Goal: Task Accomplishment & Management: Manage account settings

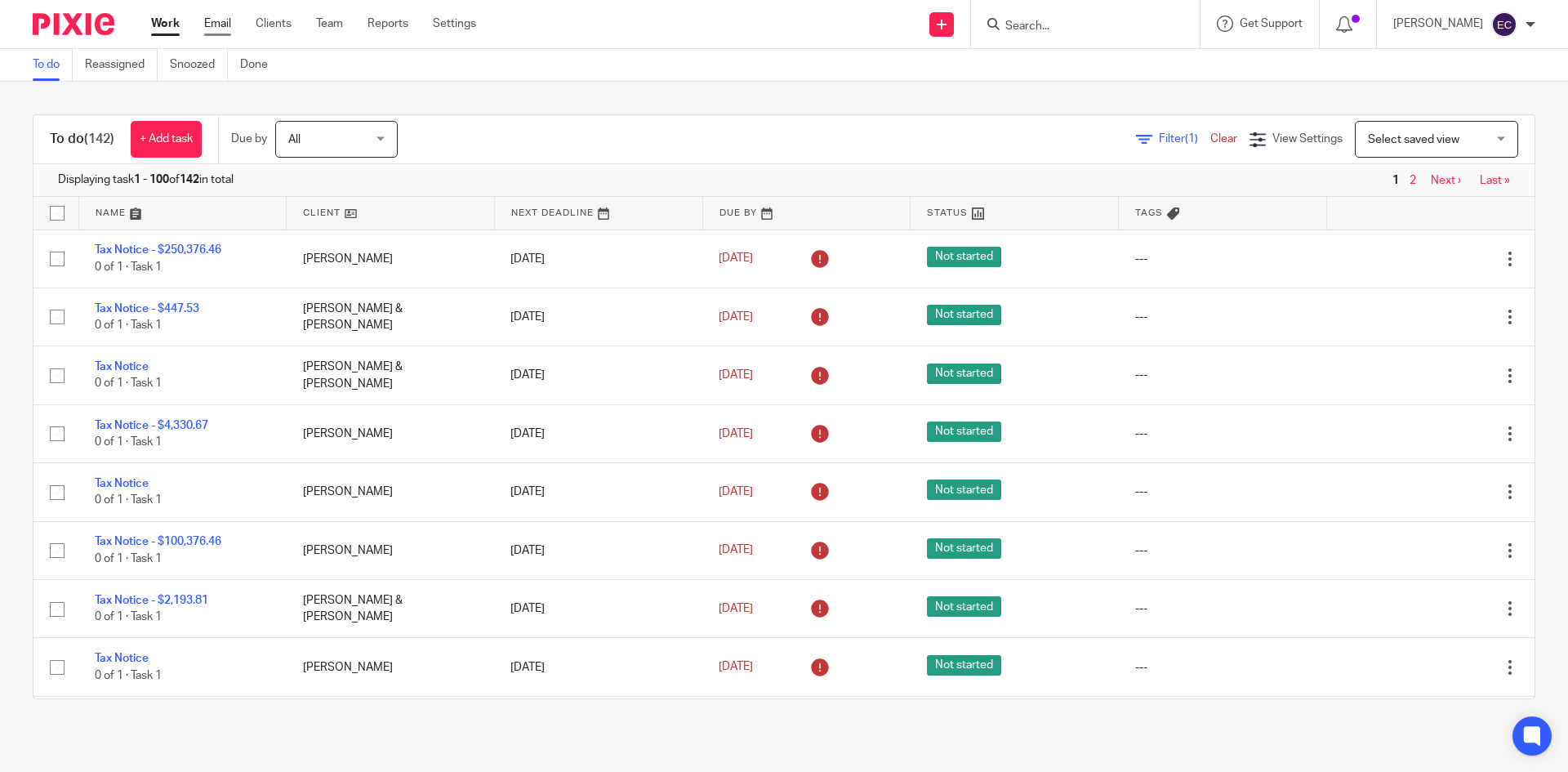
click at [209, 24] on link "Email" at bounding box center [218, 24] width 27 height 16
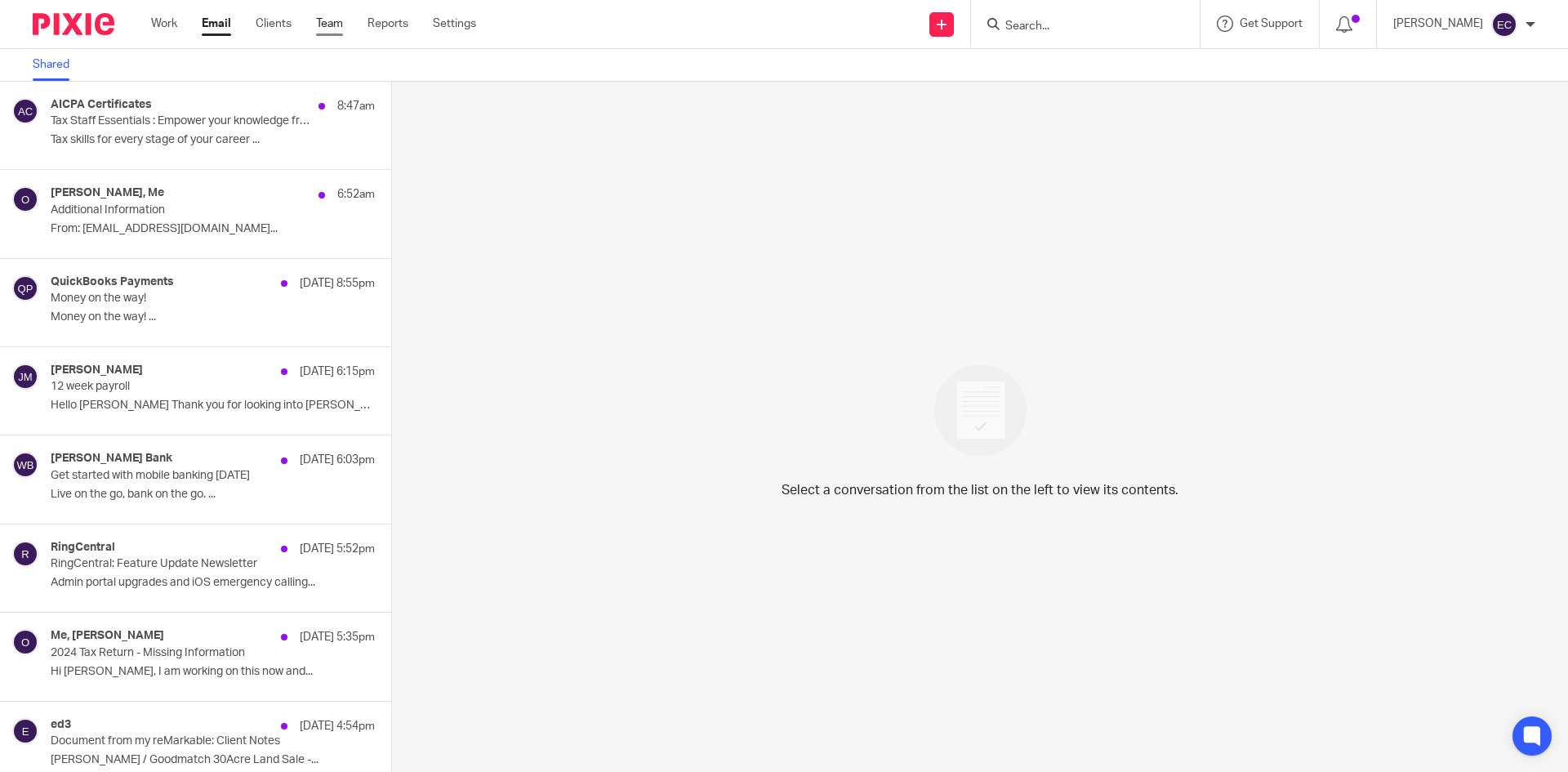
click at [325, 23] on link "Team" at bounding box center [330, 24] width 27 height 16
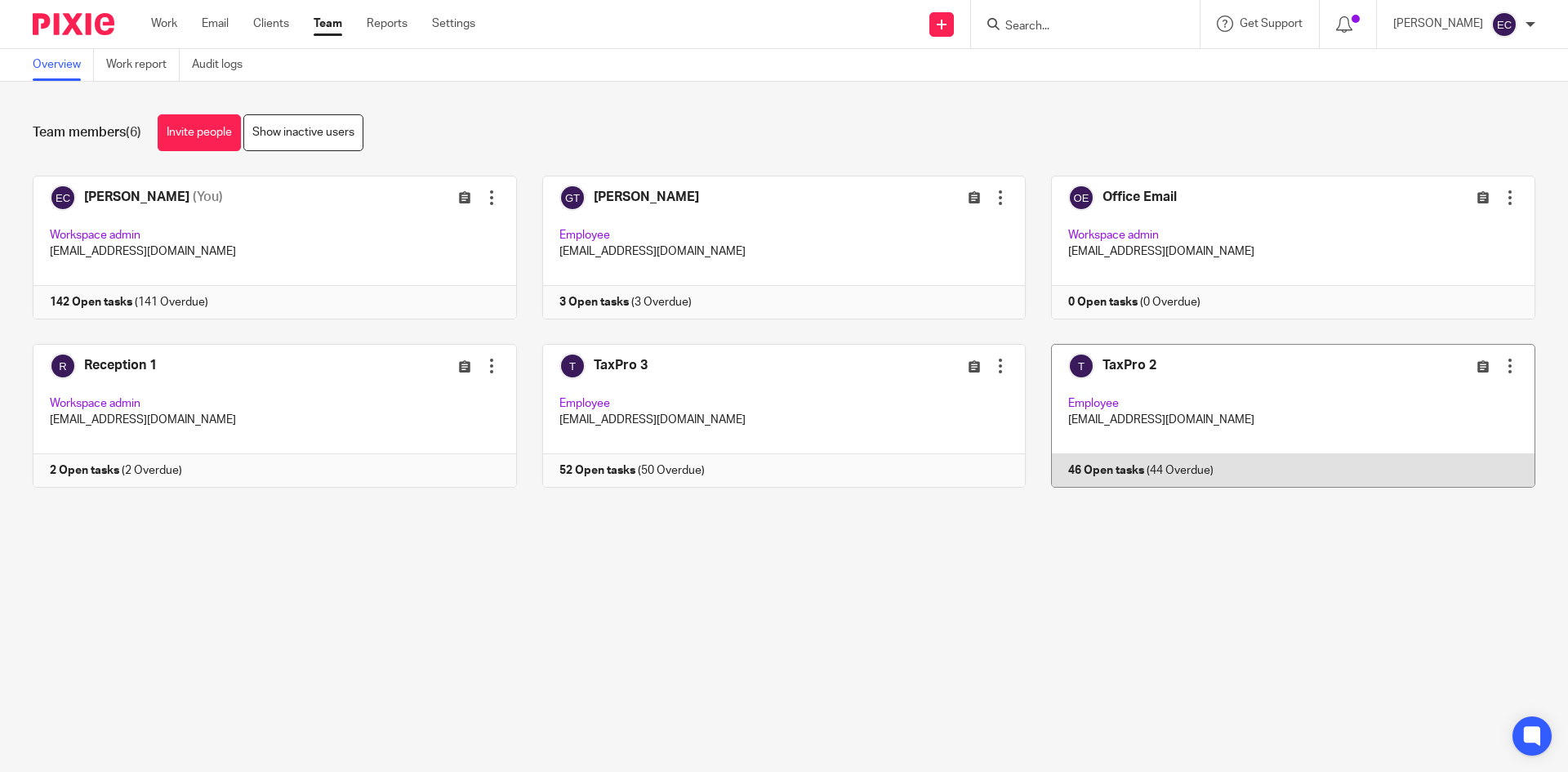
click at [1185, 404] on link at bounding box center [1281, 415] width 510 height 144
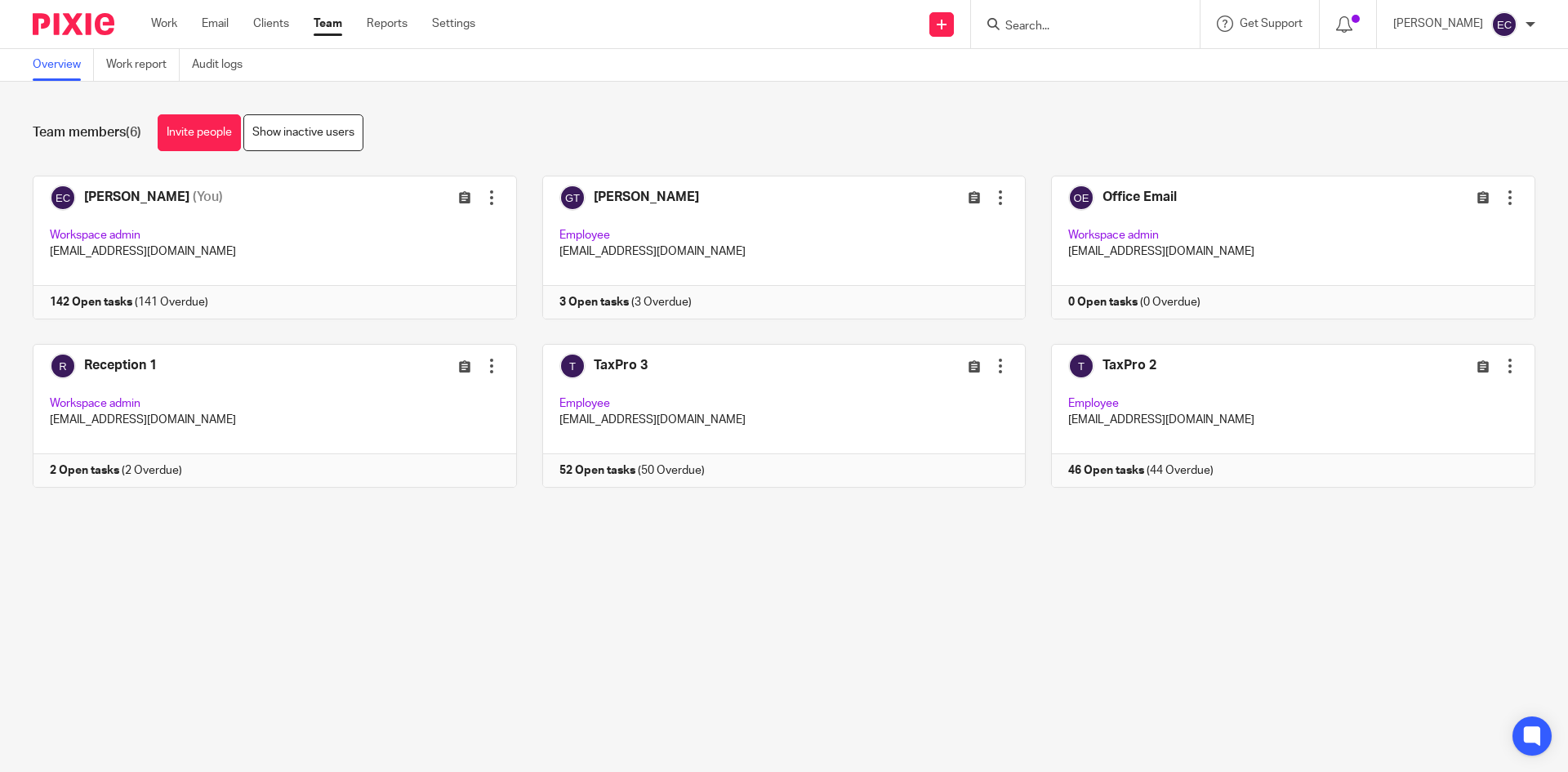
click at [1004, 22] on input "Search" at bounding box center [1077, 27] width 147 height 15
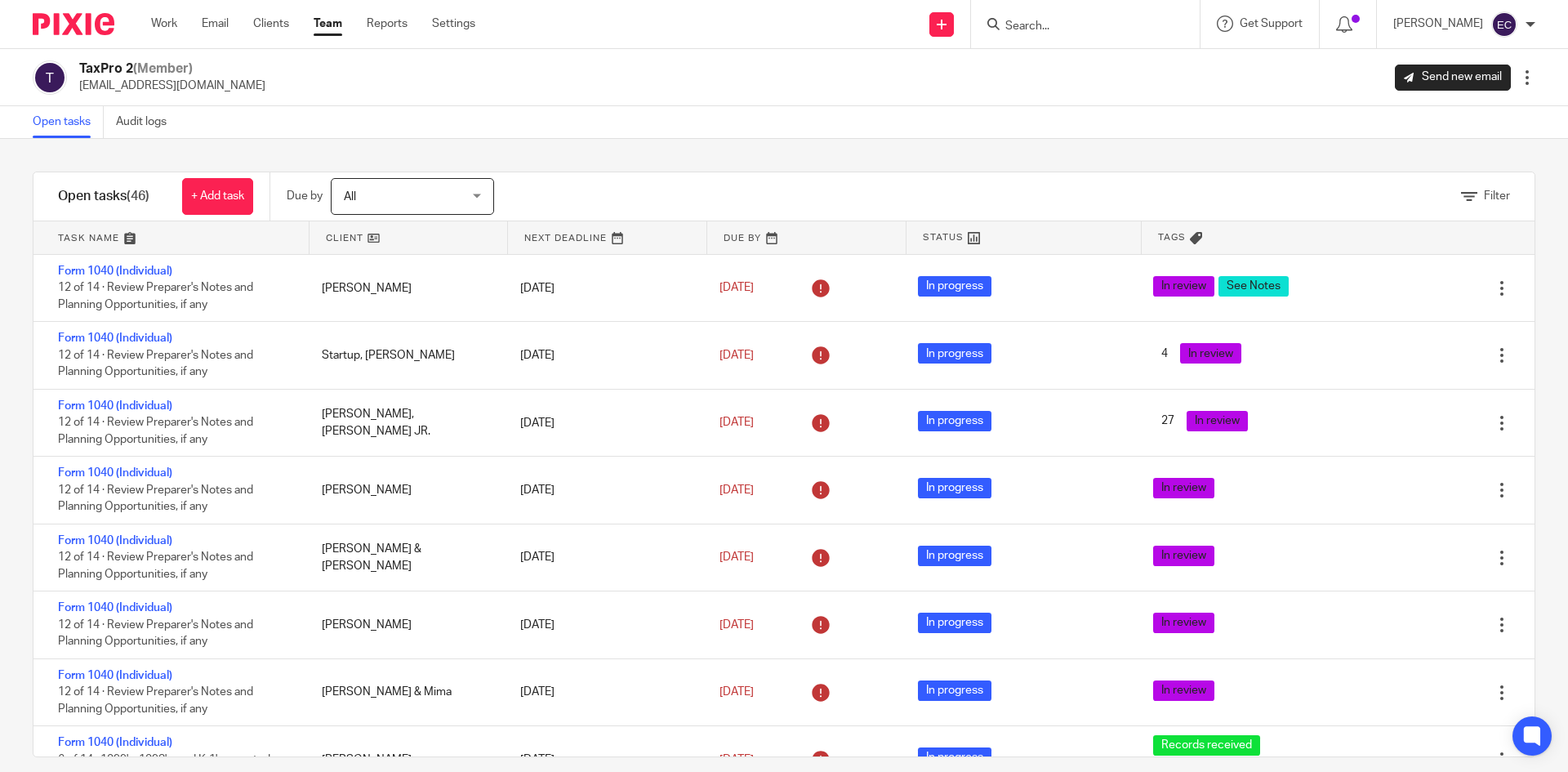
drag, startPoint x: 997, startPoint y: 21, endPoint x: 1008, endPoint y: 3, distance: 21.1
click at [1004, 18] on form at bounding box center [1091, 24] width 174 height 21
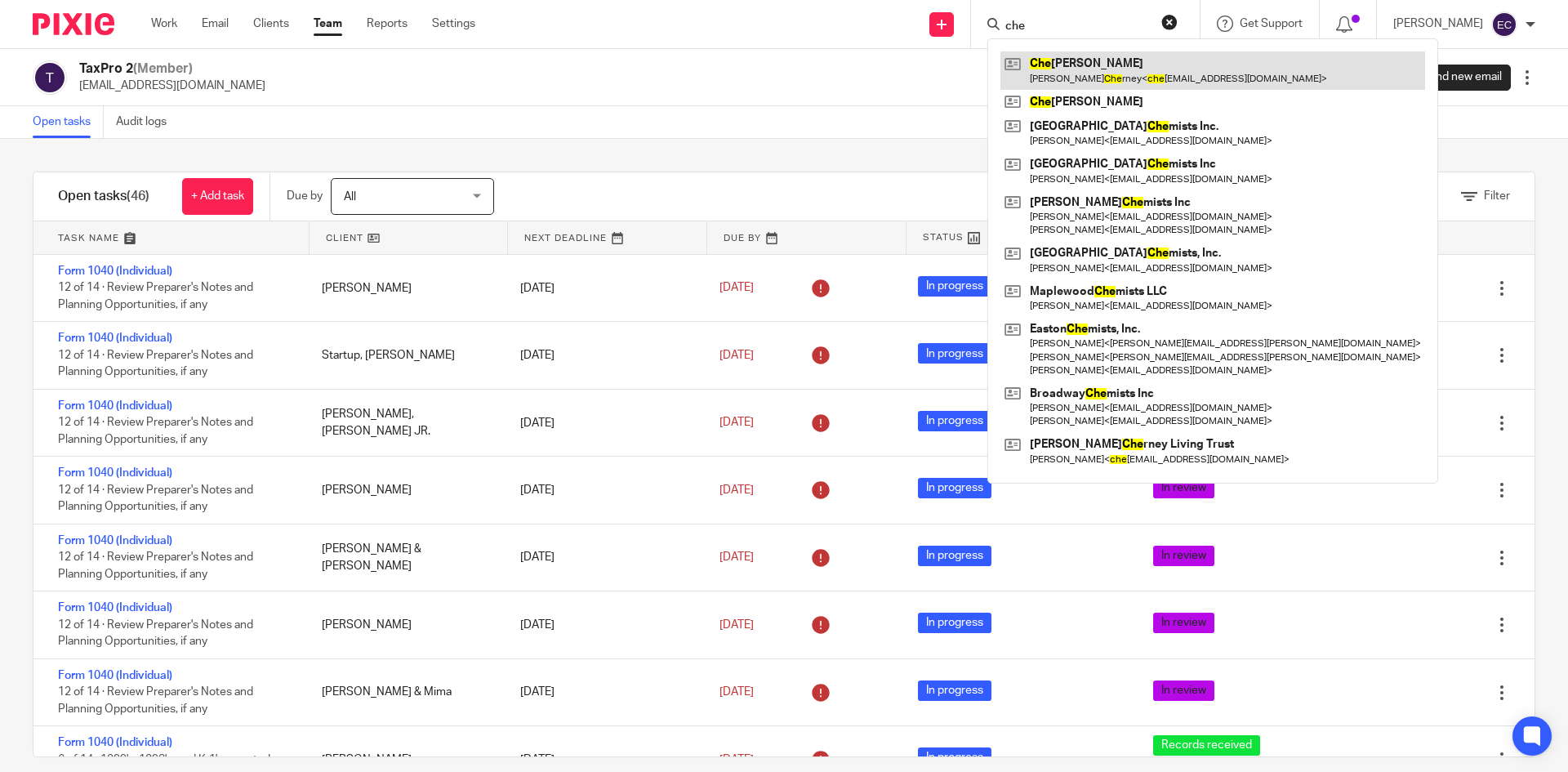
type input "che"
click at [1028, 70] on link at bounding box center [1213, 70] width 424 height 37
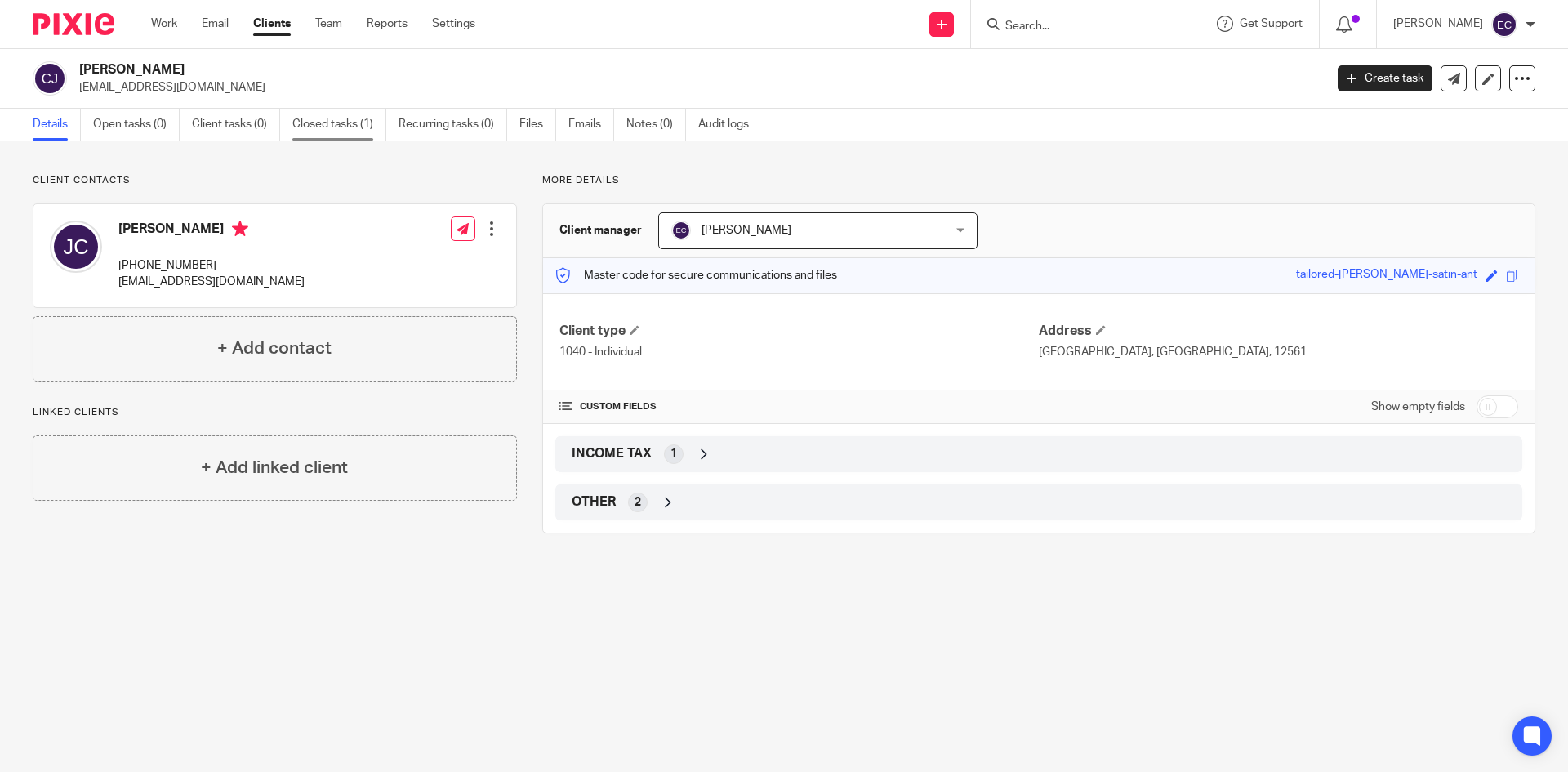
click at [307, 123] on link "Closed tasks (1)" at bounding box center [339, 124] width 94 height 32
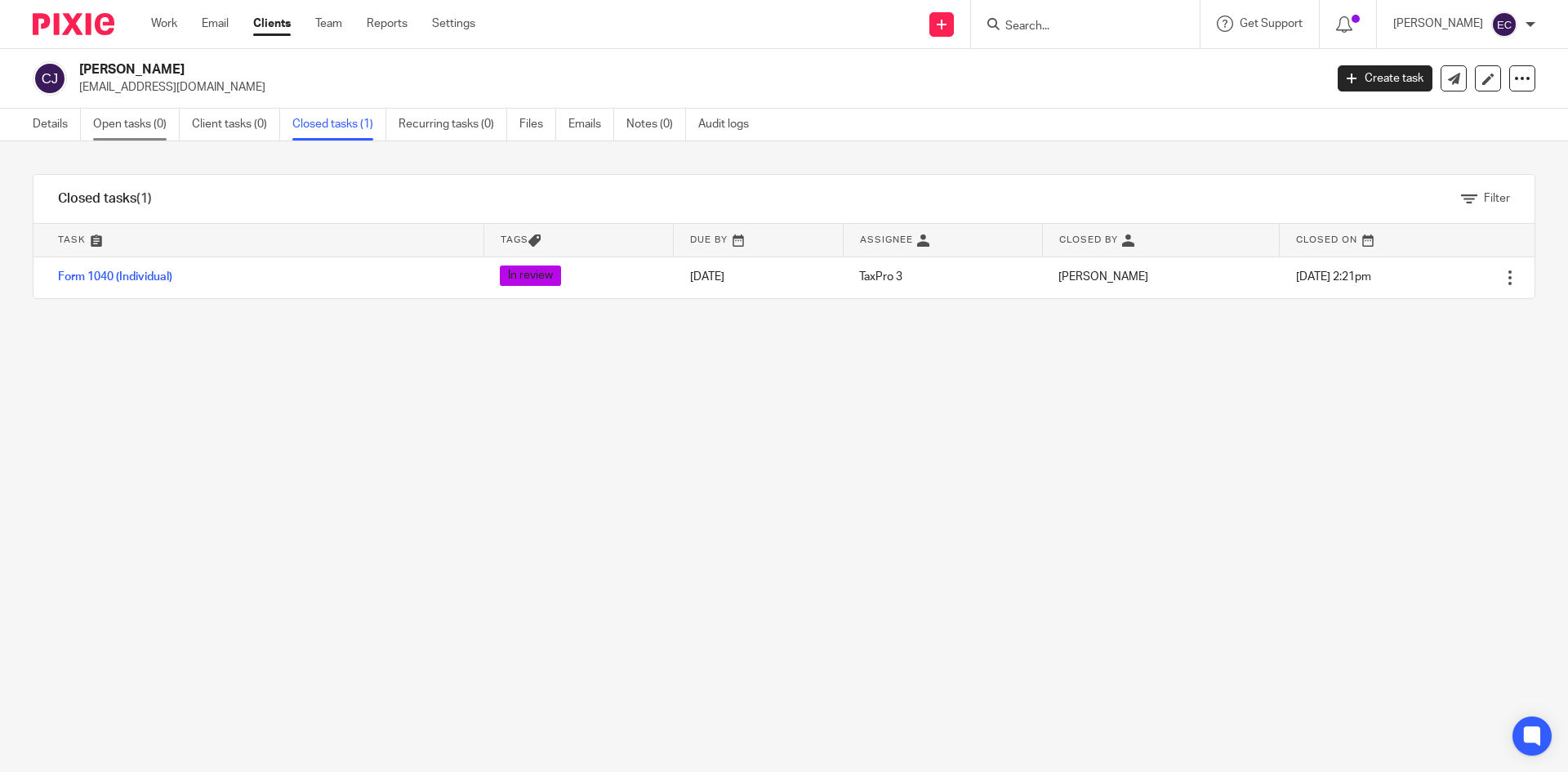
click at [113, 122] on link "Open tasks (0)" at bounding box center [136, 124] width 86 height 32
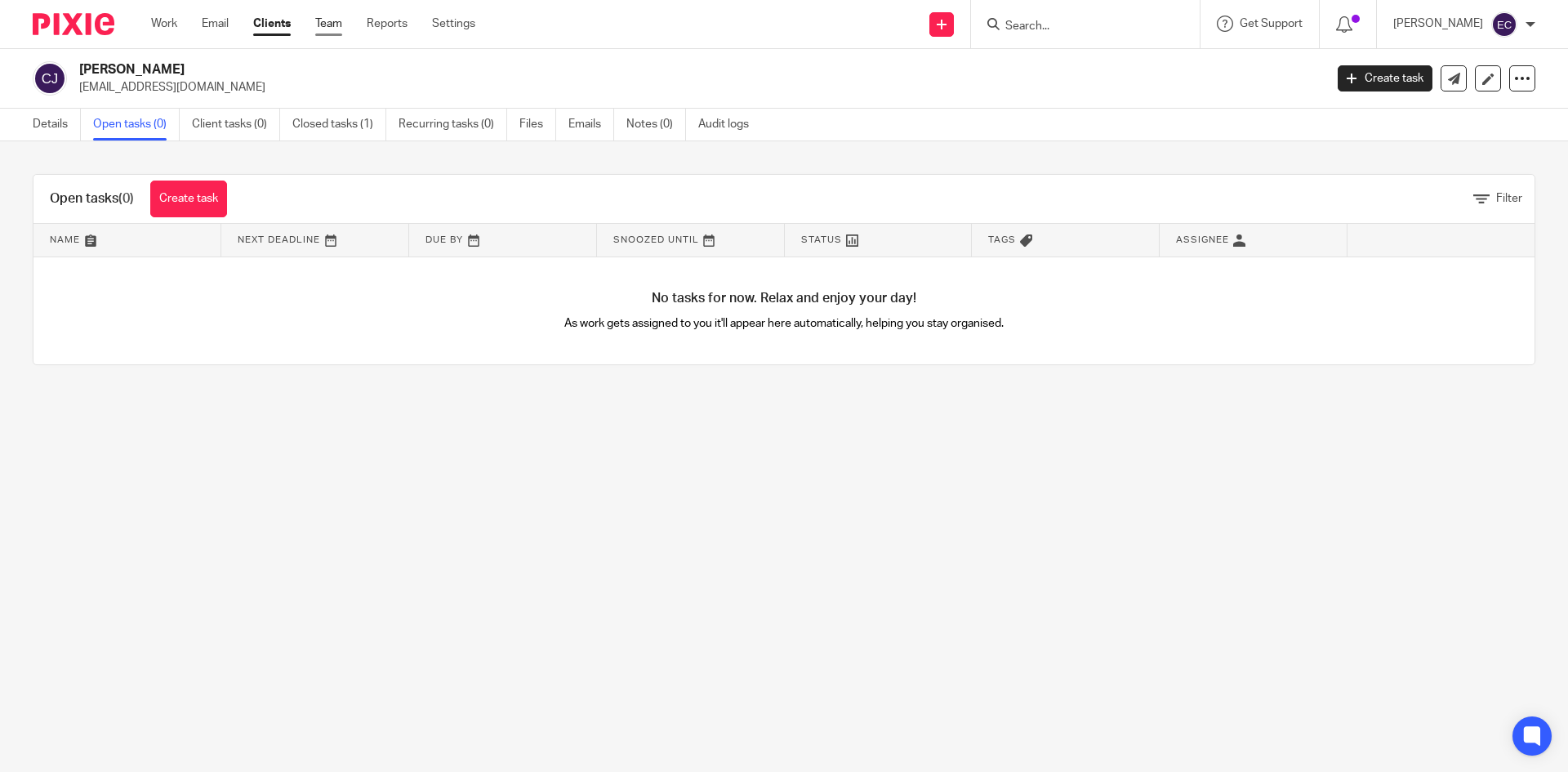
click at [328, 21] on link "Team" at bounding box center [329, 24] width 27 height 16
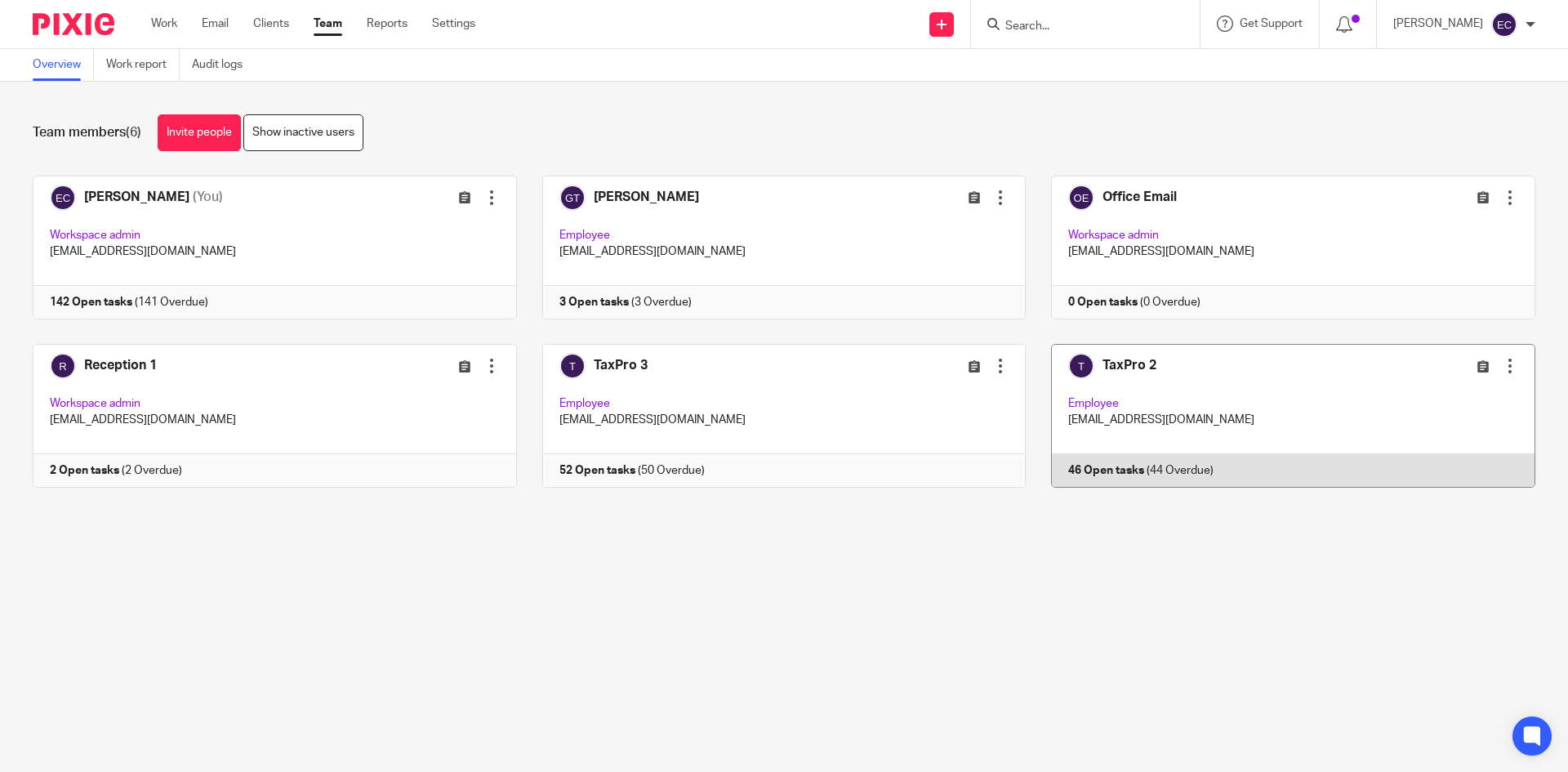
click at [1089, 433] on link at bounding box center [1281, 415] width 510 height 144
click at [1074, 406] on link at bounding box center [1281, 415] width 510 height 144
click at [1098, 366] on link at bounding box center [1281, 415] width 510 height 144
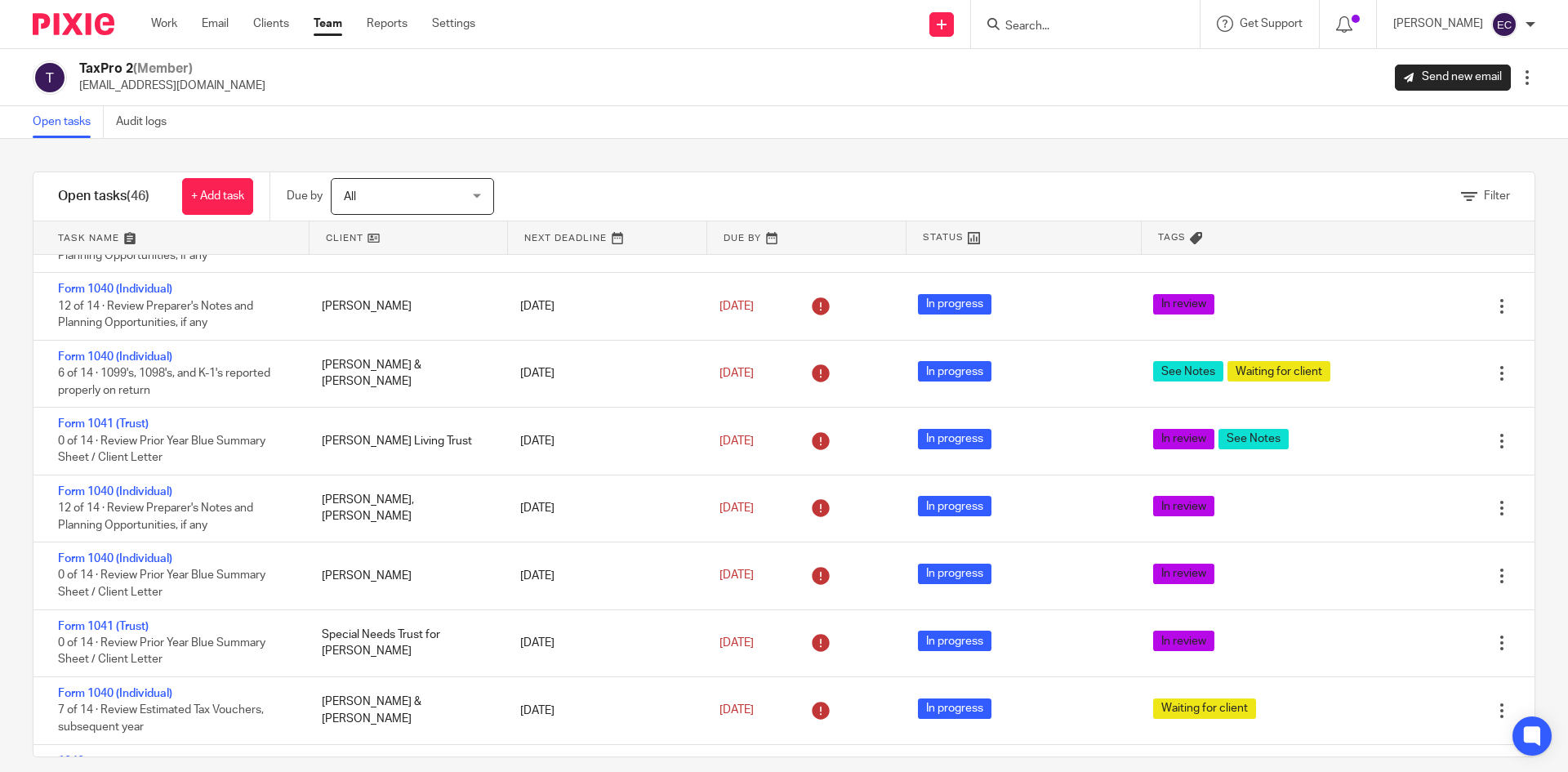
scroll to position [1637, 0]
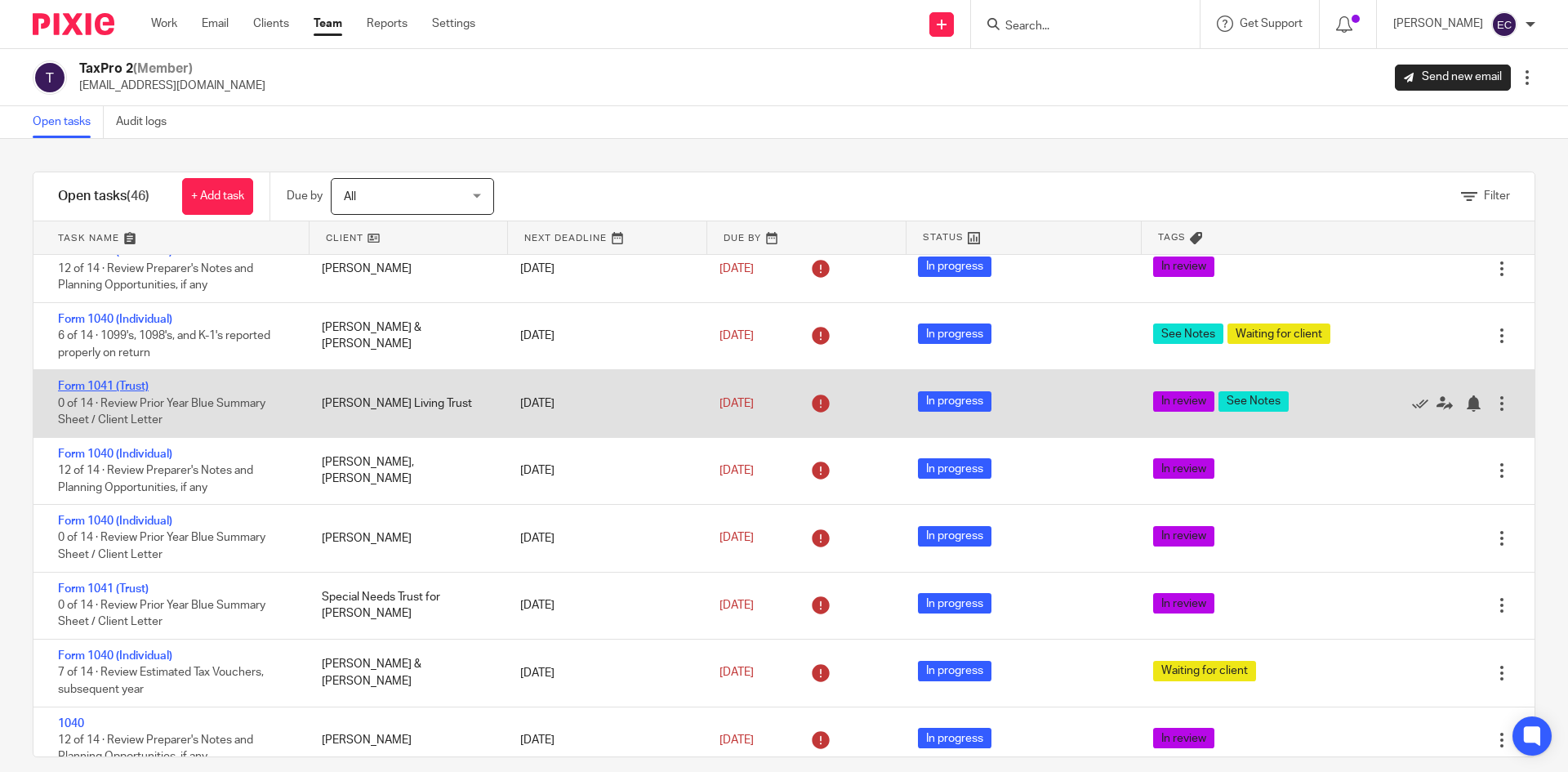
click at [103, 382] on link "Form 1041 (Trust)" at bounding box center [103, 386] width 91 height 12
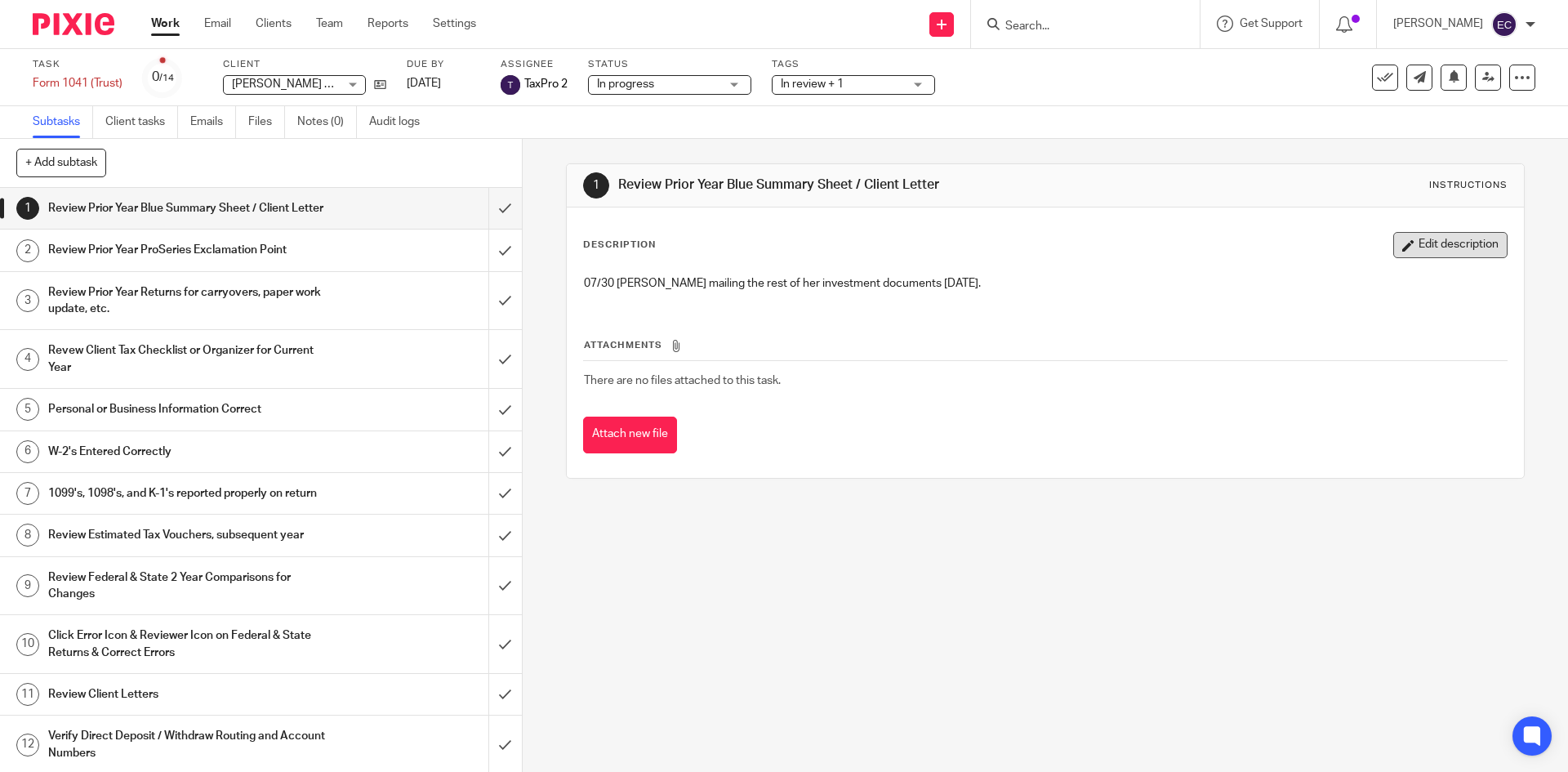
click at [1400, 243] on button "Edit description" at bounding box center [1450, 245] width 114 height 26
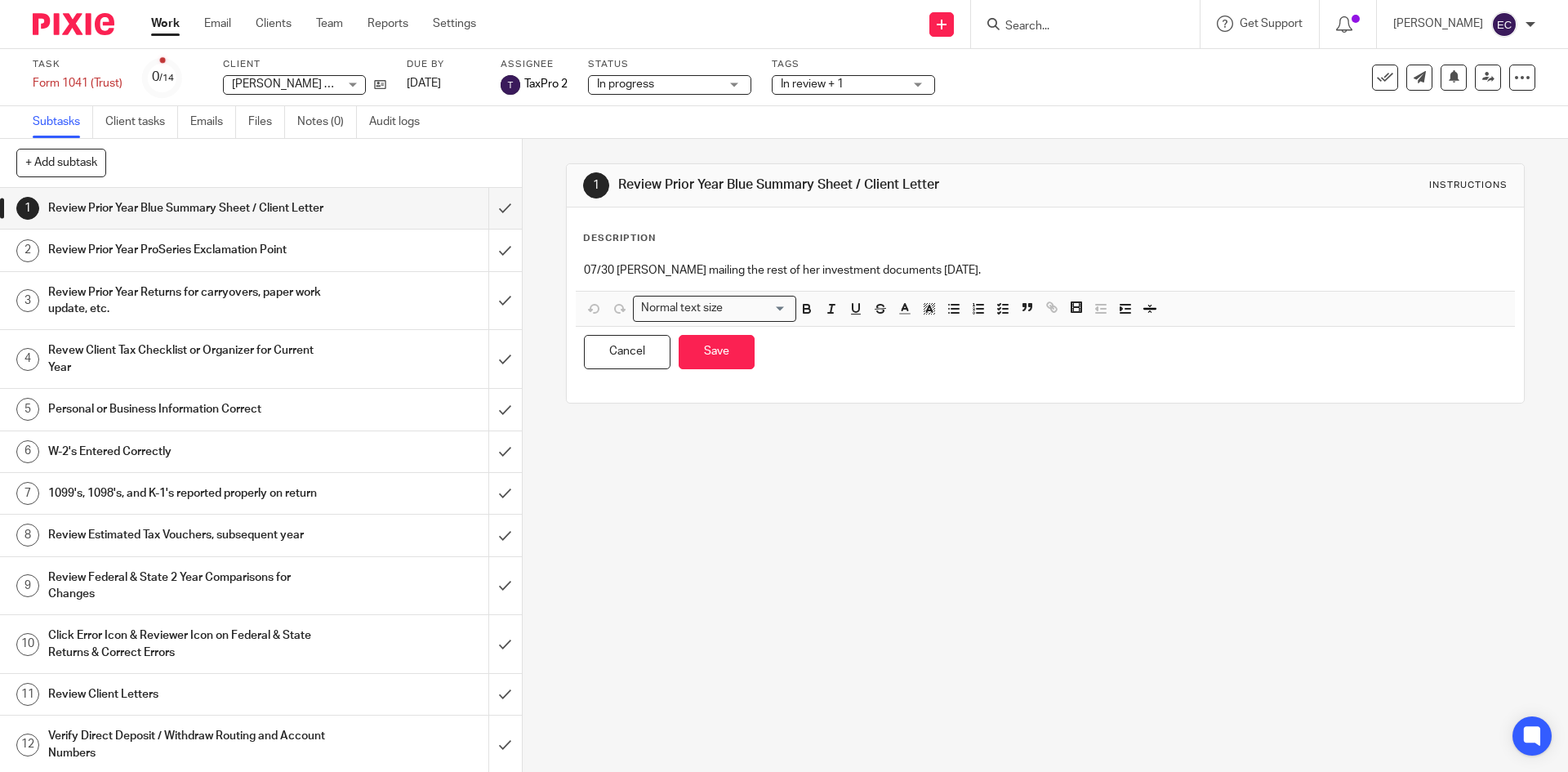
click at [917, 274] on p "07/30 [PERSON_NAME] mailing the rest of her investment documents [DATE]." at bounding box center [1045, 270] width 922 height 16
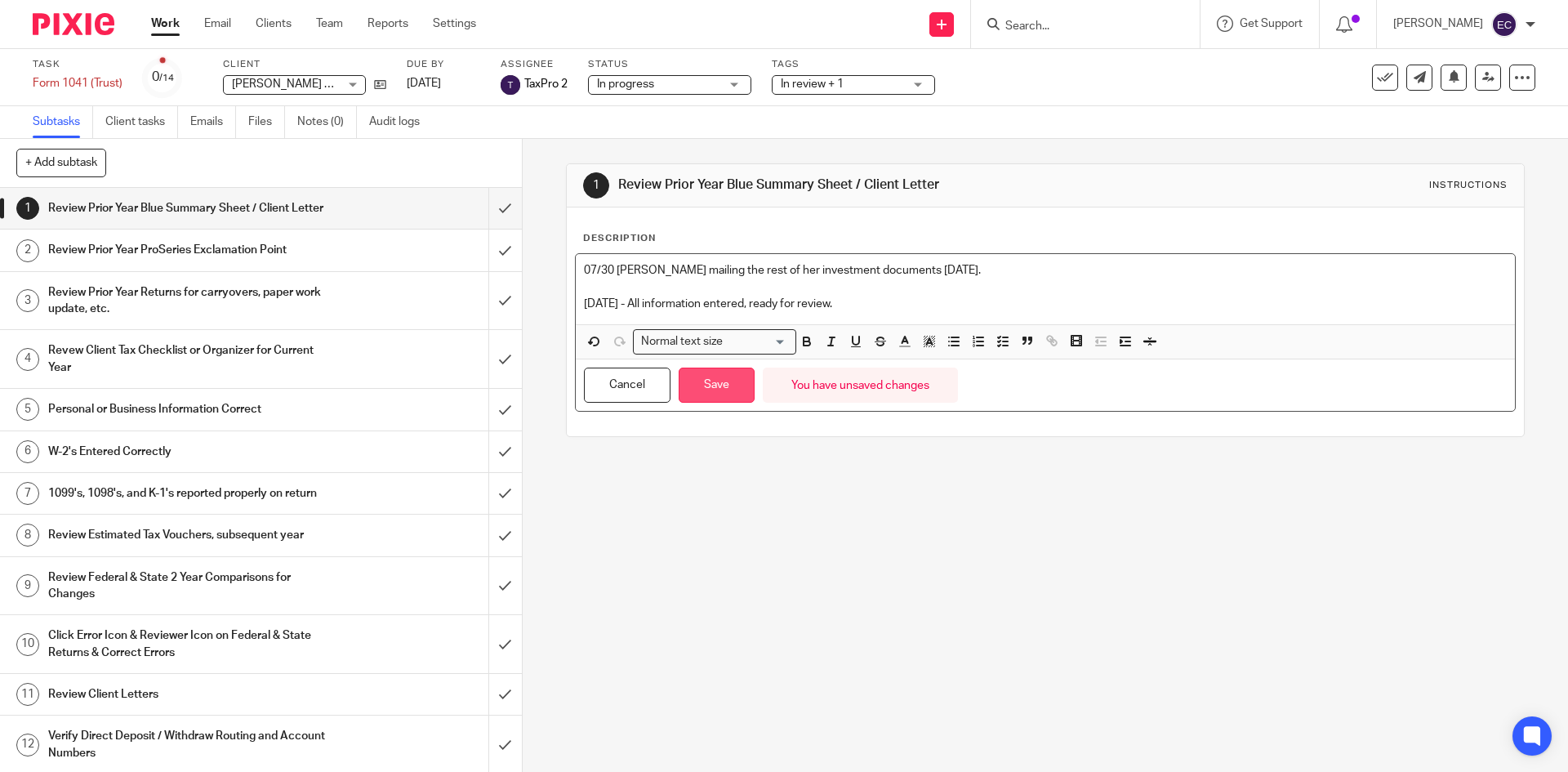
click at [726, 396] on button "Save" at bounding box center [716, 385] width 76 height 35
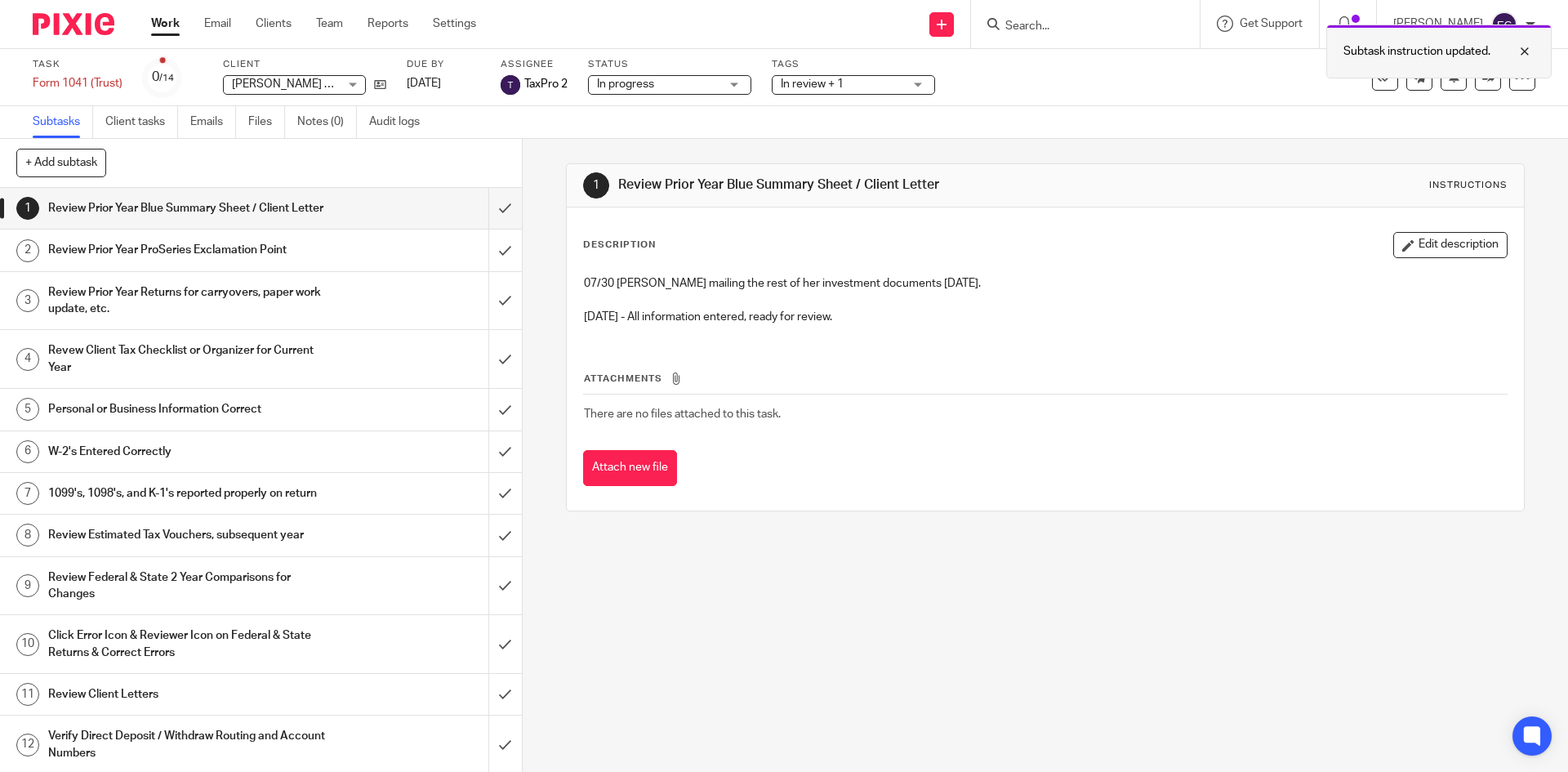
click at [1527, 46] on div at bounding box center [1513, 52] width 44 height 20
click at [328, 15] on div "Work Email Clients Team Reports Settings Work Email Clients Team Reports Settin…" at bounding box center [317, 24] width 365 height 48
click at [328, 21] on link "Team" at bounding box center [330, 24] width 27 height 16
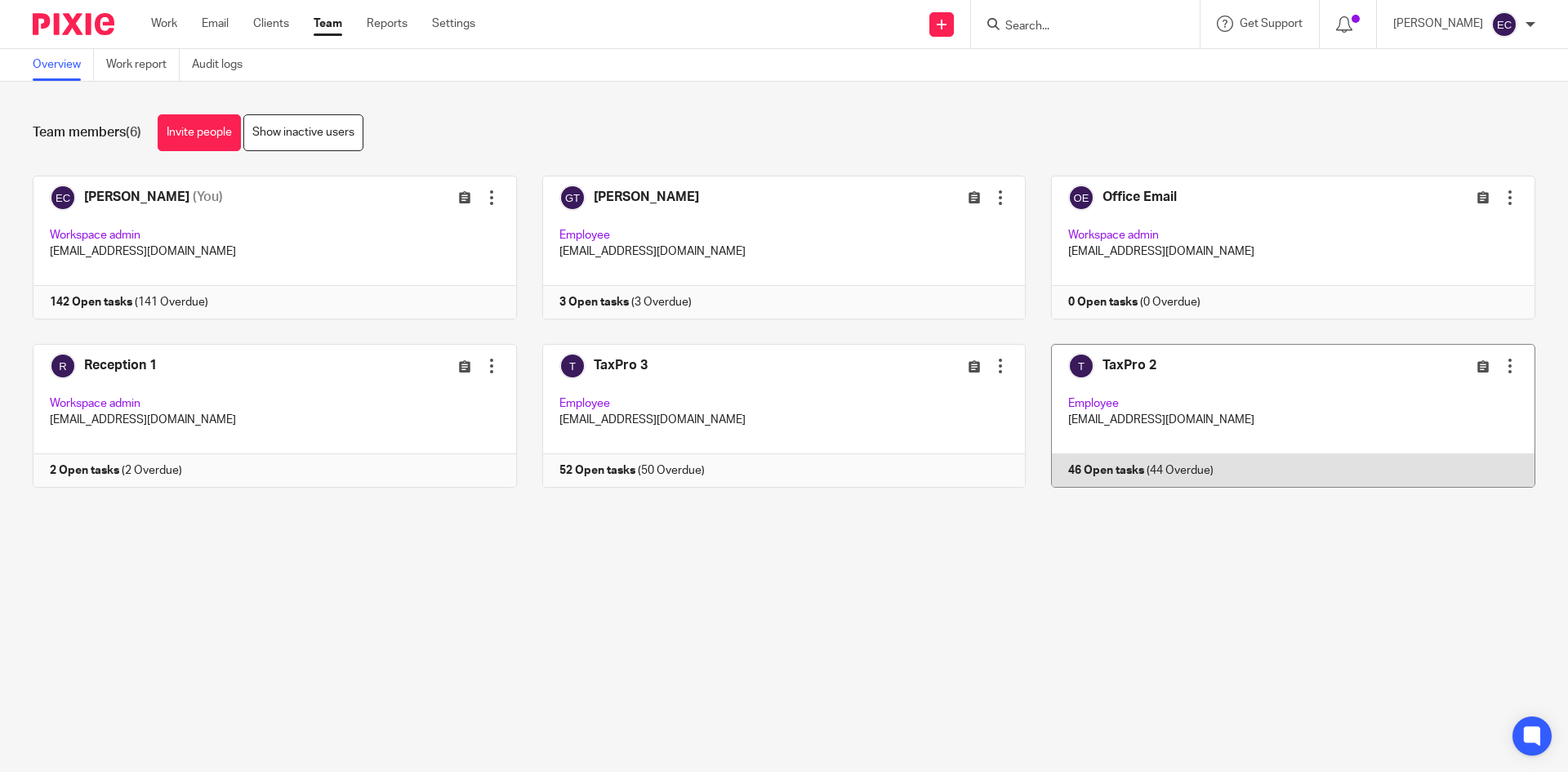
click at [1238, 382] on link at bounding box center [1281, 415] width 510 height 144
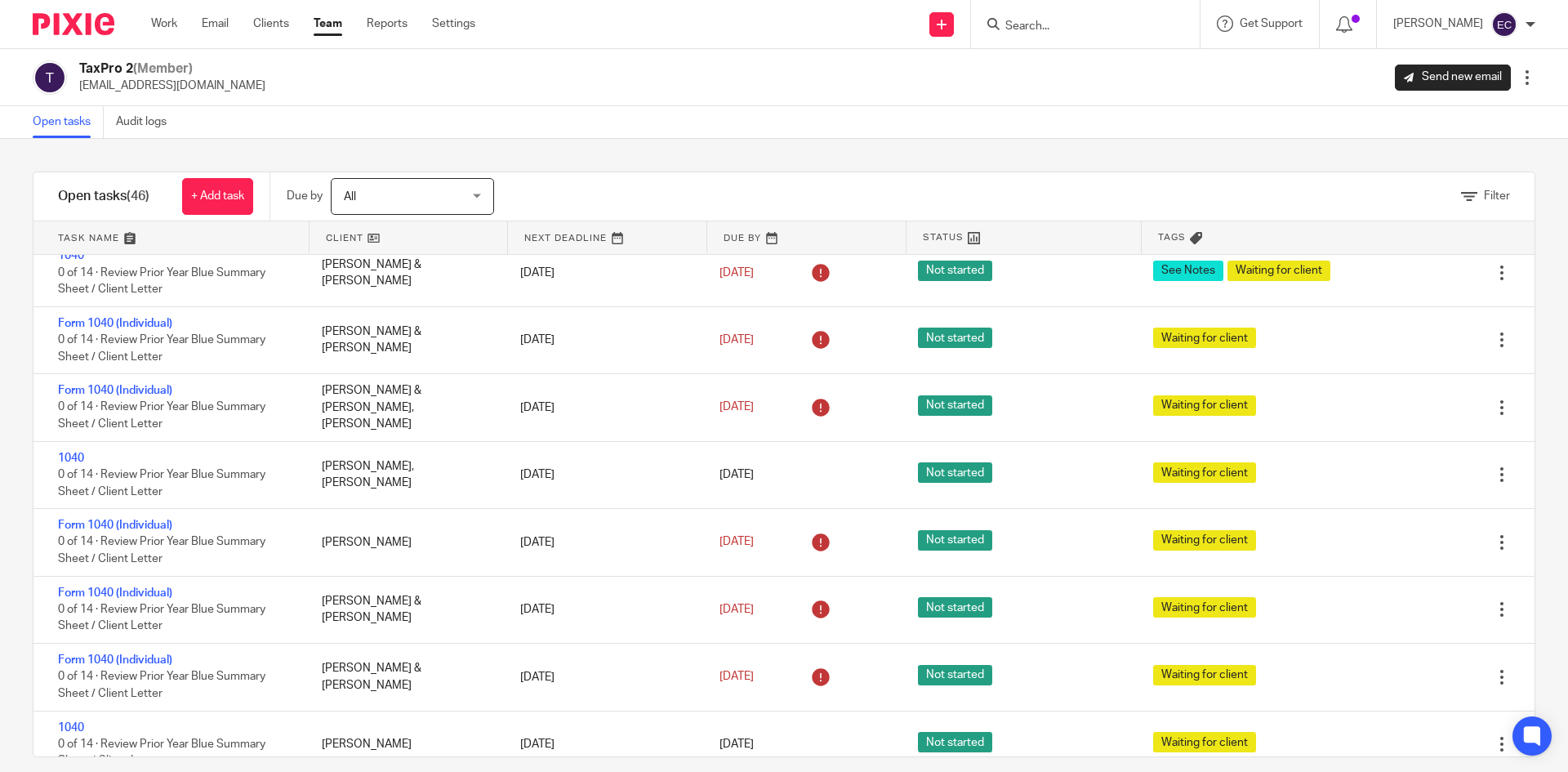
scroll to position [2580, 0]
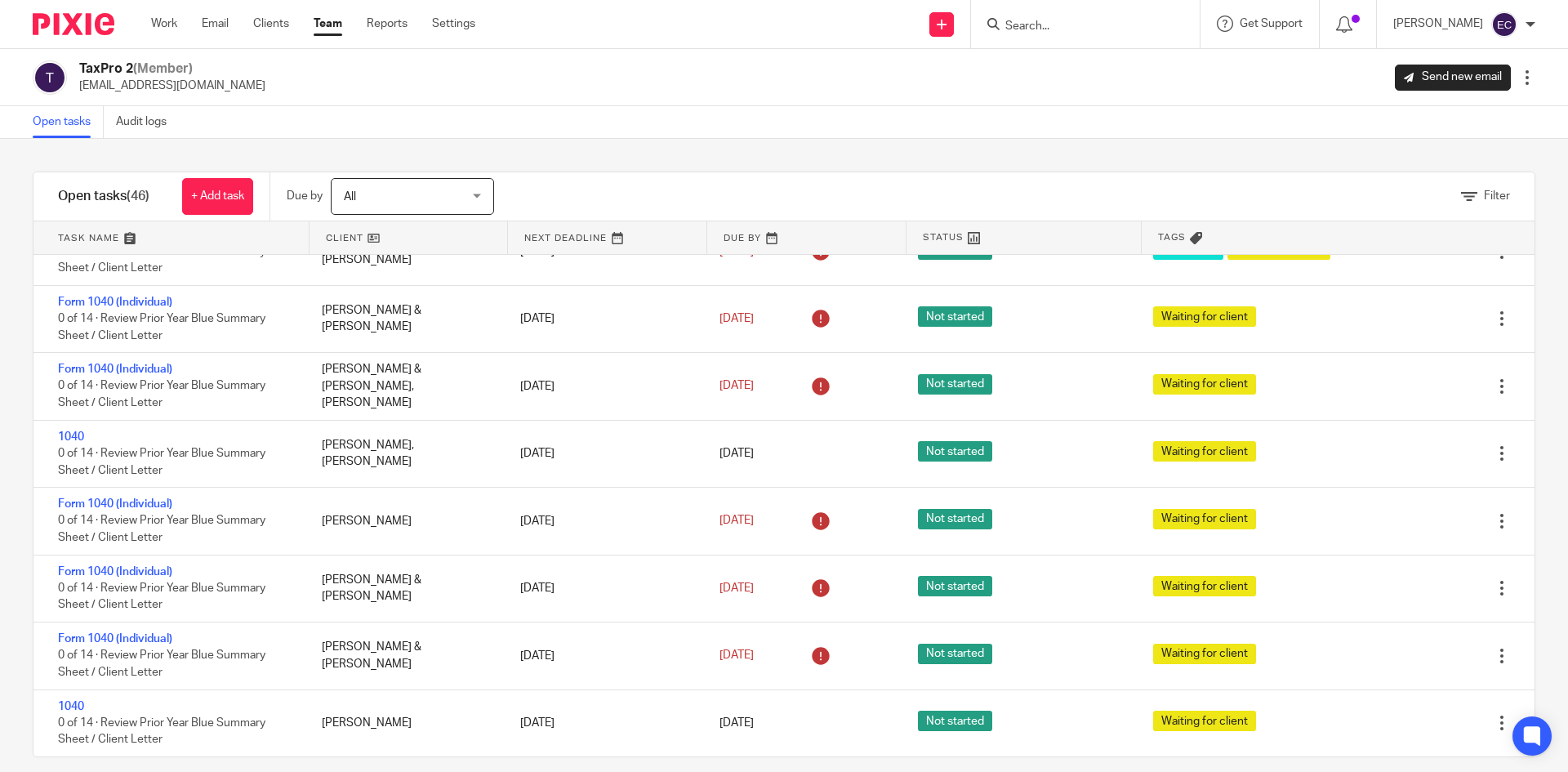
click at [1505, 704] on div "Filter tasks Only show tasks matching all of these conditions 1 Client name Is …" at bounding box center [784, 455] width 1568 height 633
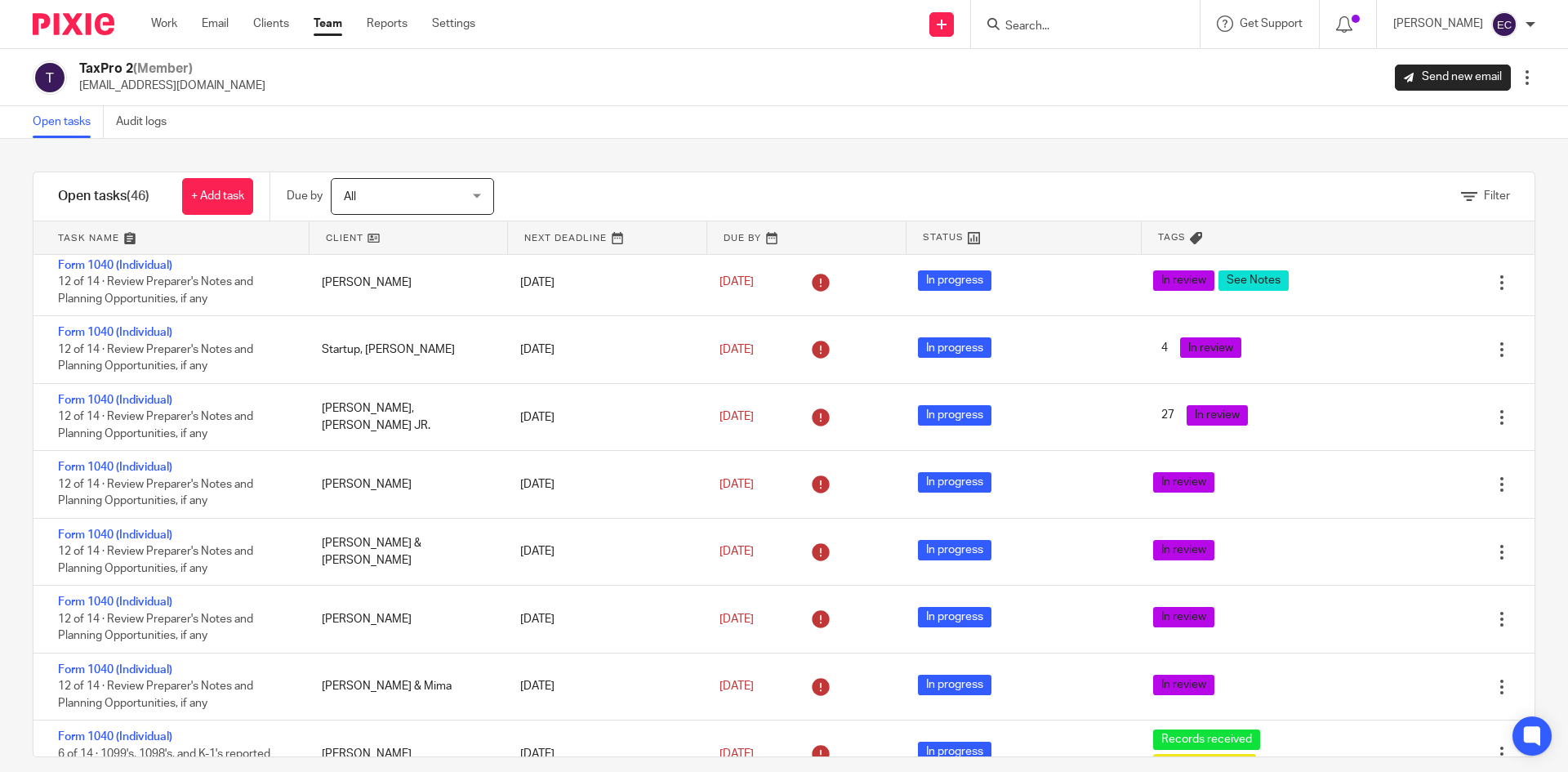
scroll to position [0, 0]
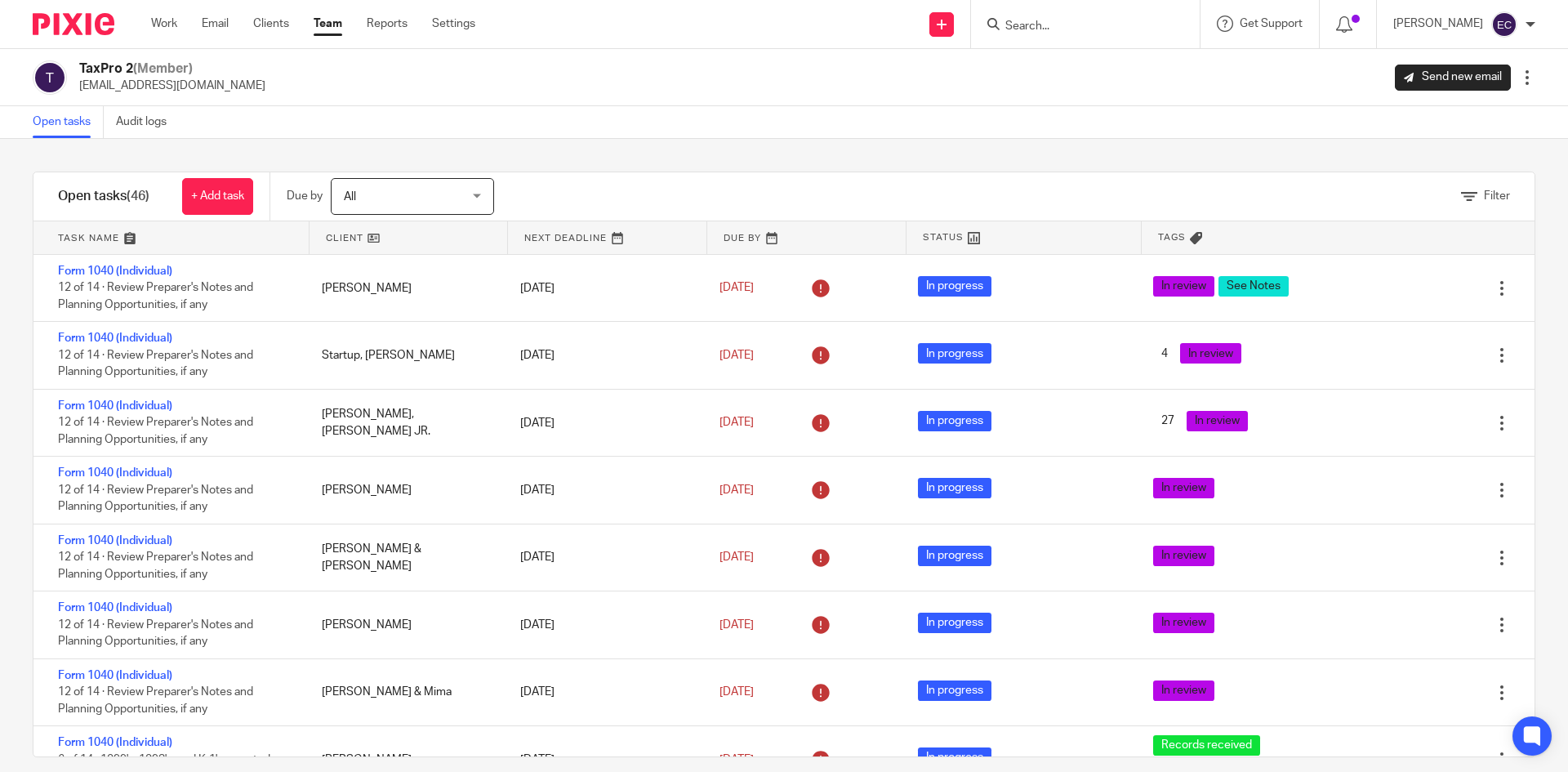
click at [330, 18] on link "Team" at bounding box center [328, 24] width 29 height 16
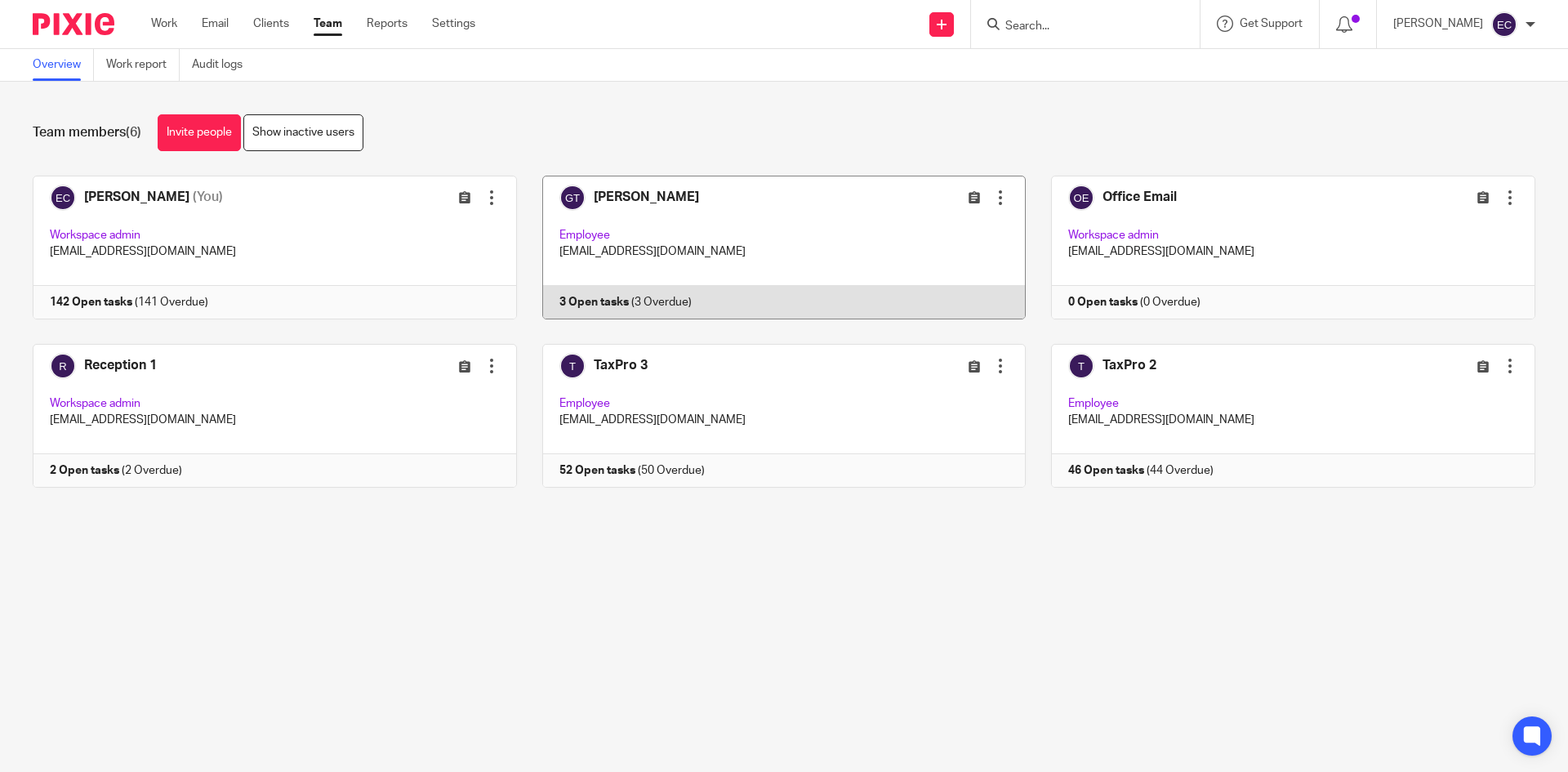
click at [711, 208] on link at bounding box center [772, 248] width 510 height 144
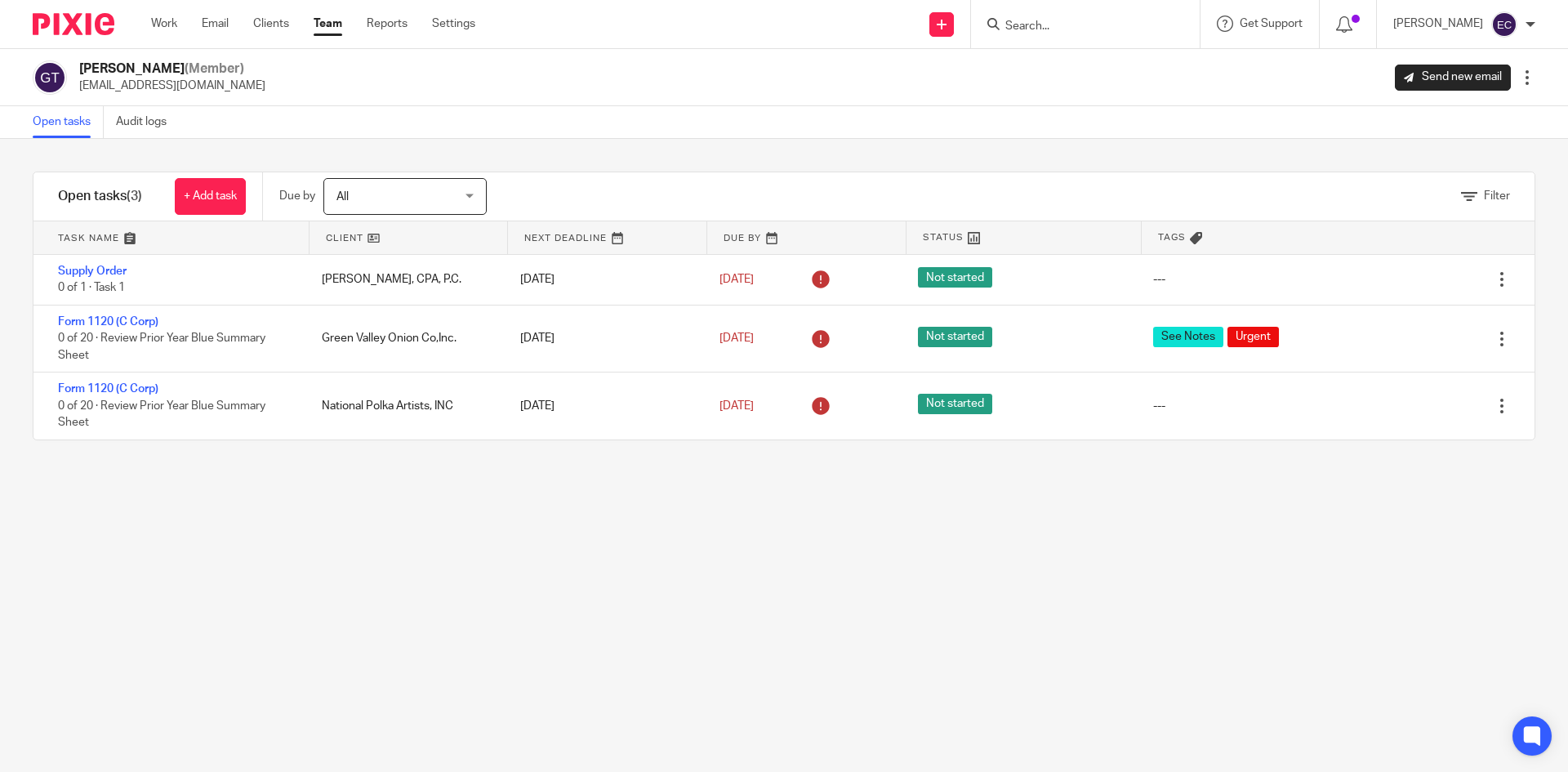
click at [1004, 23] on input "Search" at bounding box center [1077, 27] width 147 height 15
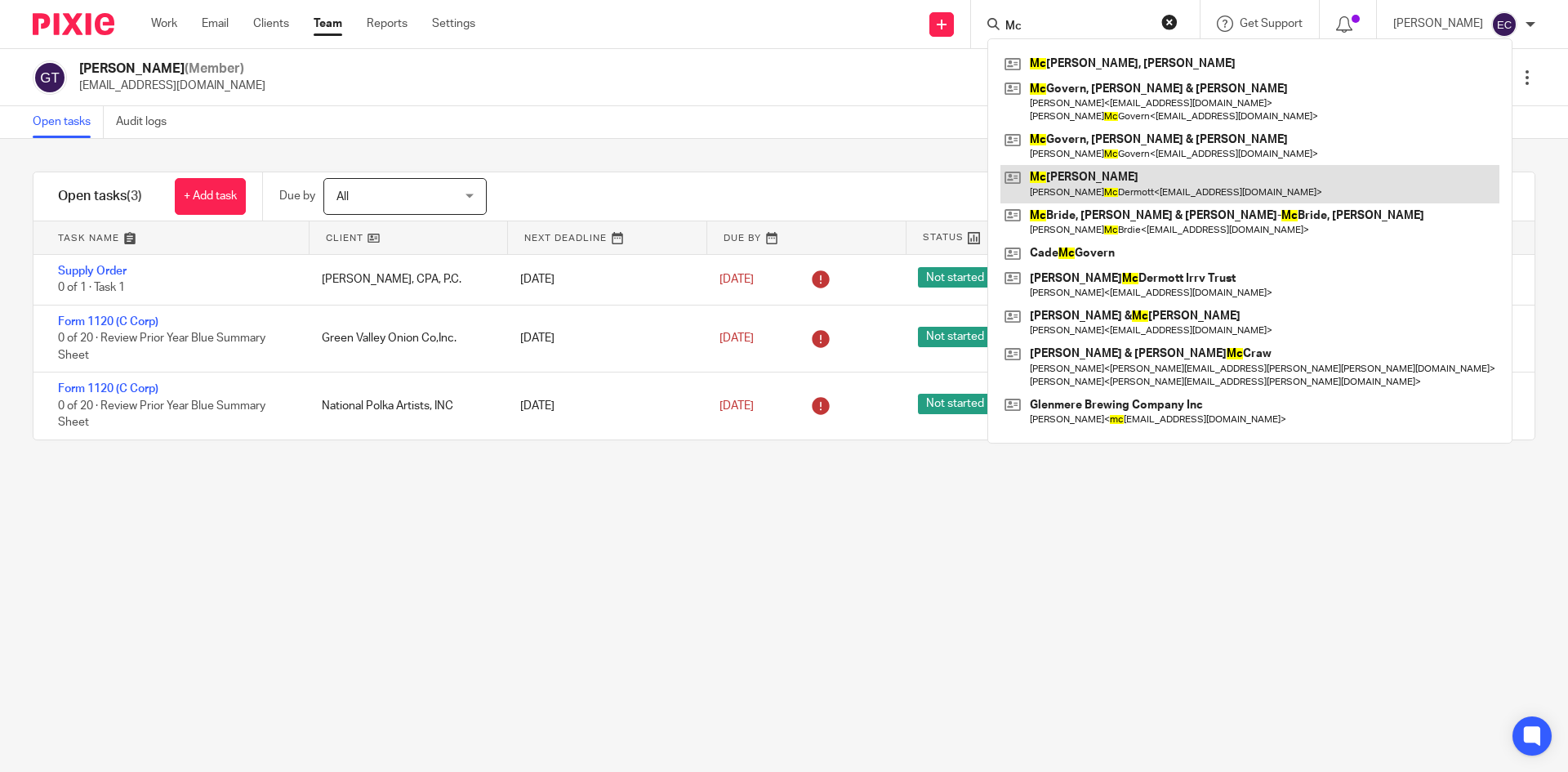
type input "Mc"
click at [1082, 167] on link at bounding box center [1250, 183] width 499 height 37
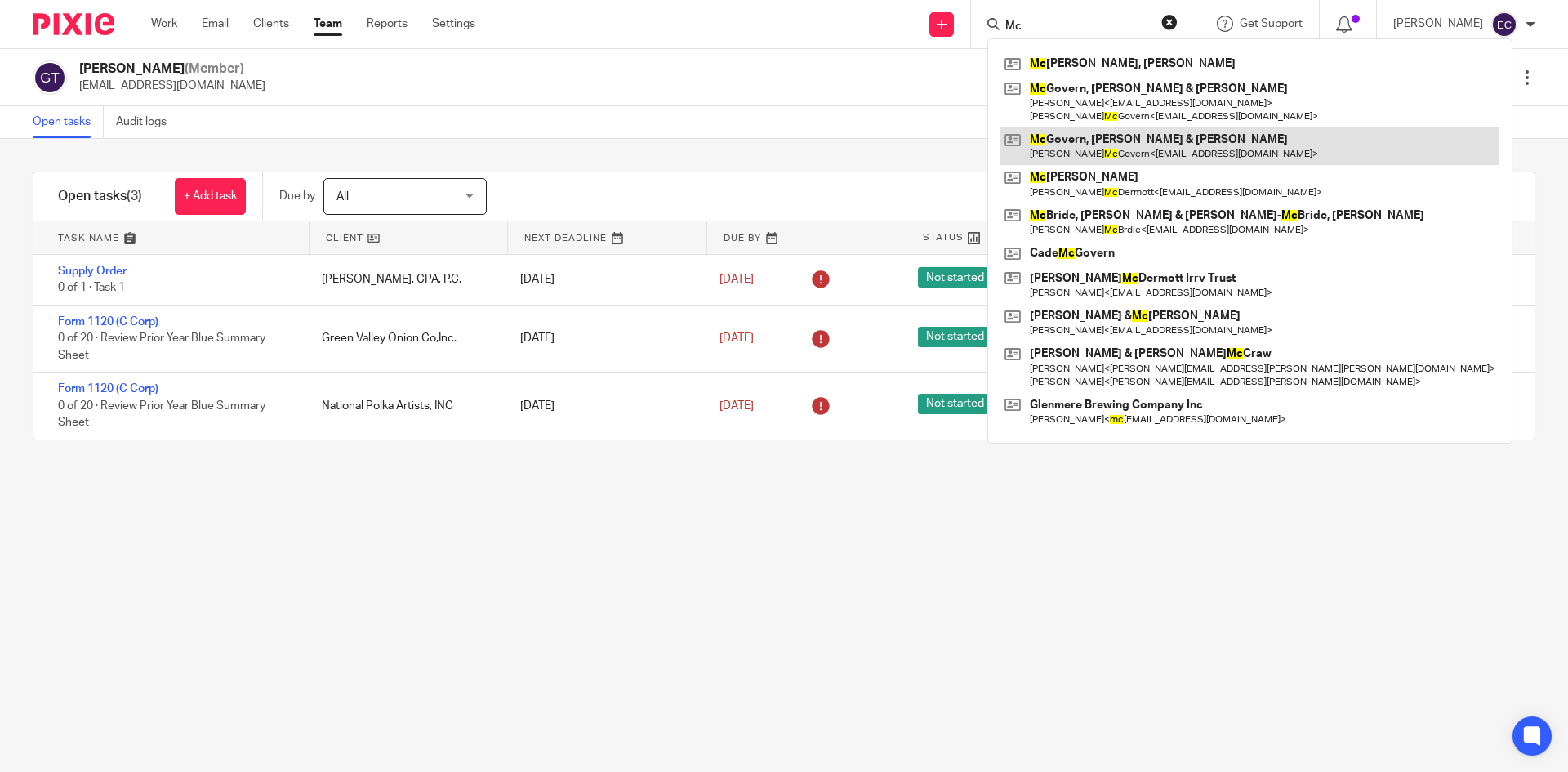
click at [1082, 153] on link at bounding box center [1250, 145] width 499 height 37
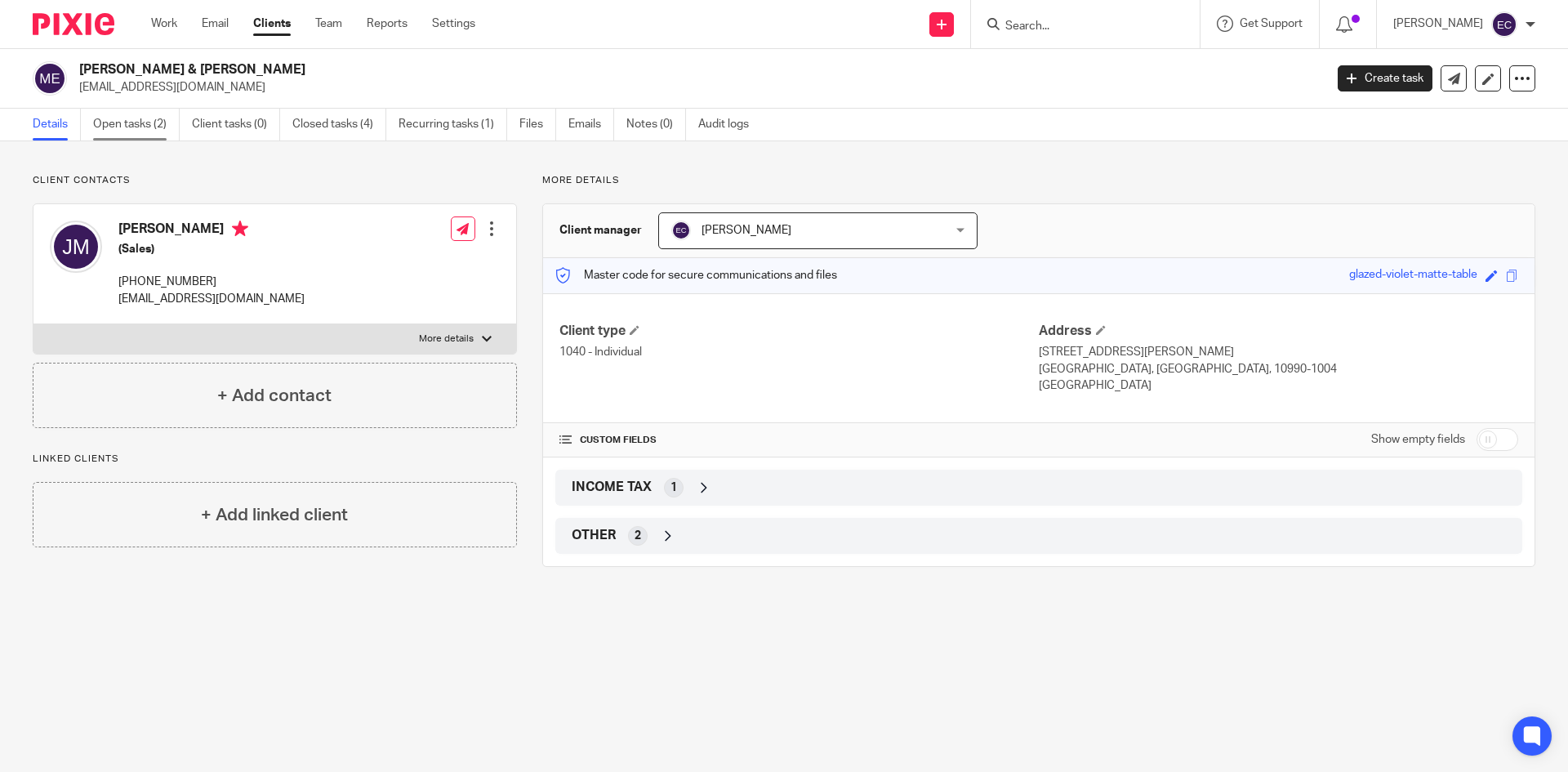
click at [149, 123] on link "Open tasks (2)" at bounding box center [136, 124] width 86 height 32
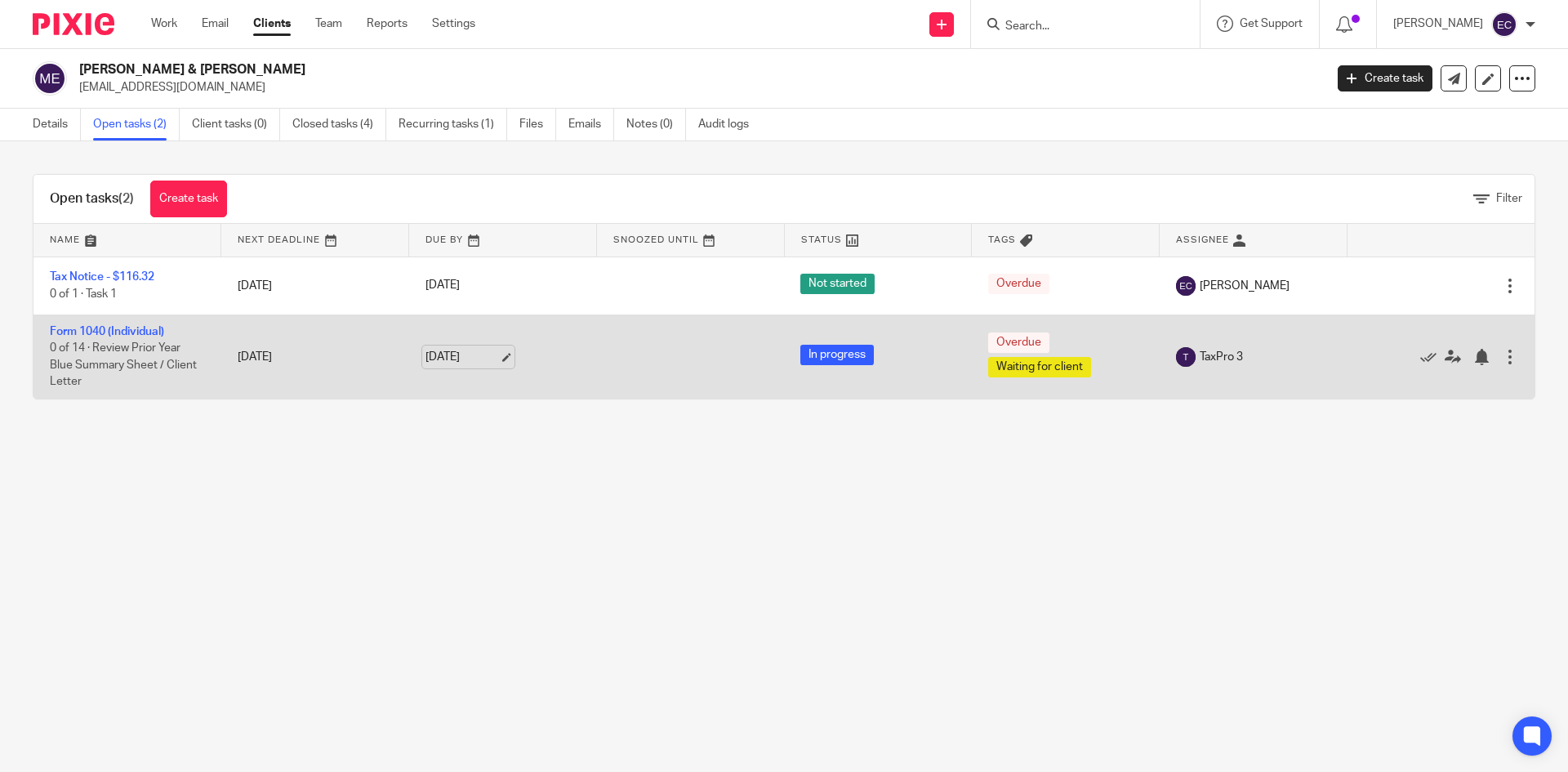
click at [457, 353] on link "[DATE]" at bounding box center [462, 357] width 73 height 17
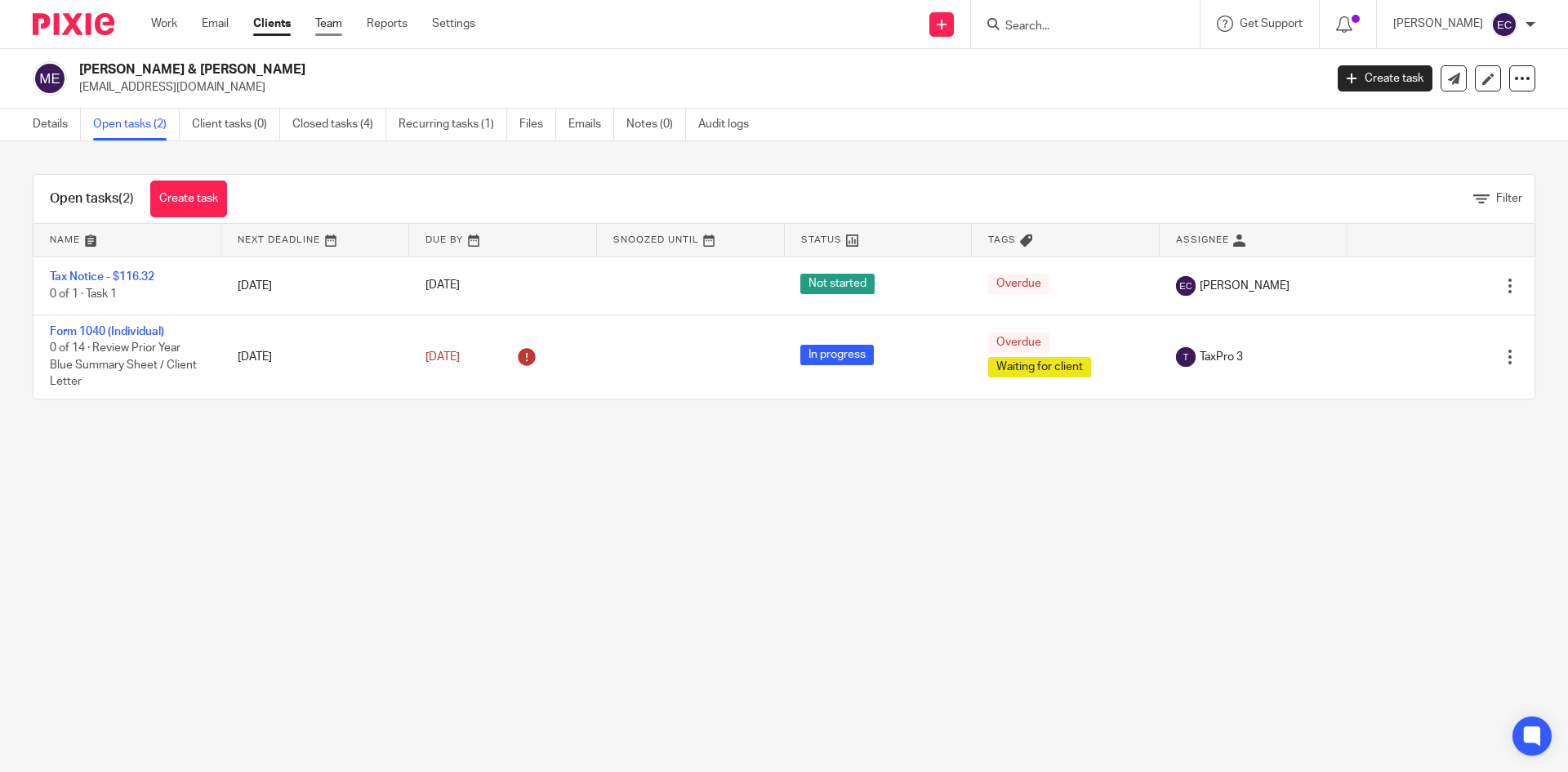
click at [318, 17] on link "Team" at bounding box center [329, 24] width 27 height 16
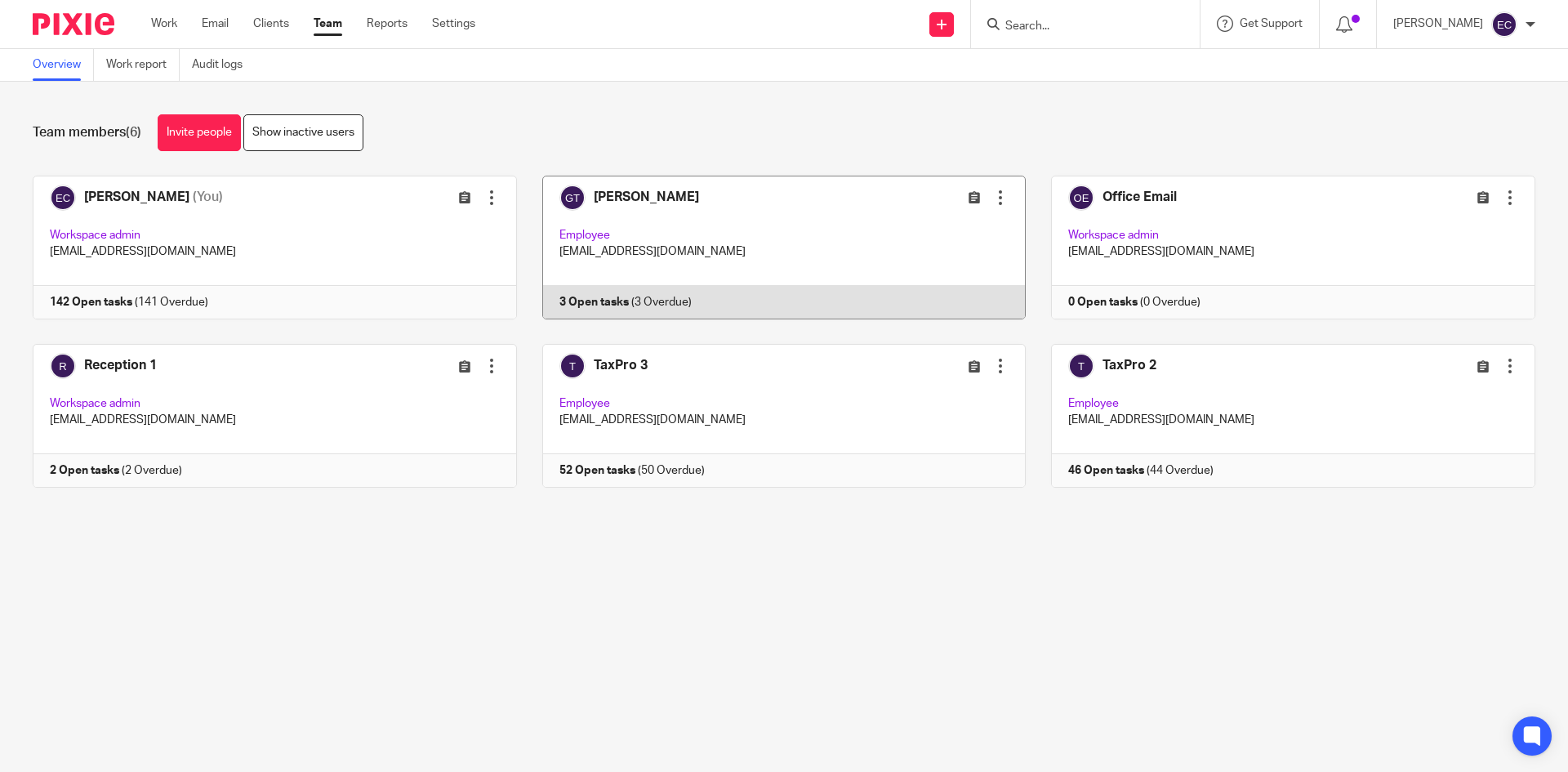
click at [777, 258] on link at bounding box center [772, 248] width 510 height 144
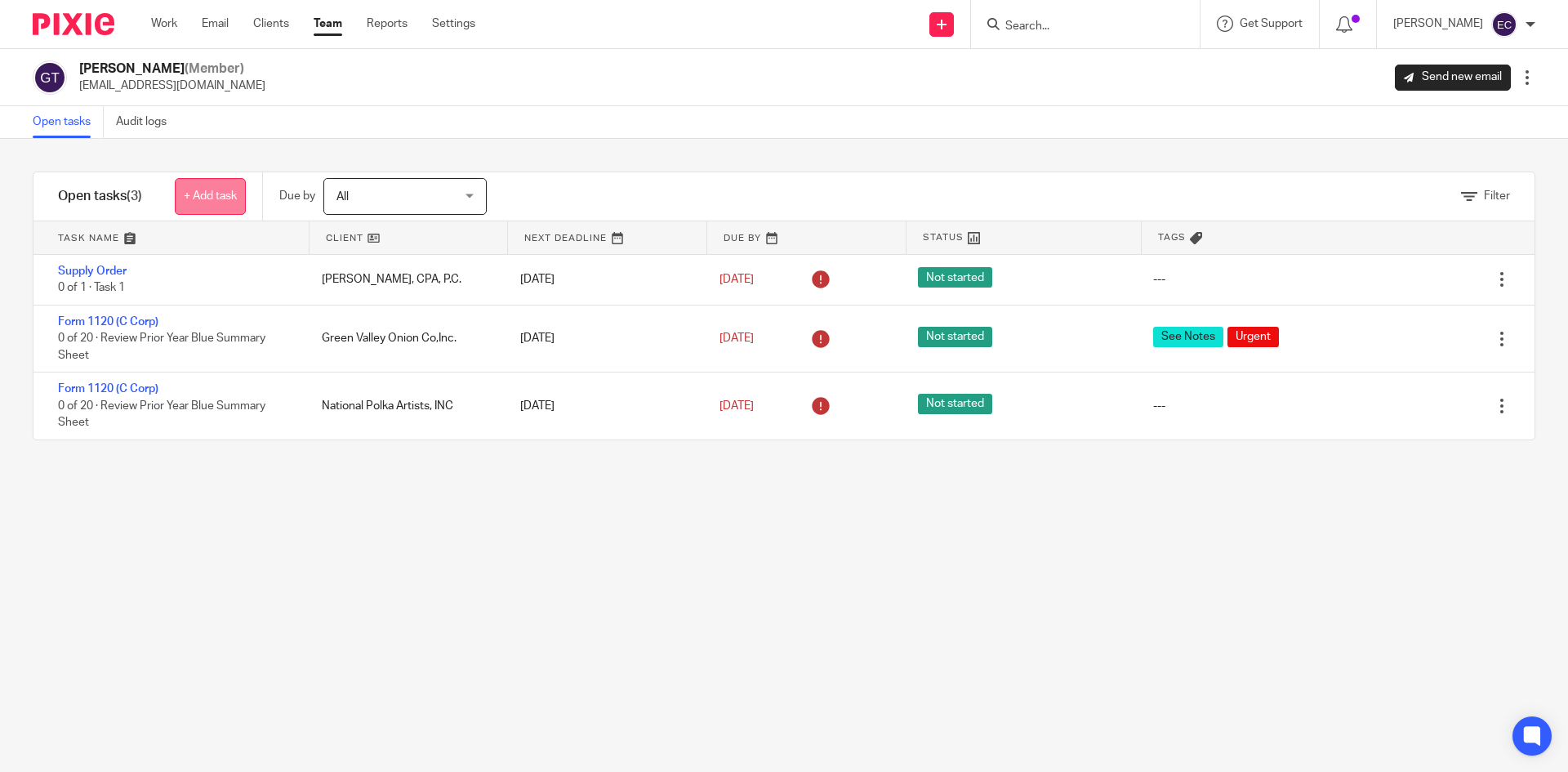
click at [209, 194] on link "+ Add task" at bounding box center [210, 196] width 71 height 37
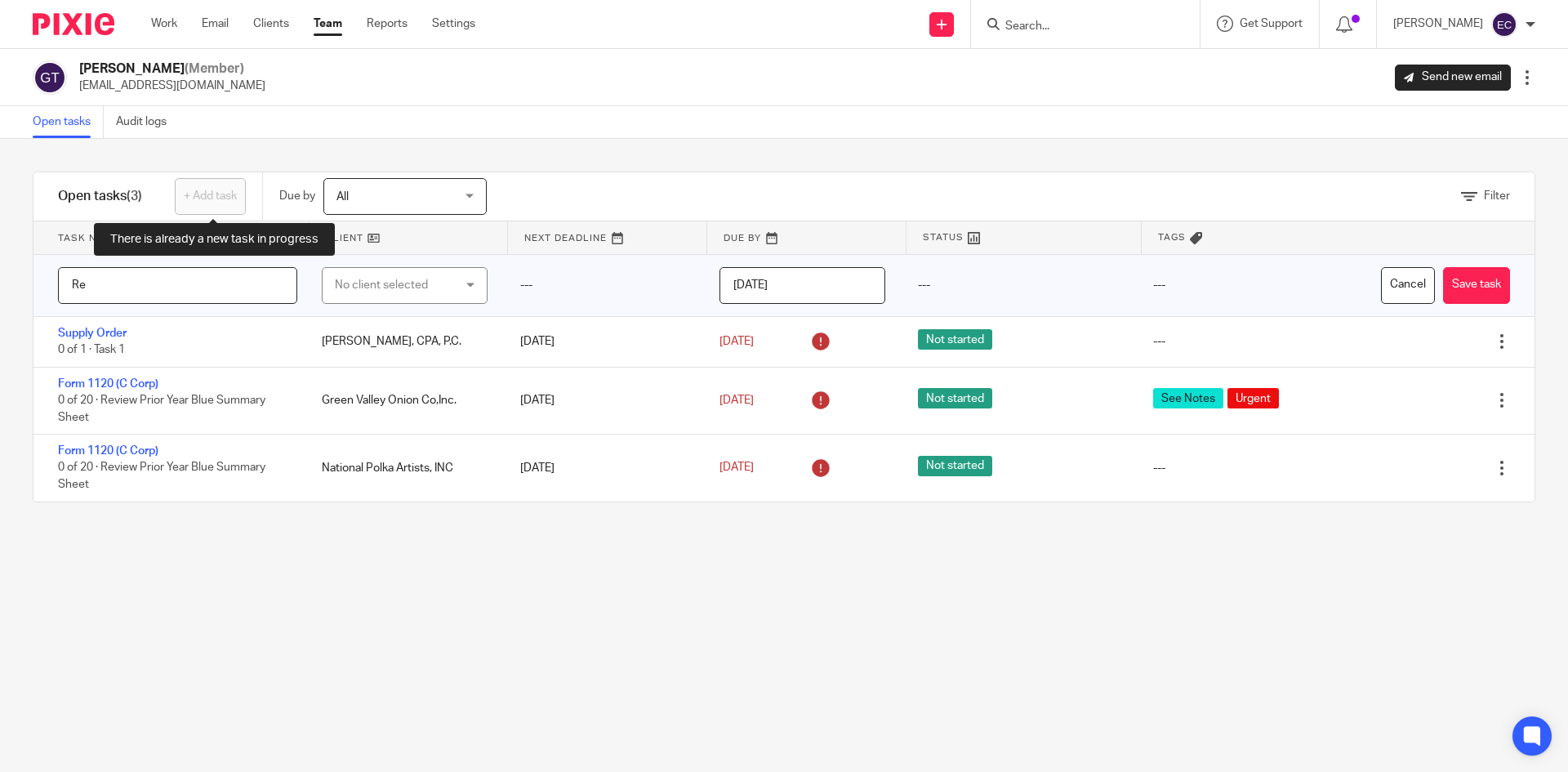
type input "R"
type input "1040/1041 Tax Returns to Reveiw & Invoice"
click at [375, 285] on div "No client selected" at bounding box center [395, 285] width 122 height 34
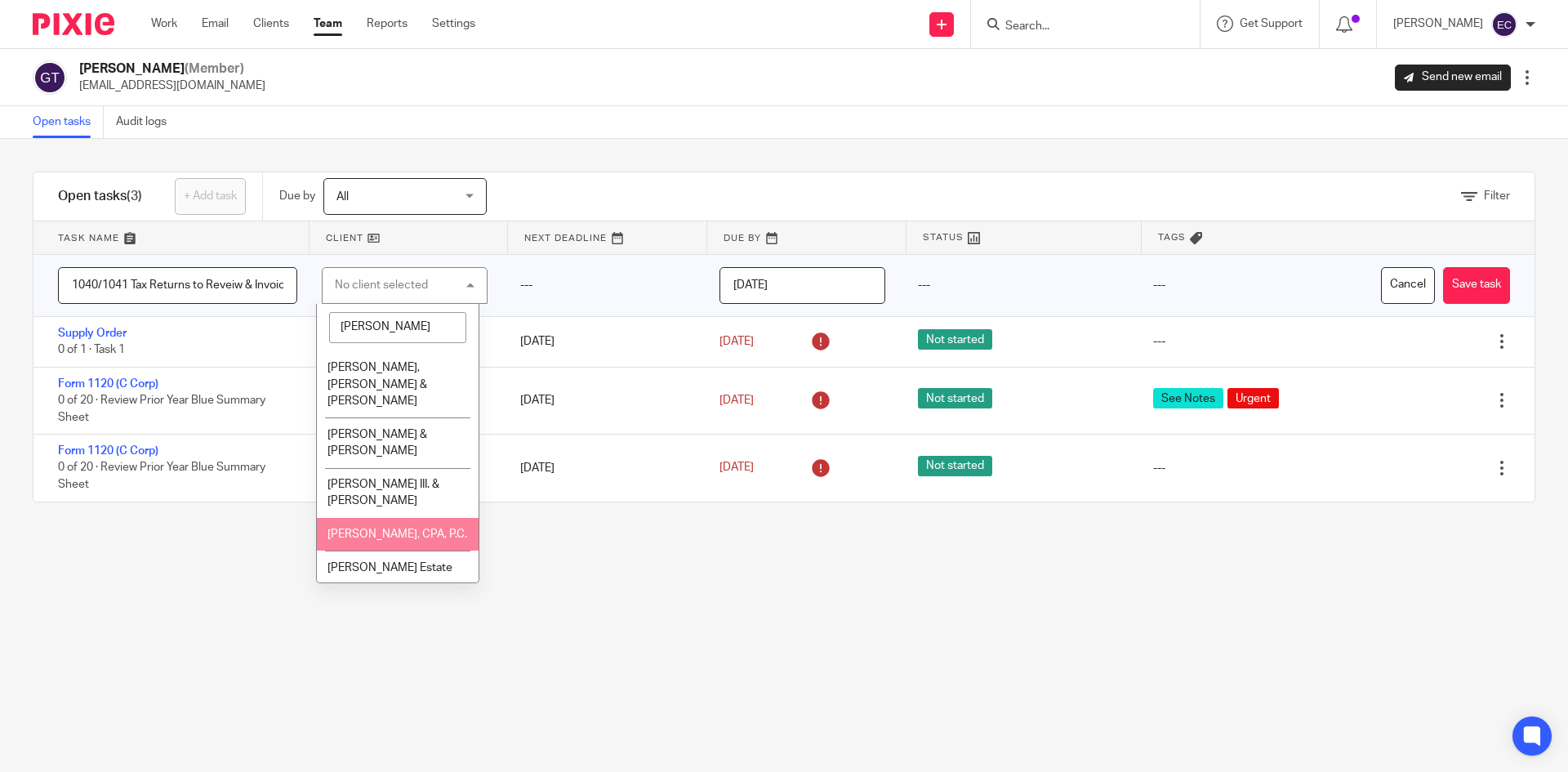
type input "Edw"
click at [385, 529] on span "[PERSON_NAME], CPA, P.C." at bounding box center [397, 534] width 140 height 12
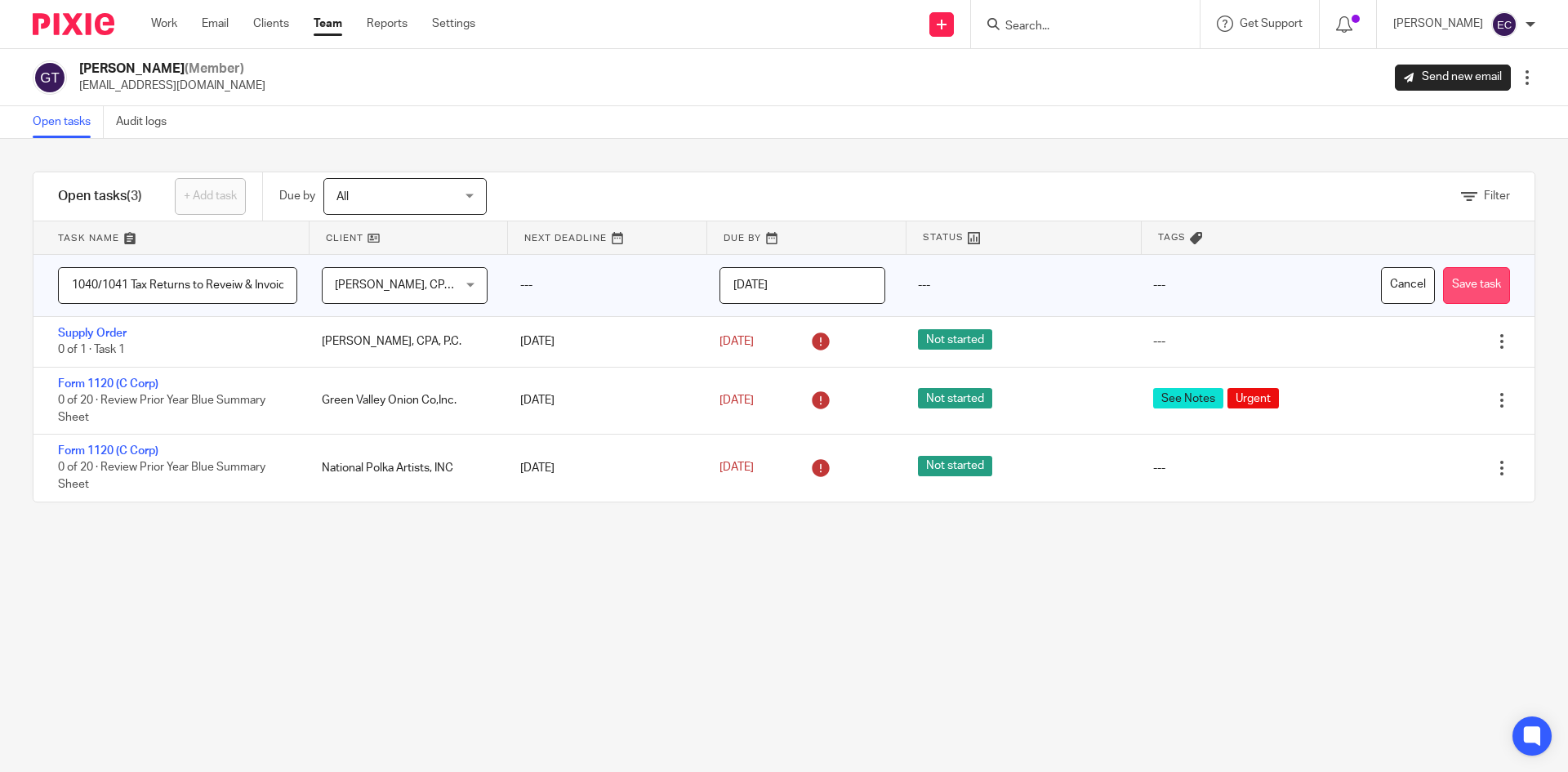
click at [1467, 286] on button "Save task" at bounding box center [1476, 285] width 67 height 37
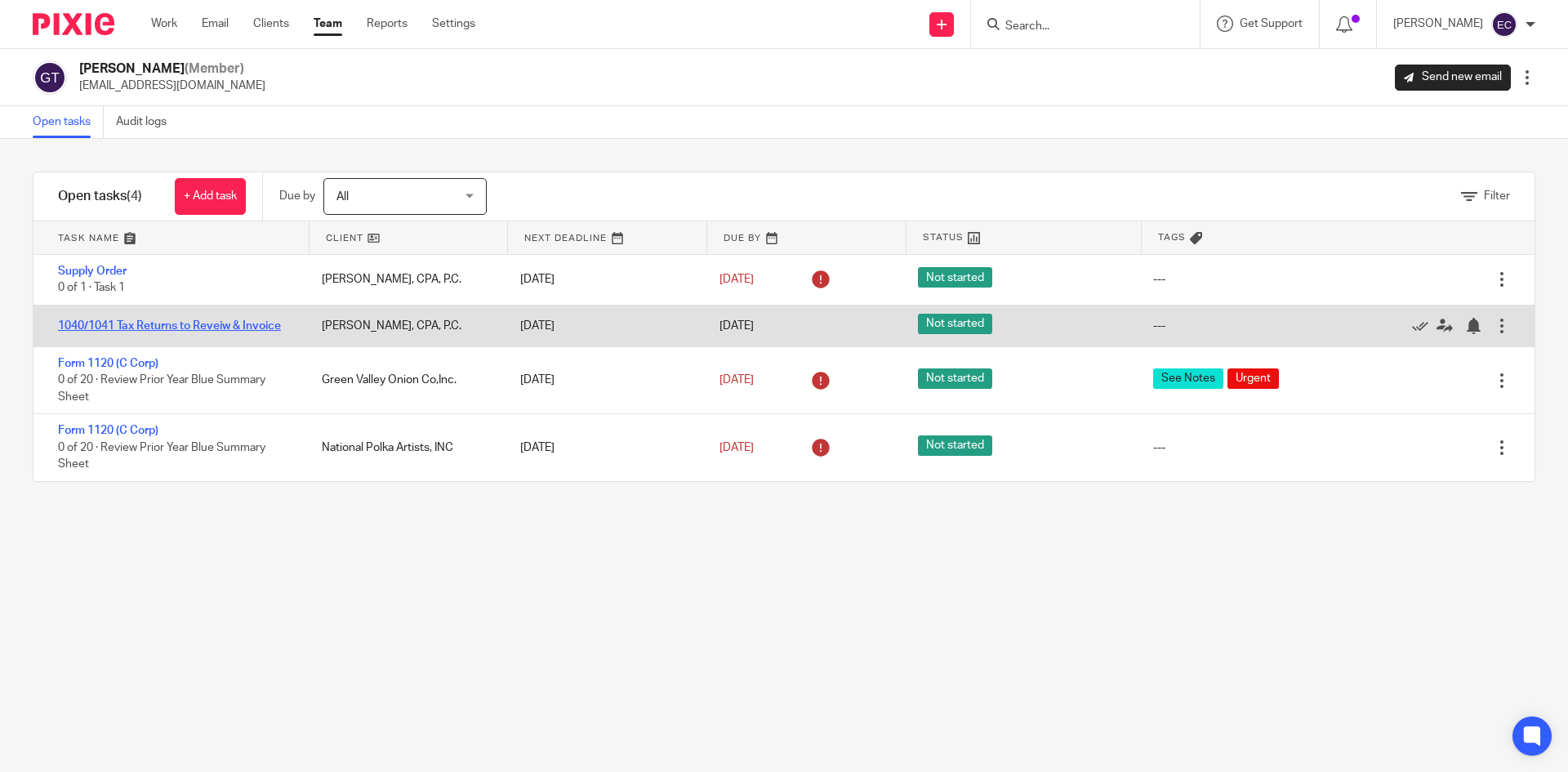
click at [213, 329] on link "1040/1041 Tax Returns to Reveiw & Invoice" at bounding box center [170, 326] width 223 height 12
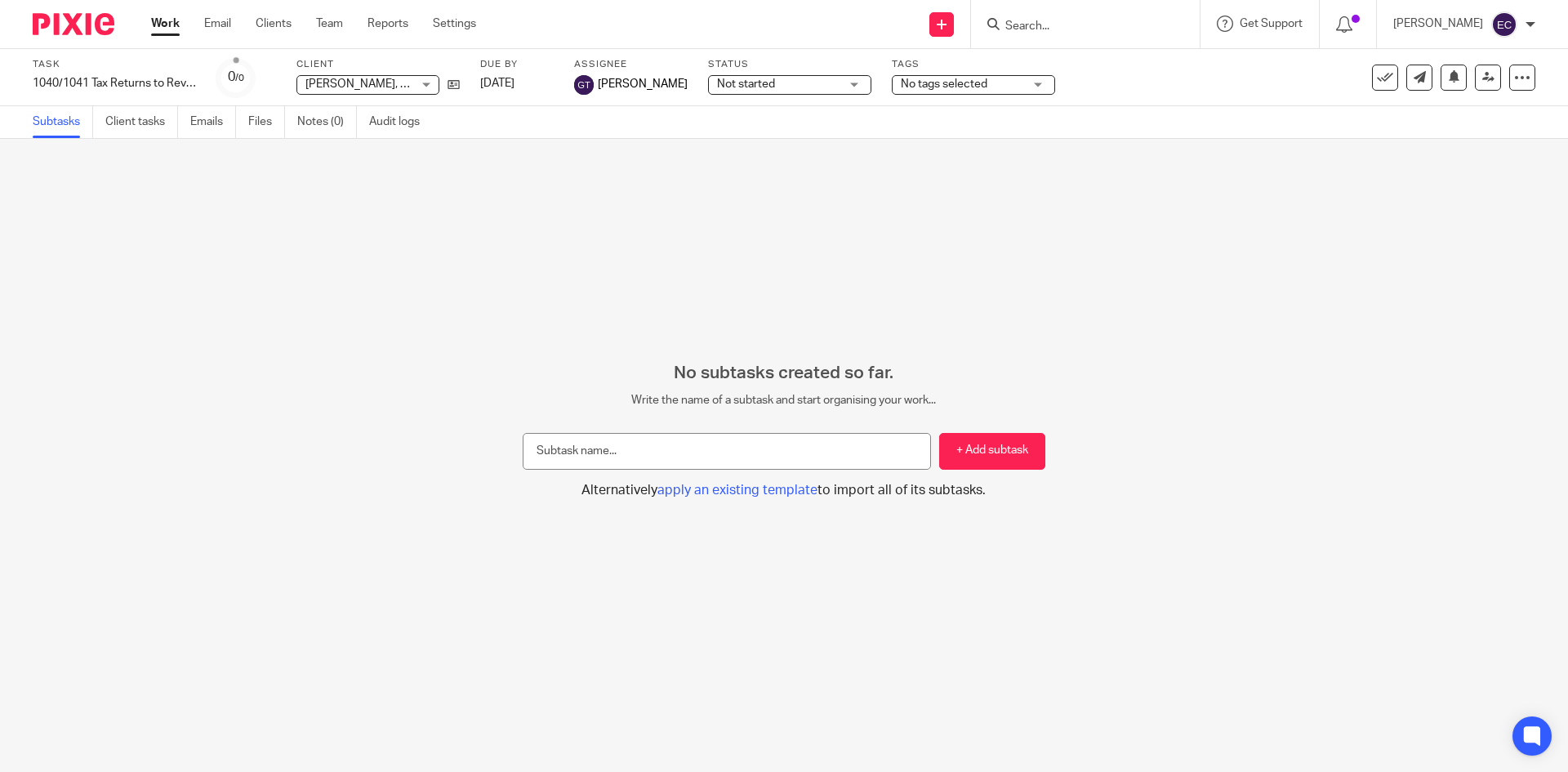
click at [728, 448] on input "text" at bounding box center [726, 451] width 408 height 37
type input "1"
click at [973, 465] on button "+ Add subtask" at bounding box center [992, 451] width 106 height 37
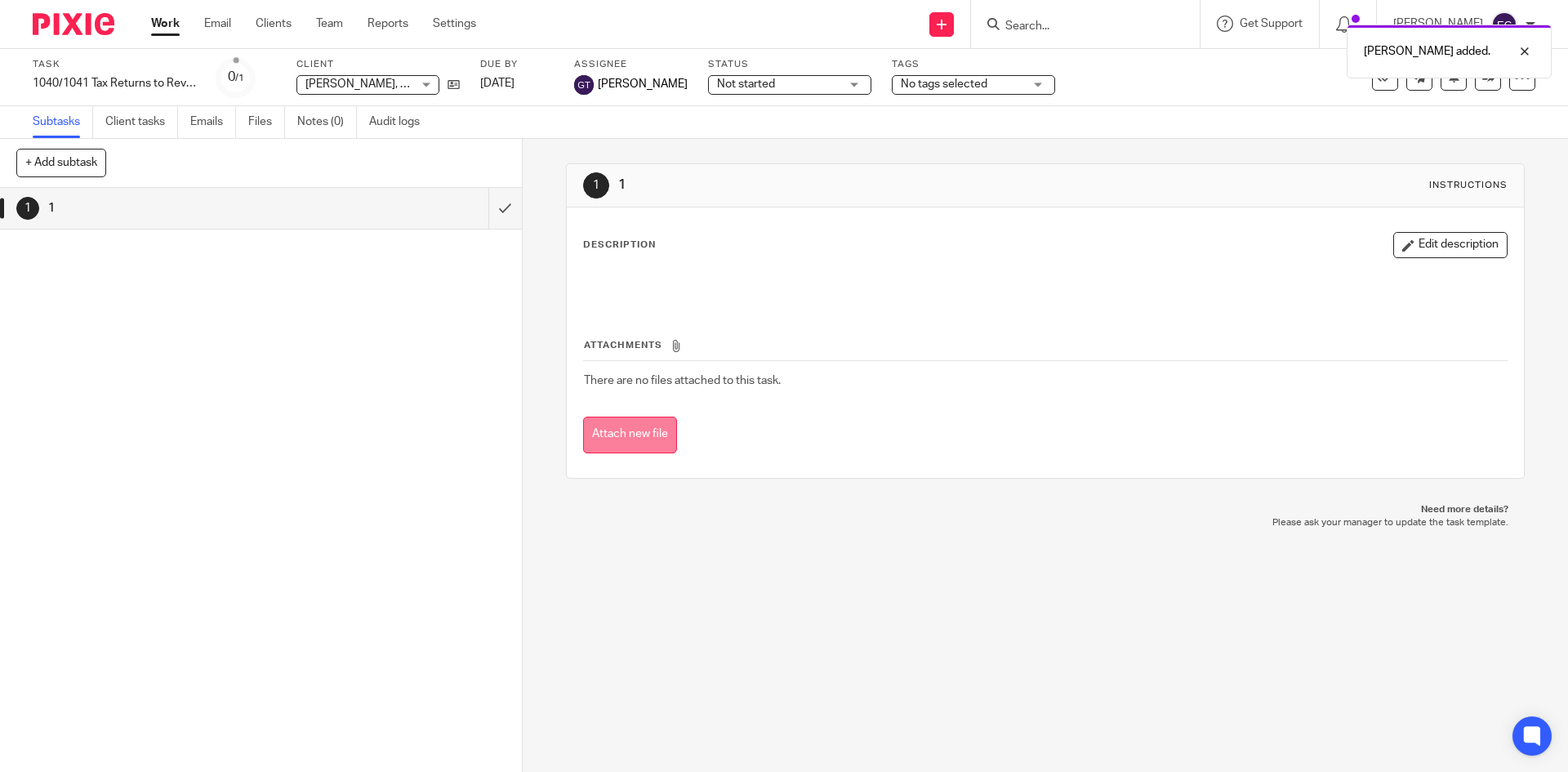
click at [604, 439] on button "Attach new file" at bounding box center [630, 435] width 94 height 37
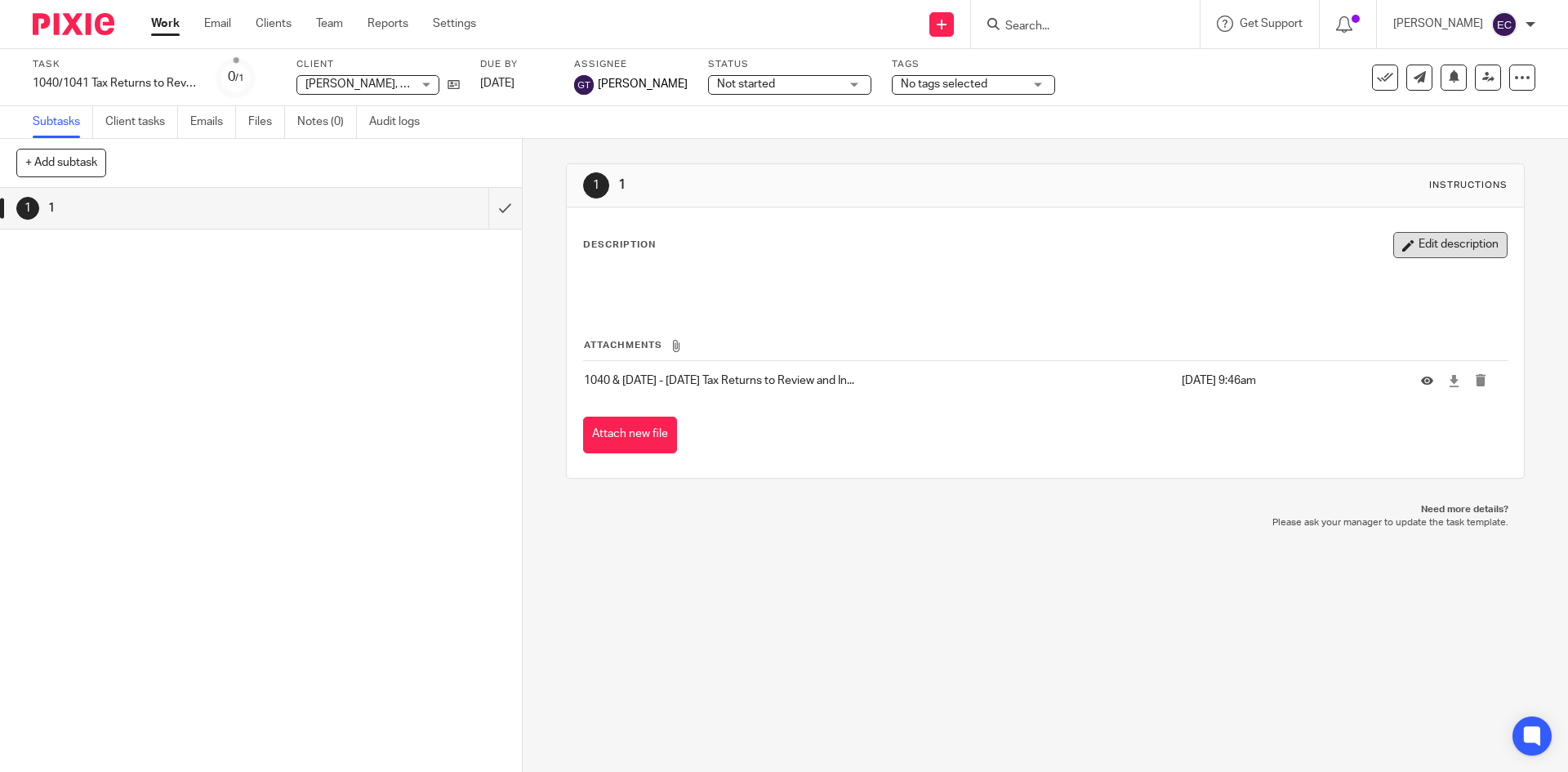
click at [1439, 249] on button "Edit description" at bounding box center [1450, 245] width 114 height 26
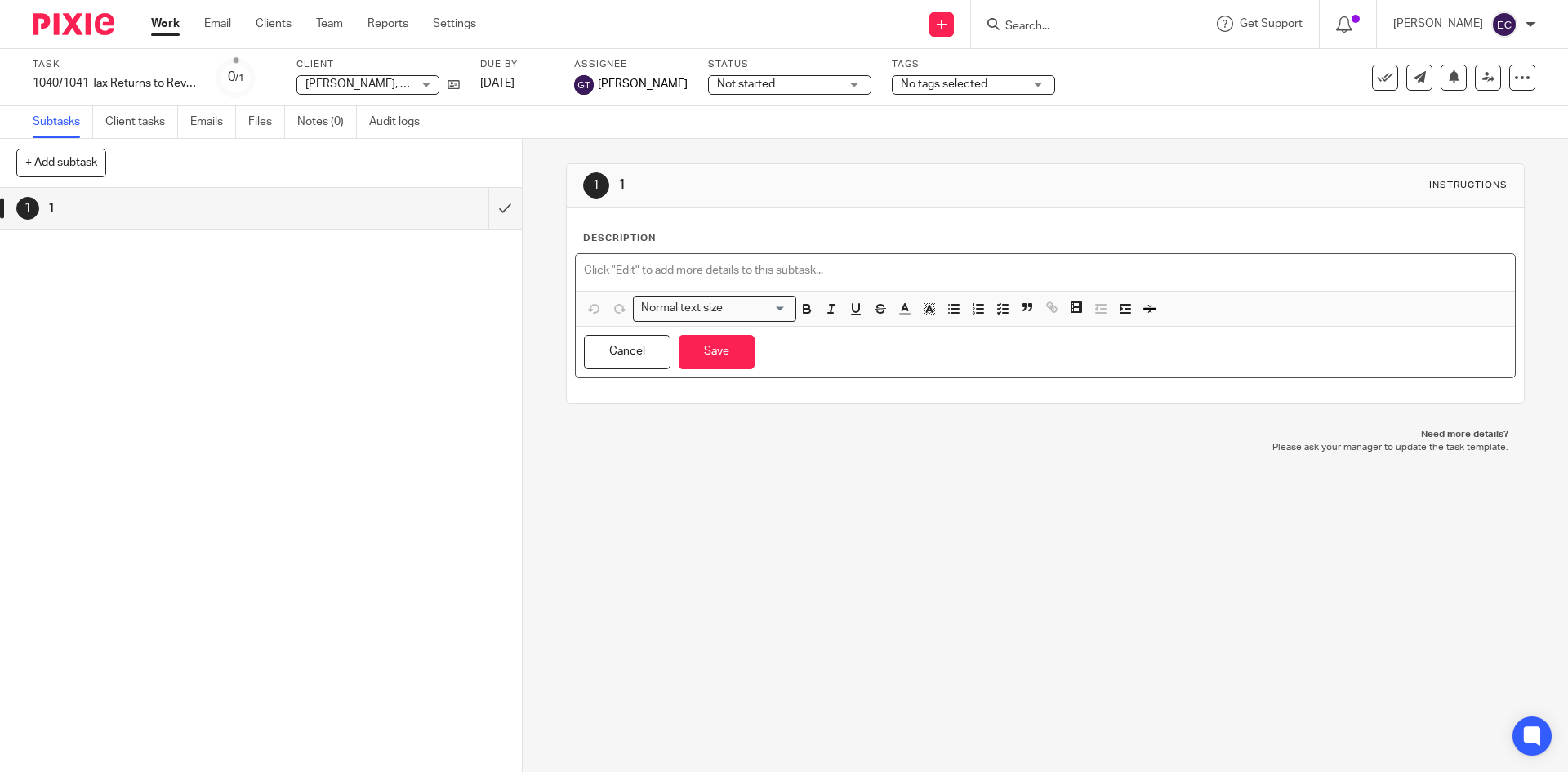
click at [814, 271] on p at bounding box center [1045, 270] width 922 height 16
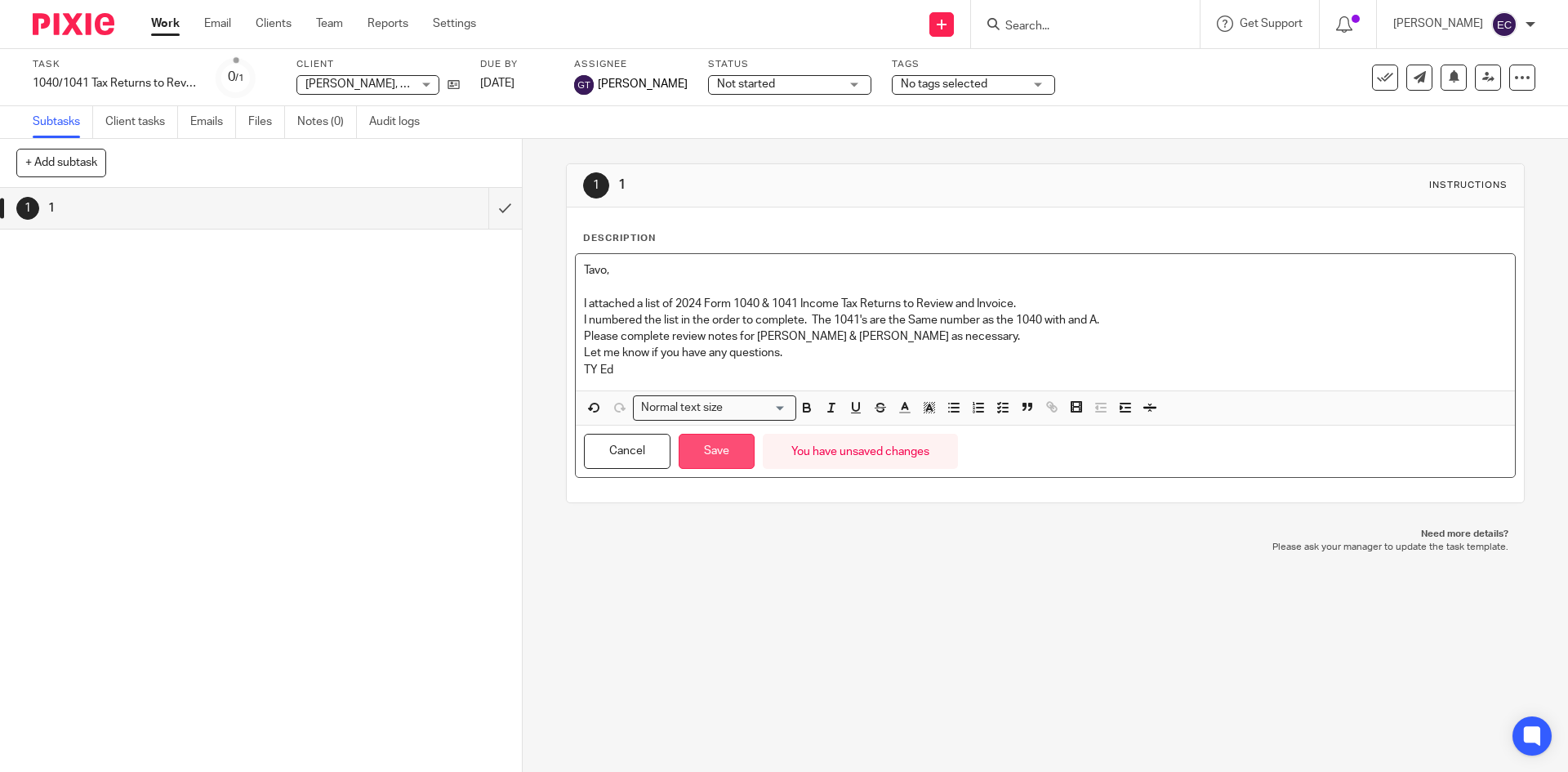
click at [718, 448] on button "Save" at bounding box center [716, 451] width 76 height 35
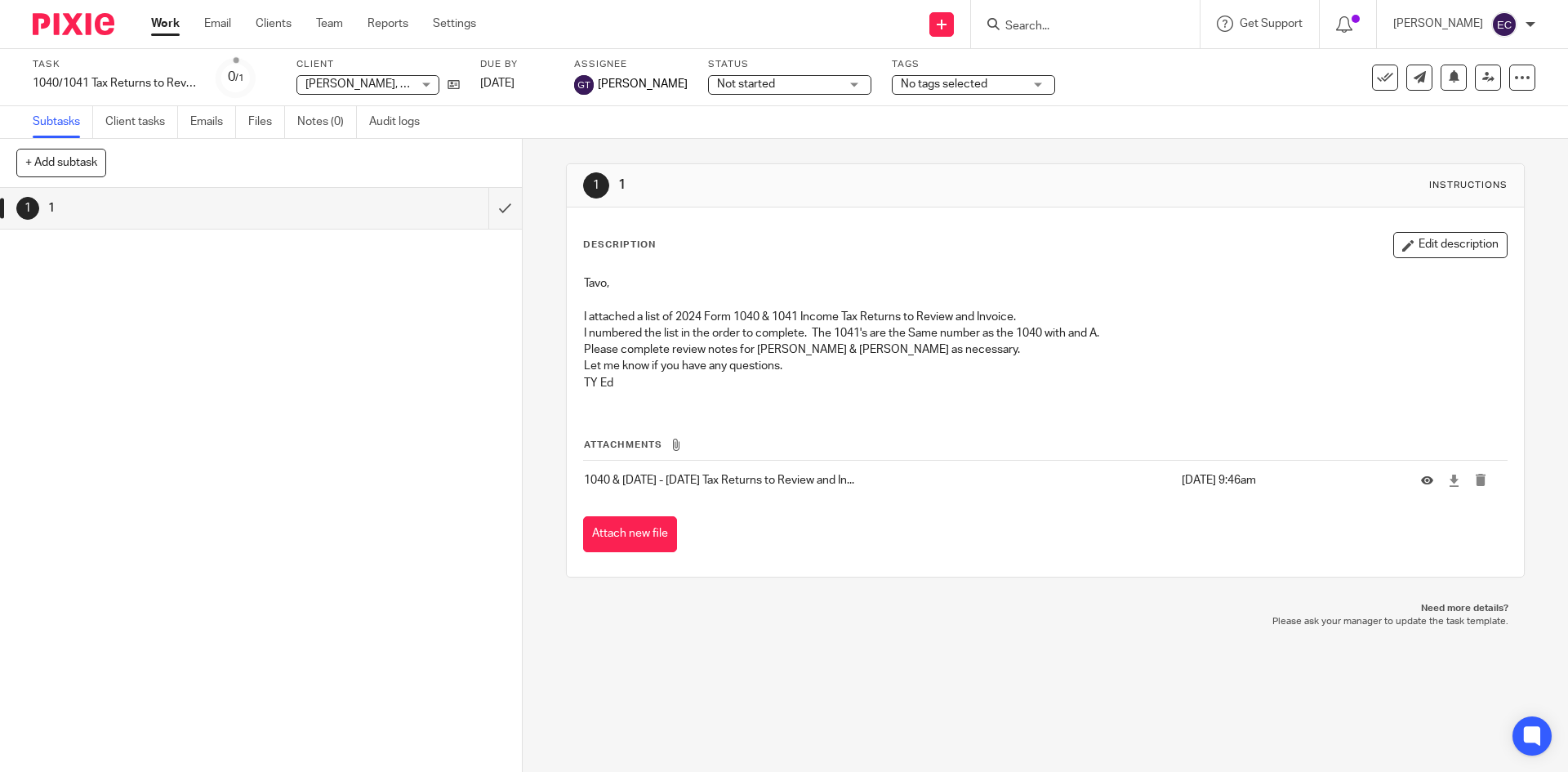
click at [874, 653] on div "1 1 Instructions Description Edit description Tavo, I attached a list of 2024 F…" at bounding box center [1045, 455] width 1046 height 633
click at [657, 446] on span "Attachments" at bounding box center [623, 445] width 78 height 9
click at [685, 483] on p "1040 & 1041 - 2024 Tax Returns to Review and In..." at bounding box center [878, 481] width 589 height 16
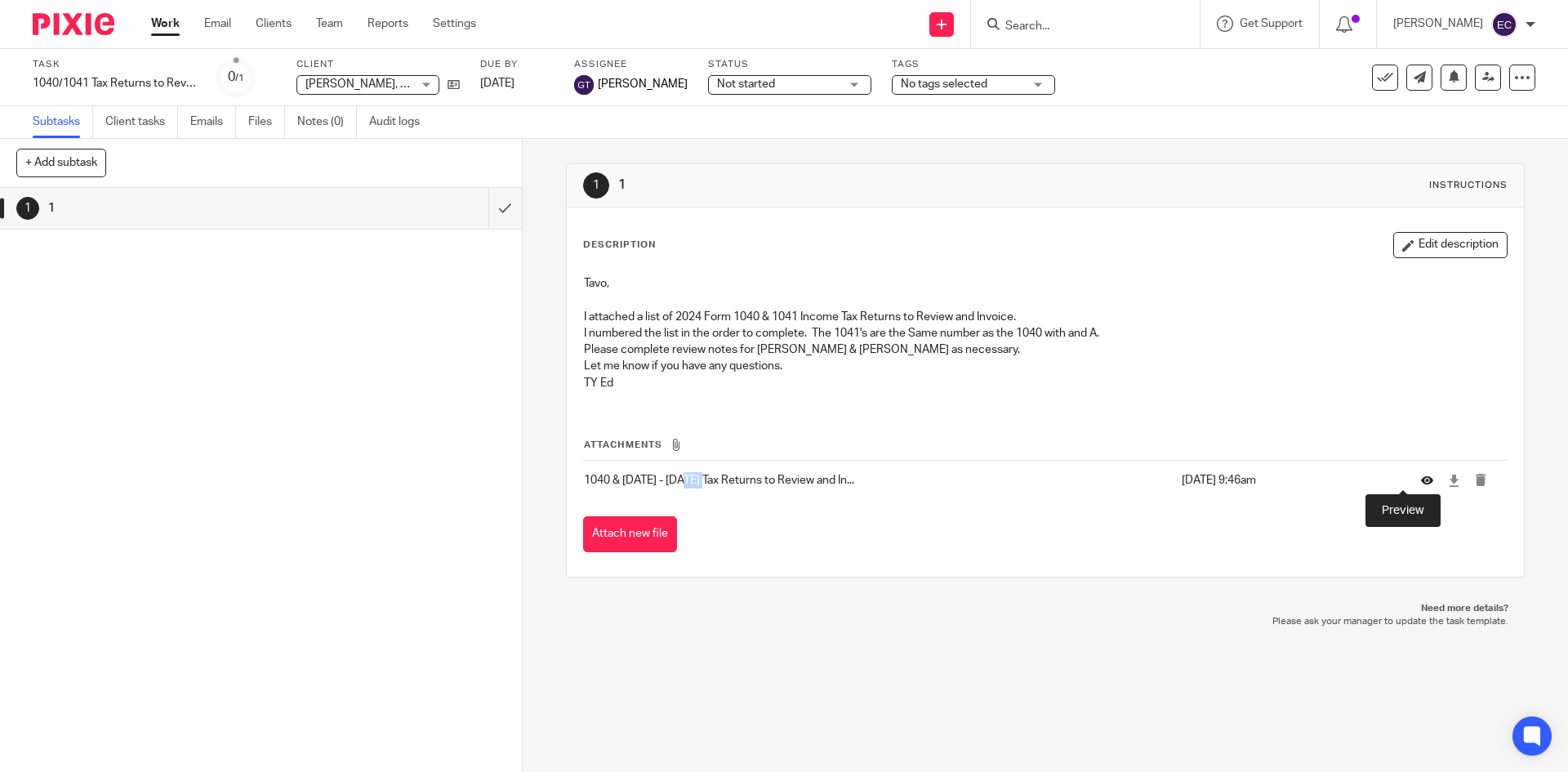
click at [1421, 478] on icon at bounding box center [1427, 480] width 13 height 13
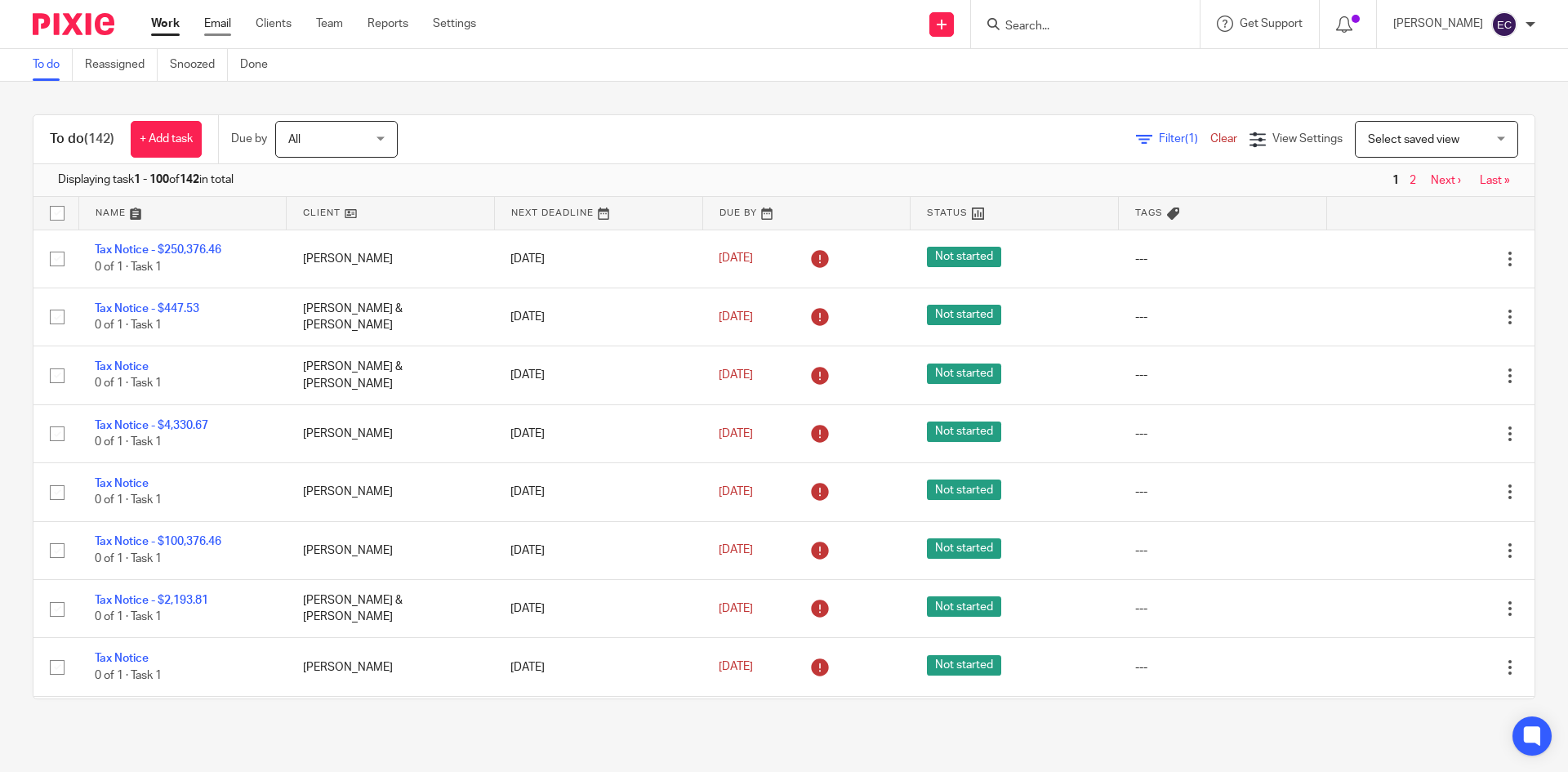
click at [222, 22] on link "Email" at bounding box center [218, 24] width 27 height 16
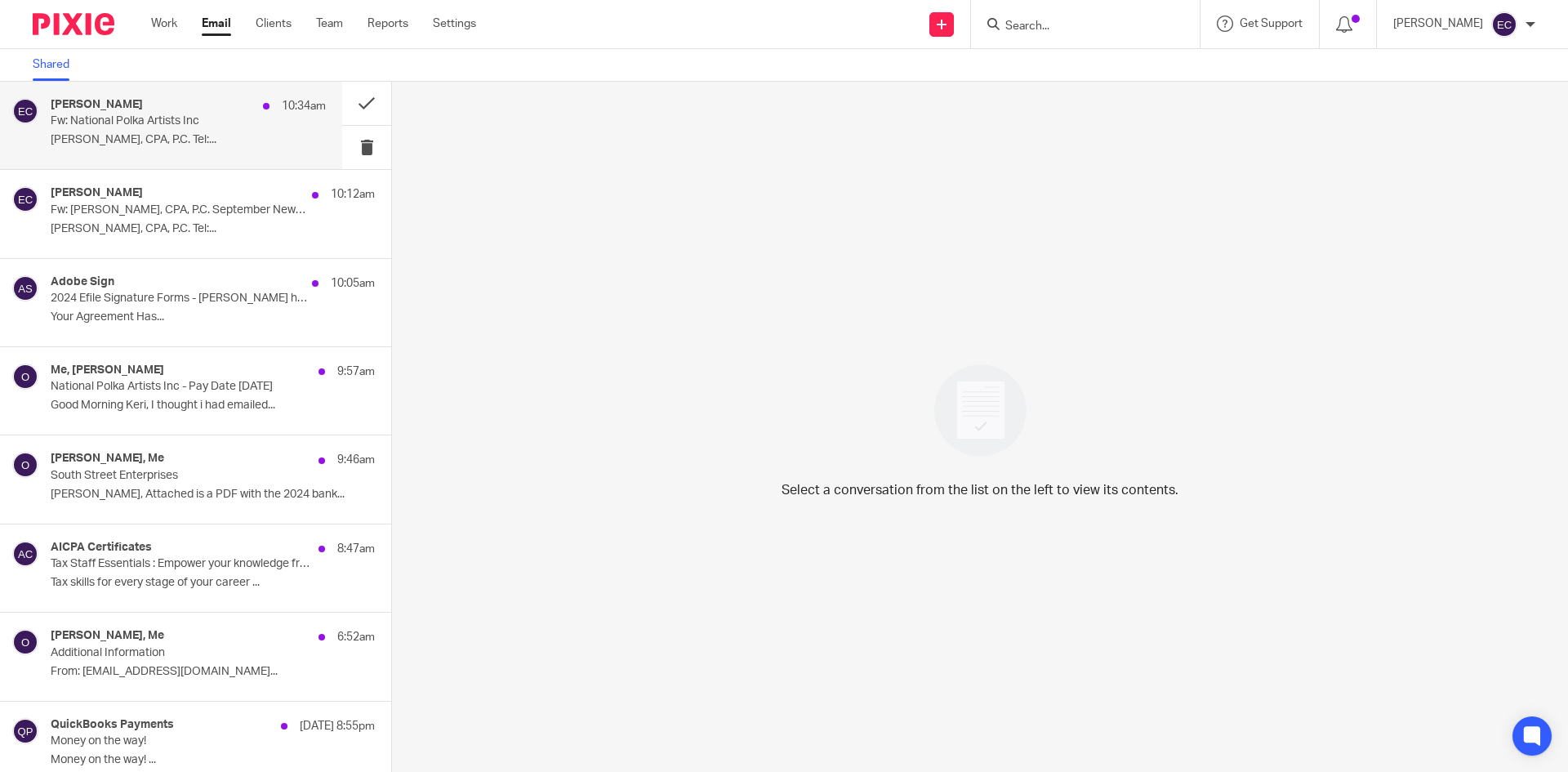
click at [147, 127] on p "Fw: National Polka Artists Inc" at bounding box center [161, 121] width 220 height 14
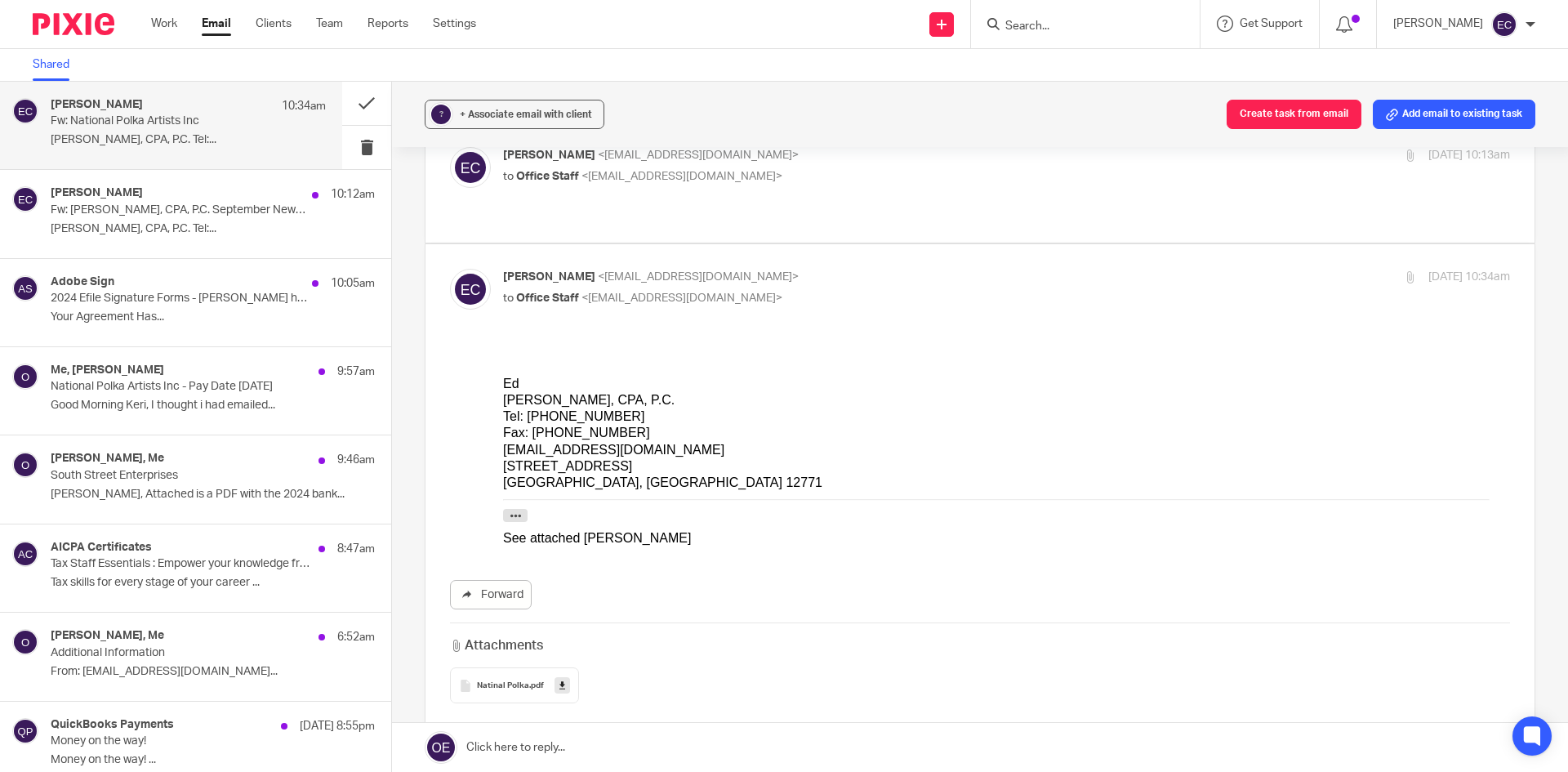
scroll to position [108, 0]
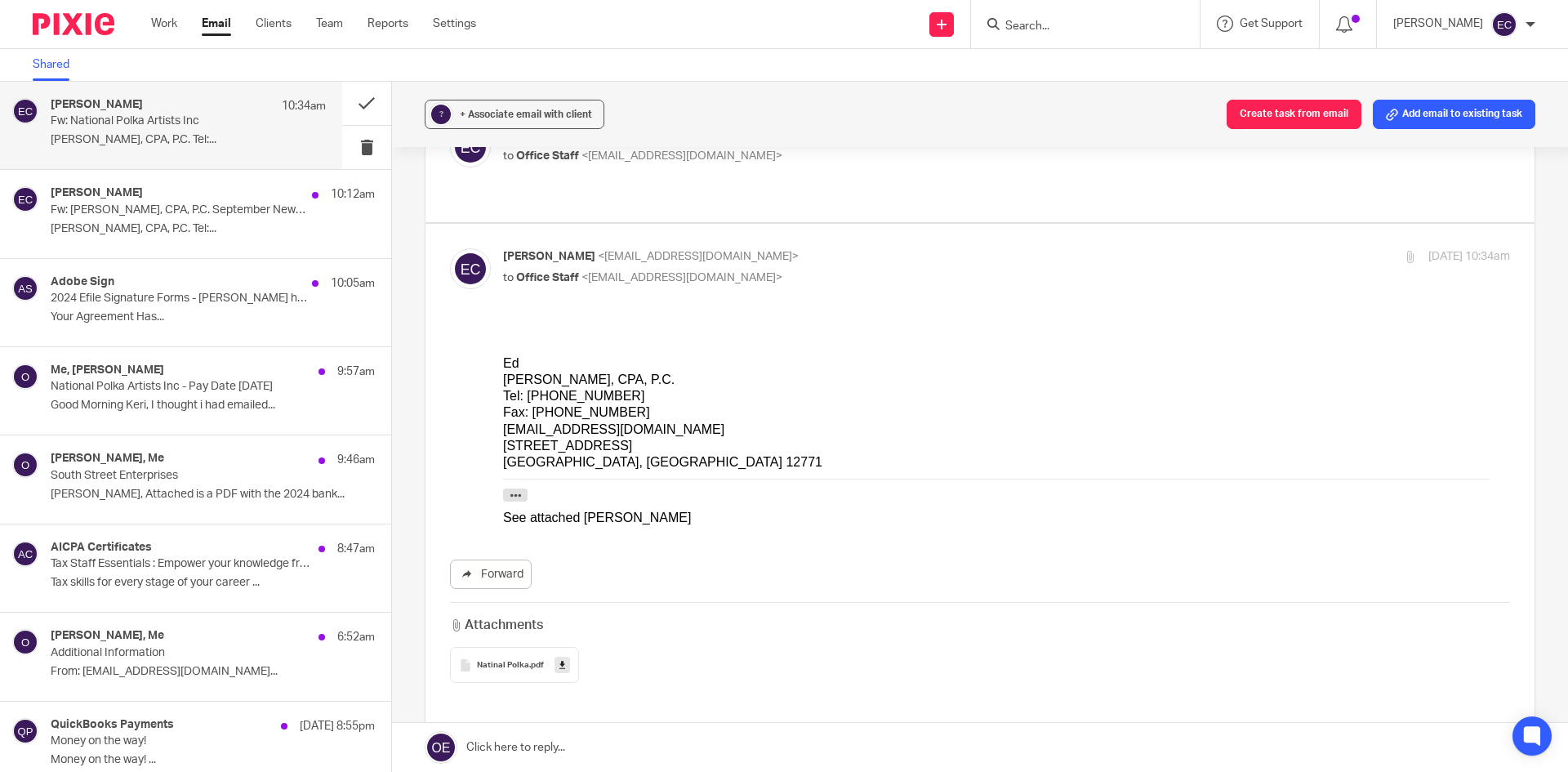
click at [498, 661] on span "Natinal Polka" at bounding box center [503, 666] width 53 height 10
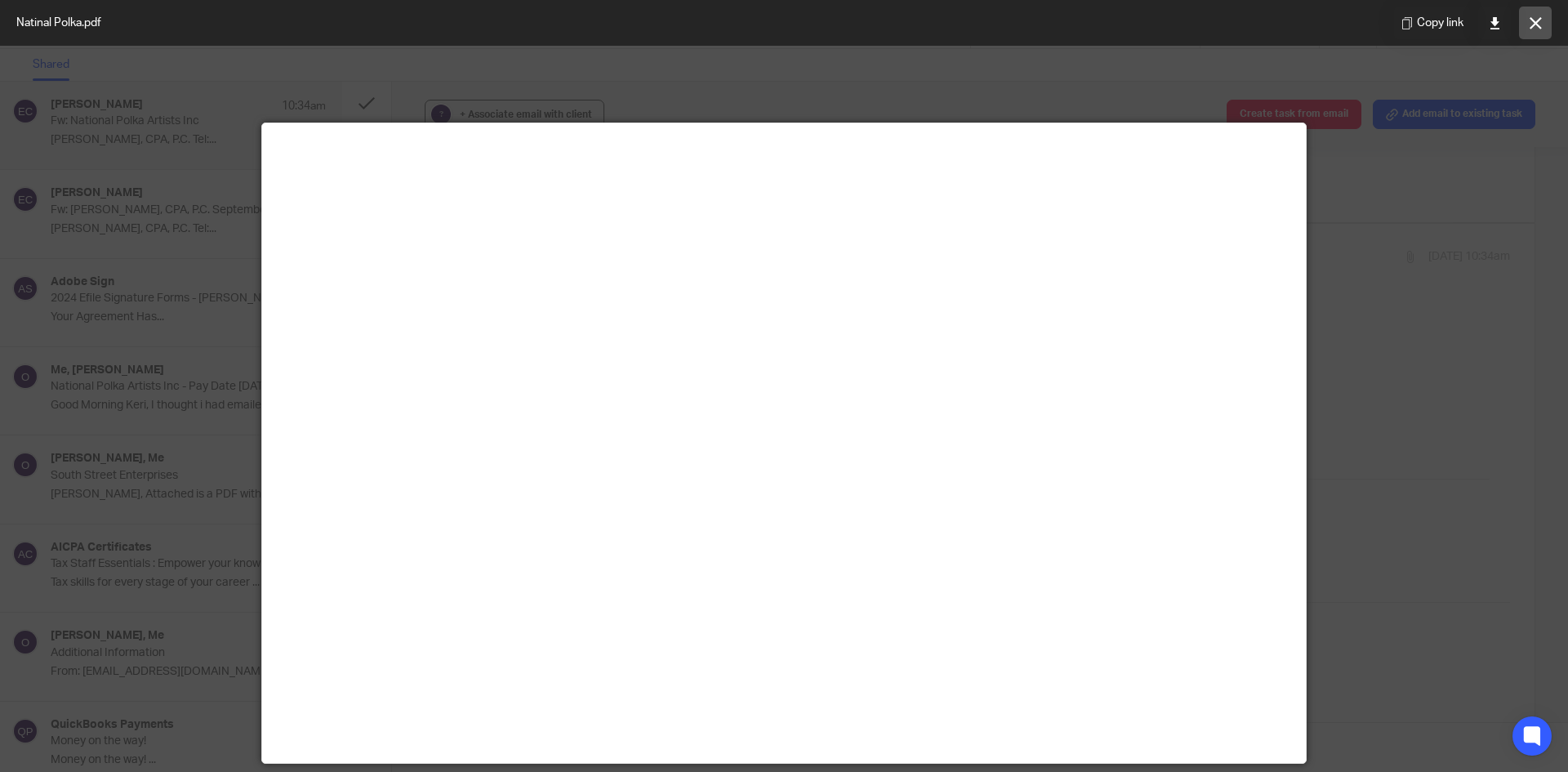
click at [1525, 24] on button at bounding box center [1535, 23] width 33 height 33
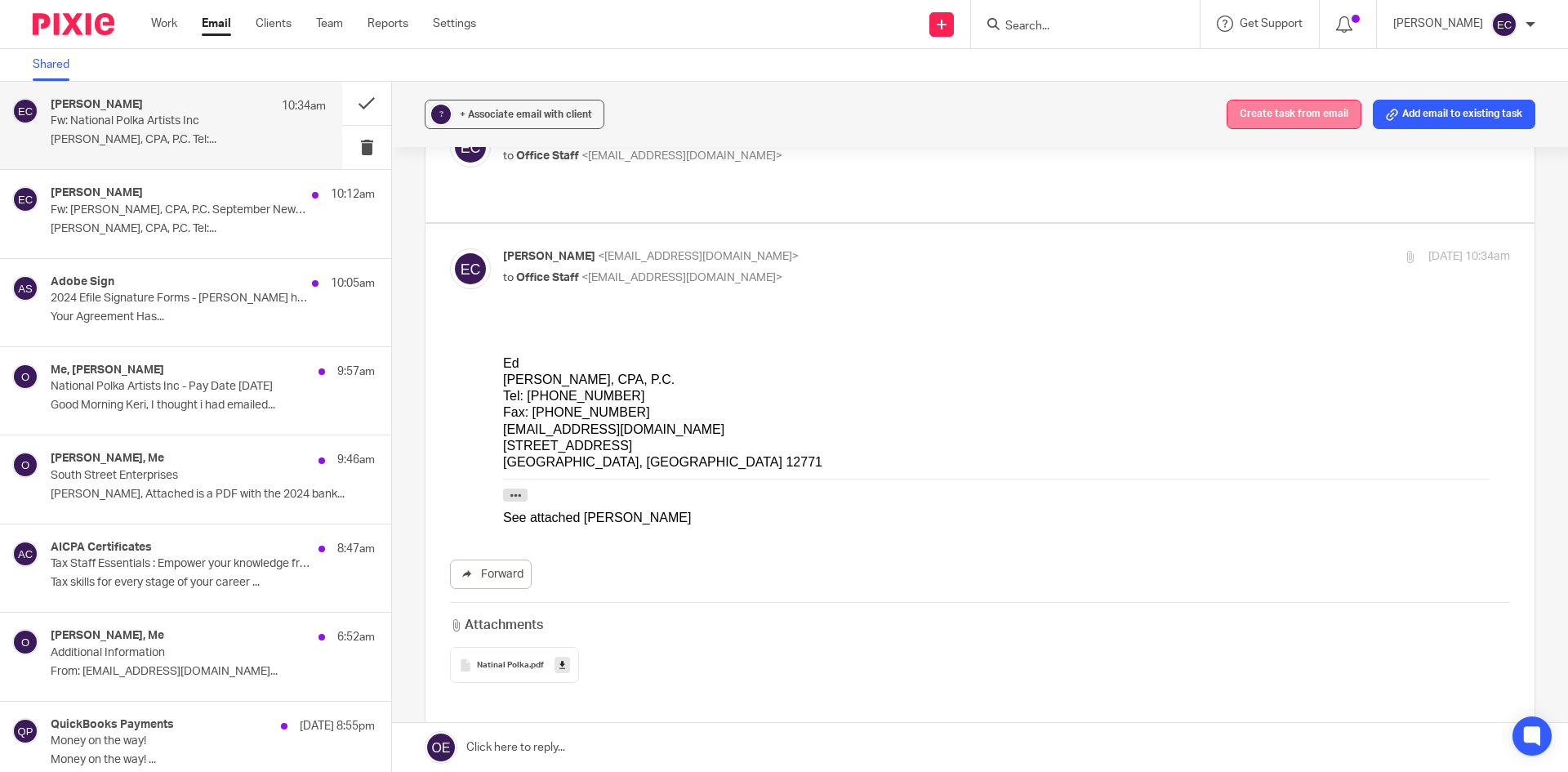
click at [1260, 108] on button "Create task from email" at bounding box center [1294, 114] width 135 height 29
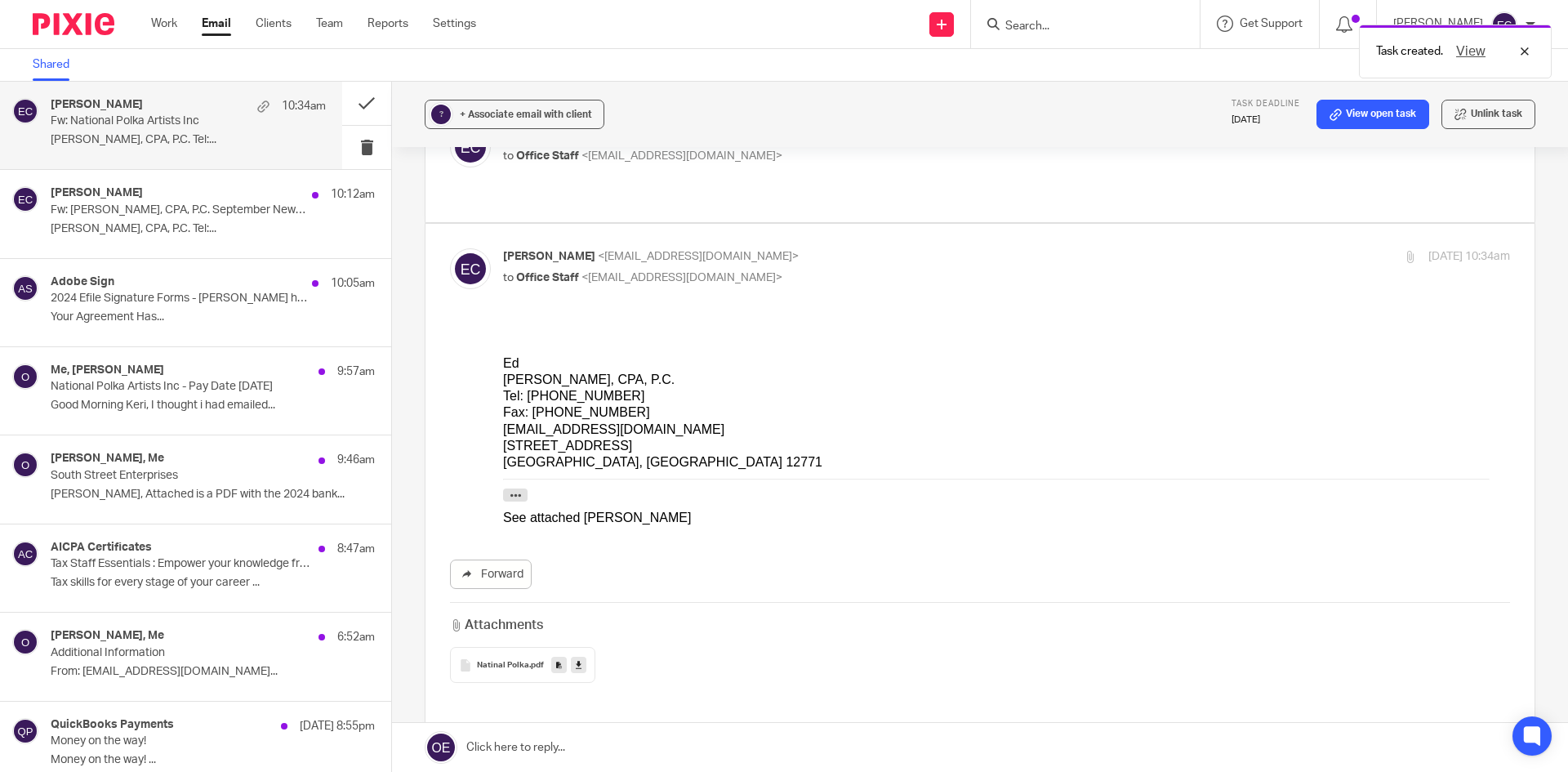
scroll to position [0, 0]
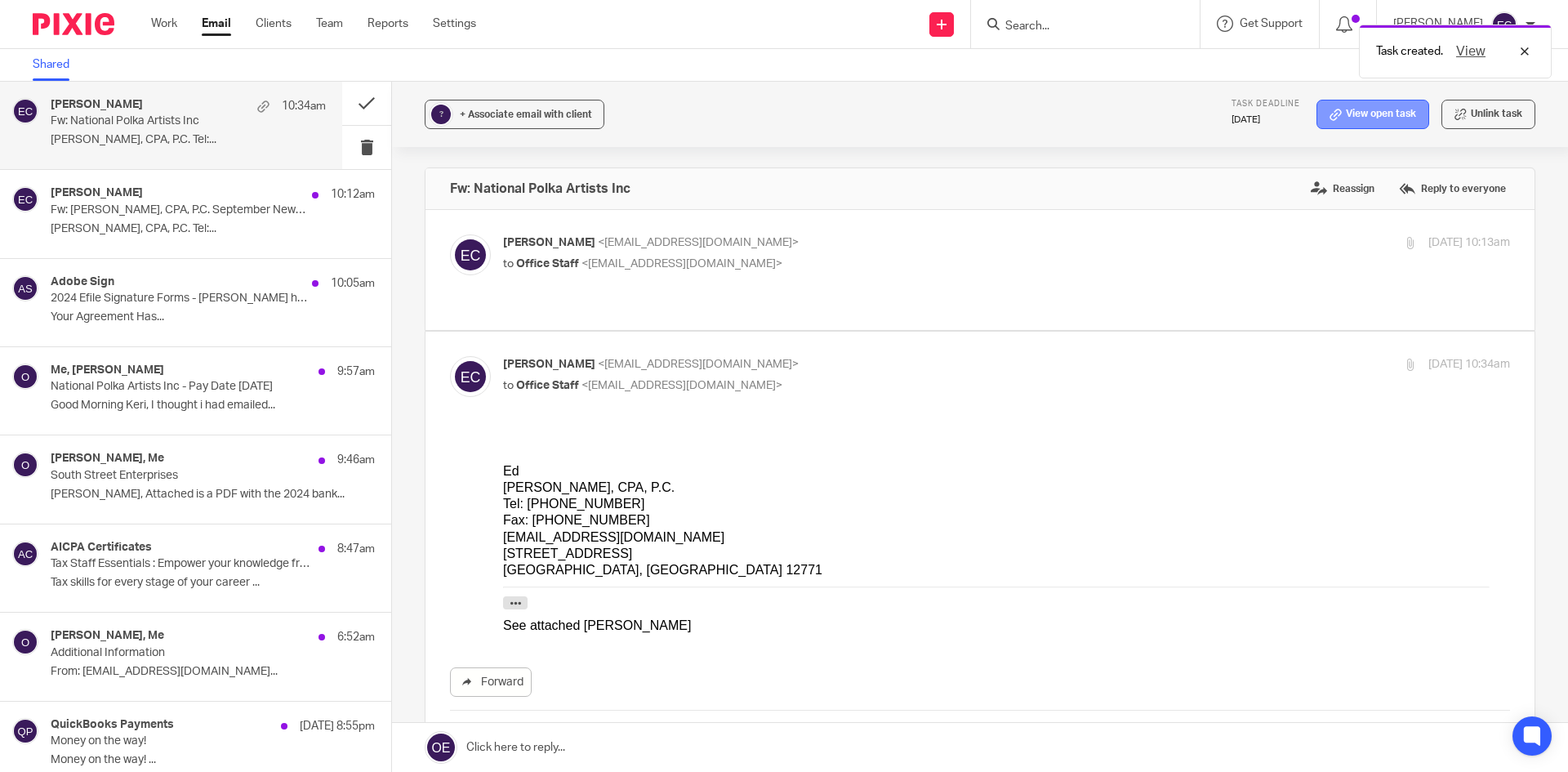
click at [1351, 111] on link "View open task" at bounding box center [1373, 114] width 112 height 29
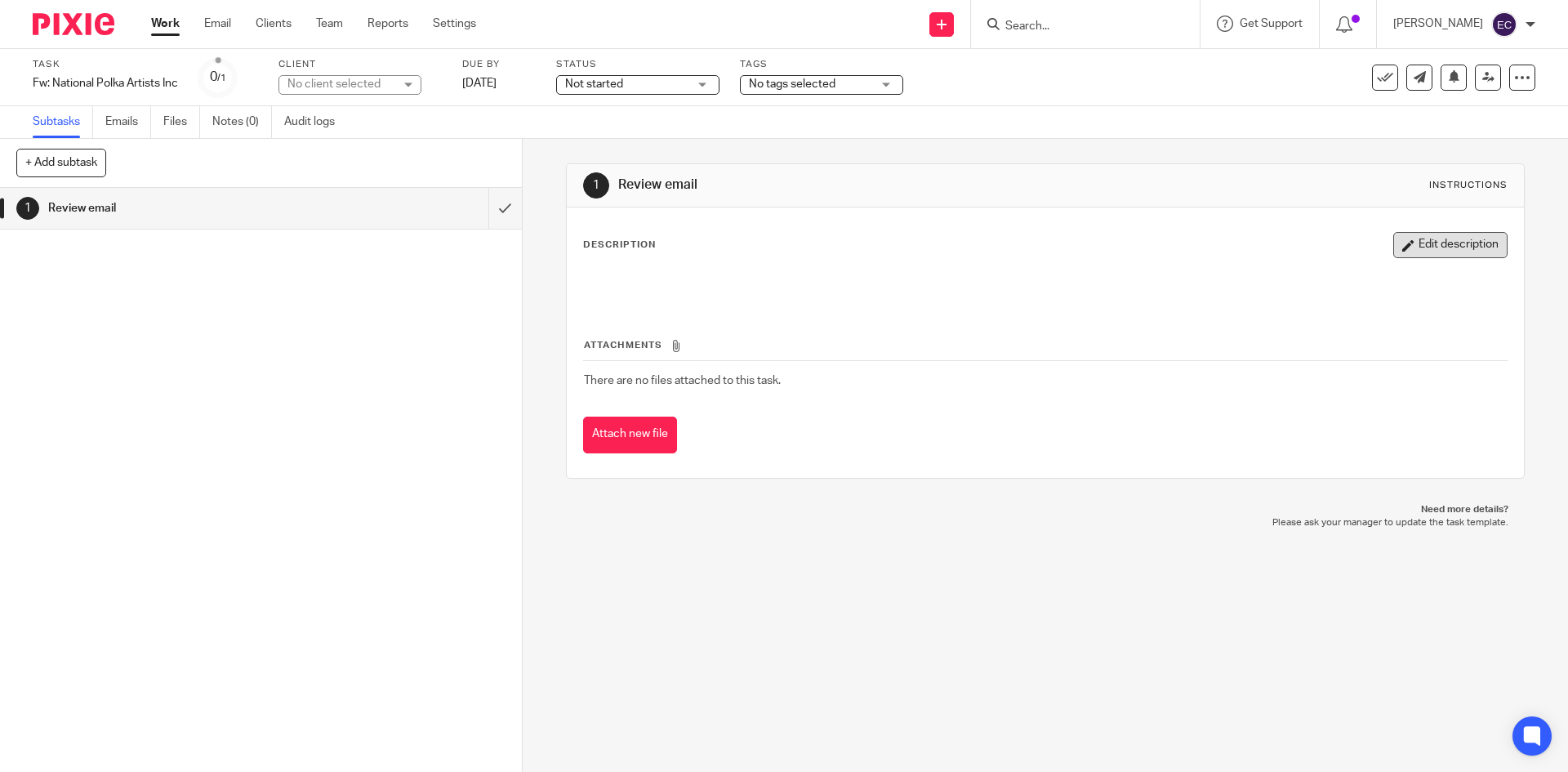
click at [1440, 240] on button "Edit description" at bounding box center [1450, 245] width 114 height 26
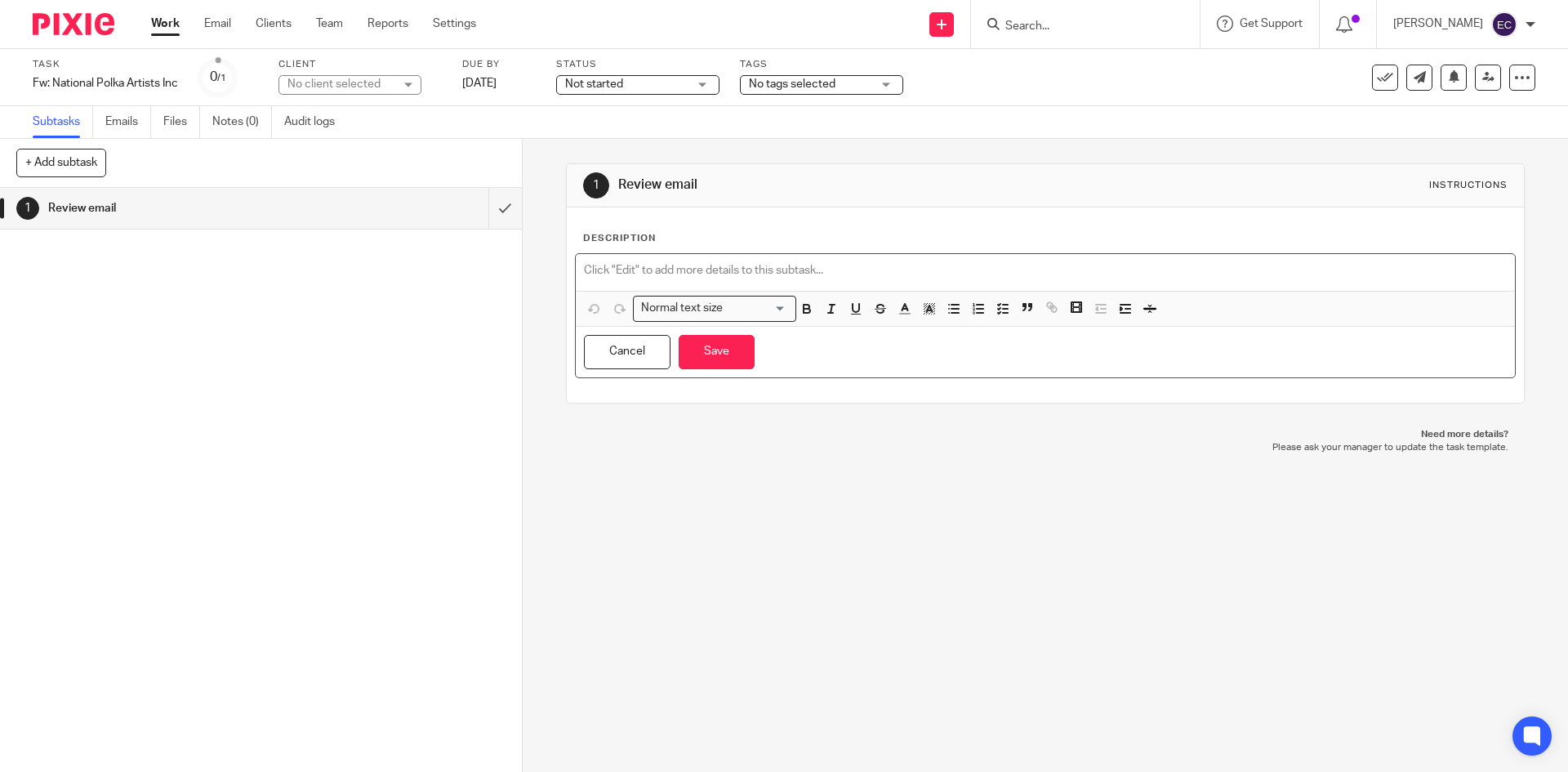
drag, startPoint x: 616, startPoint y: 273, endPoint x: 696, endPoint y: 222, distance: 94.9
click at [616, 272] on p at bounding box center [1045, 270] width 922 height 16
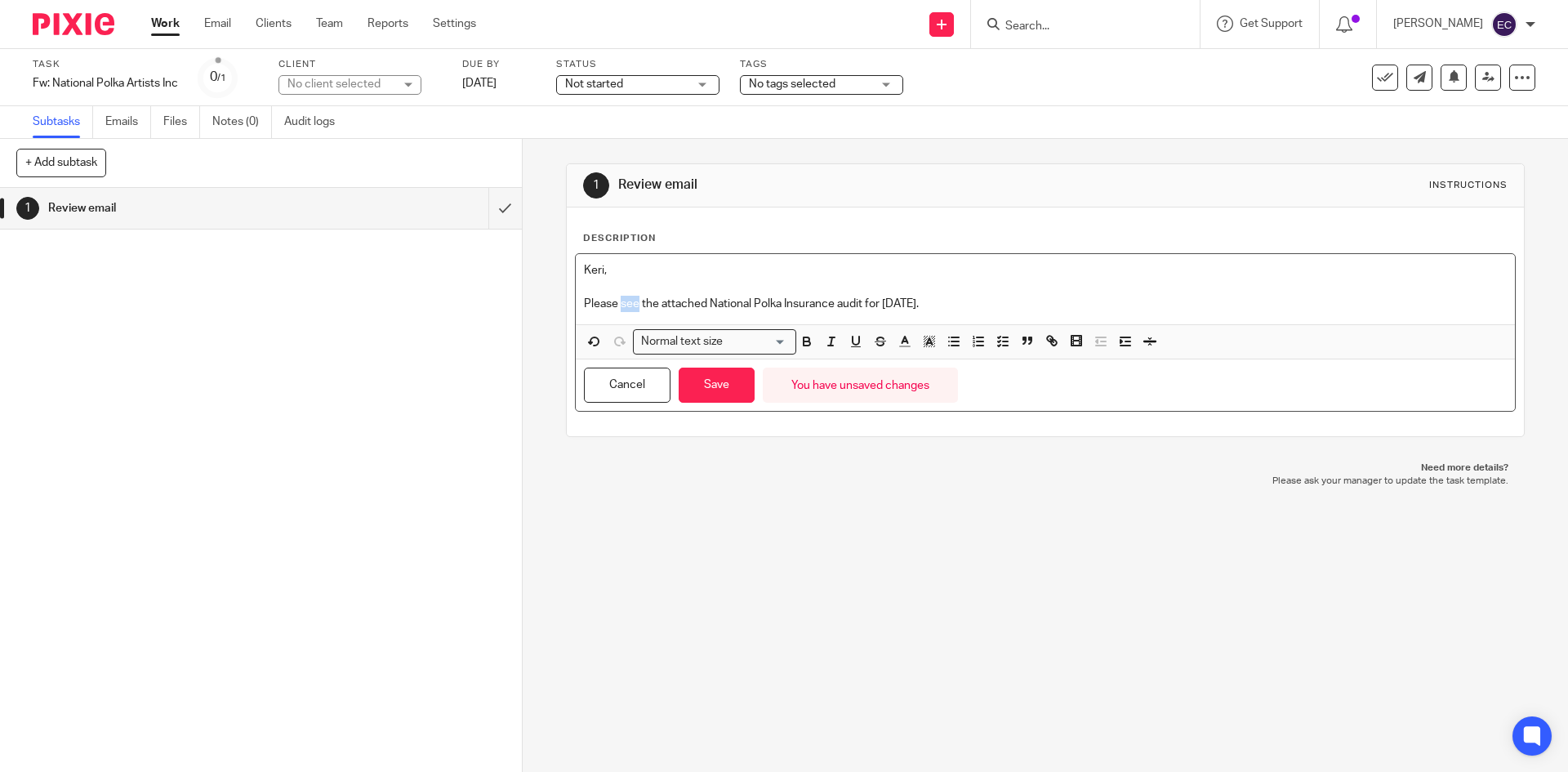
drag, startPoint x: 632, startPoint y: 307, endPoint x: 618, endPoint y: 301, distance: 15.2
click at [618, 301] on p "Please see the attached National Polka Insurance audit for 9/11/25." at bounding box center [1045, 304] width 922 height 16
click at [963, 303] on p "Please complete the attached National Polka Insurance audit for [DATE]." at bounding box center [1045, 304] width 922 height 16
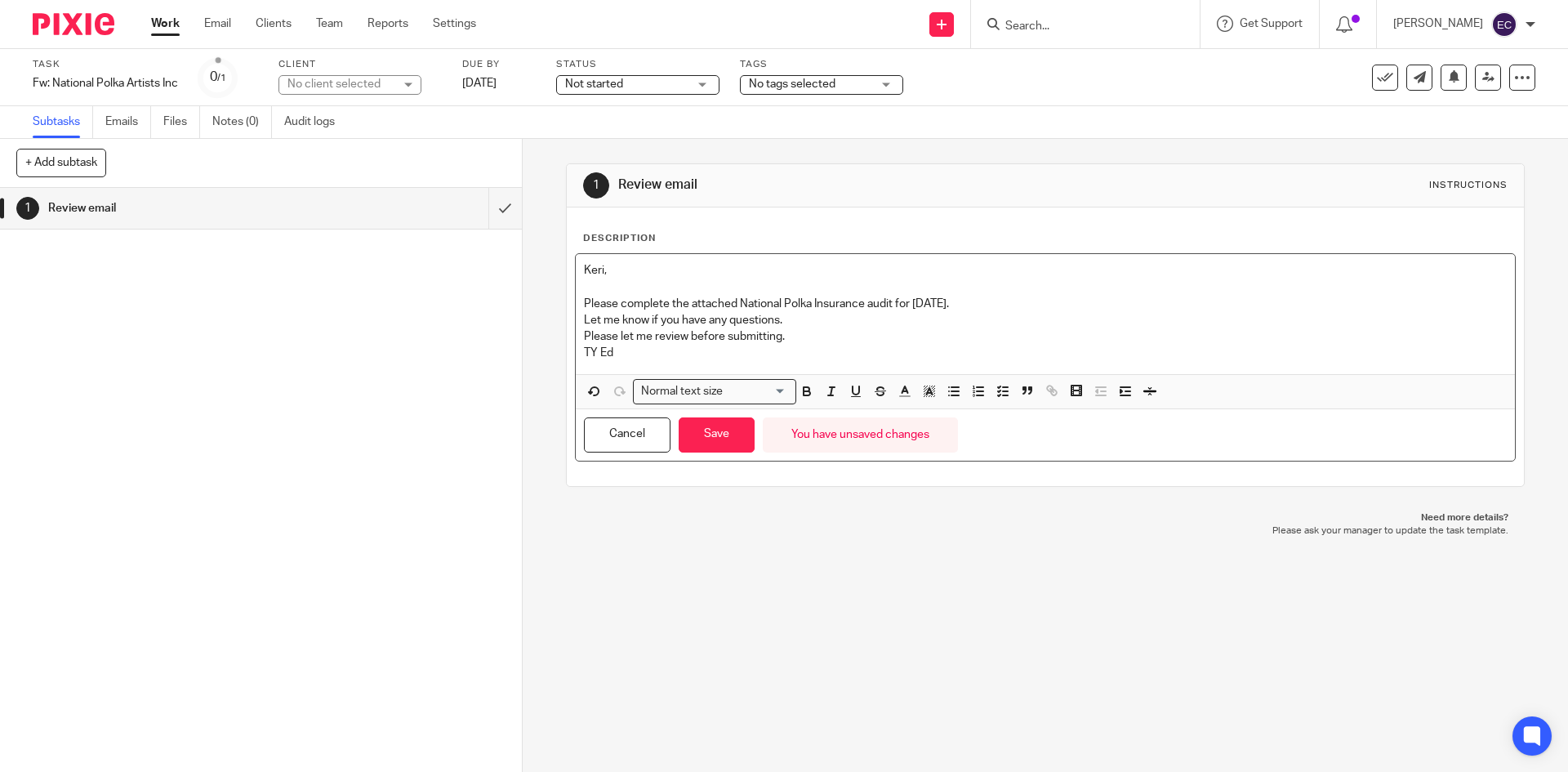
click at [111, 201] on h1 "Review email" at bounding box center [190, 208] width 283 height 24
click at [729, 432] on button "Save" at bounding box center [716, 435] width 76 height 35
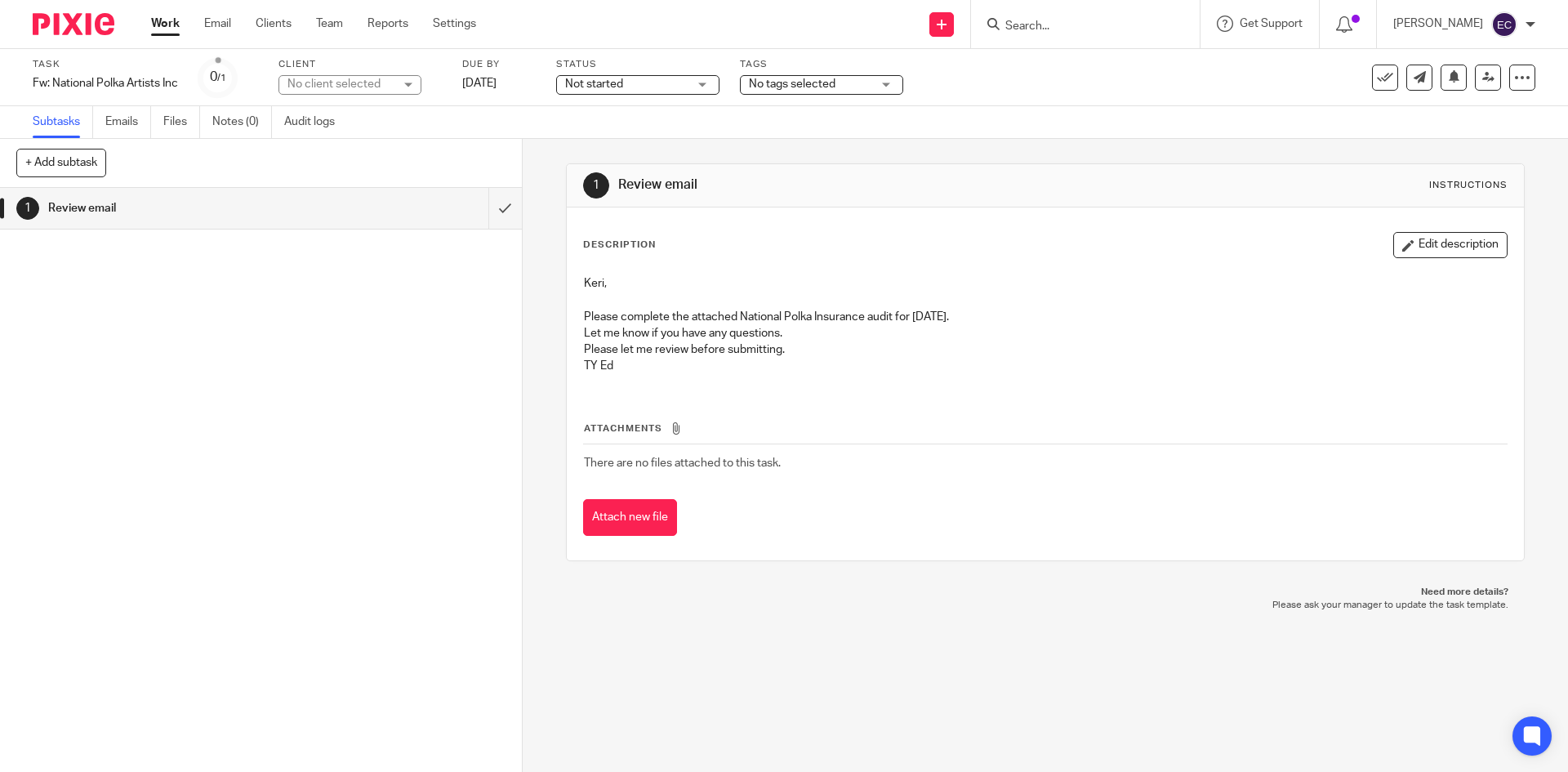
click at [100, 203] on h1 "Review email" at bounding box center [190, 208] width 283 height 24
click at [73, 208] on h1 "Review email" at bounding box center [190, 208] width 283 height 24
click at [127, 124] on link "Emails" at bounding box center [128, 122] width 45 height 32
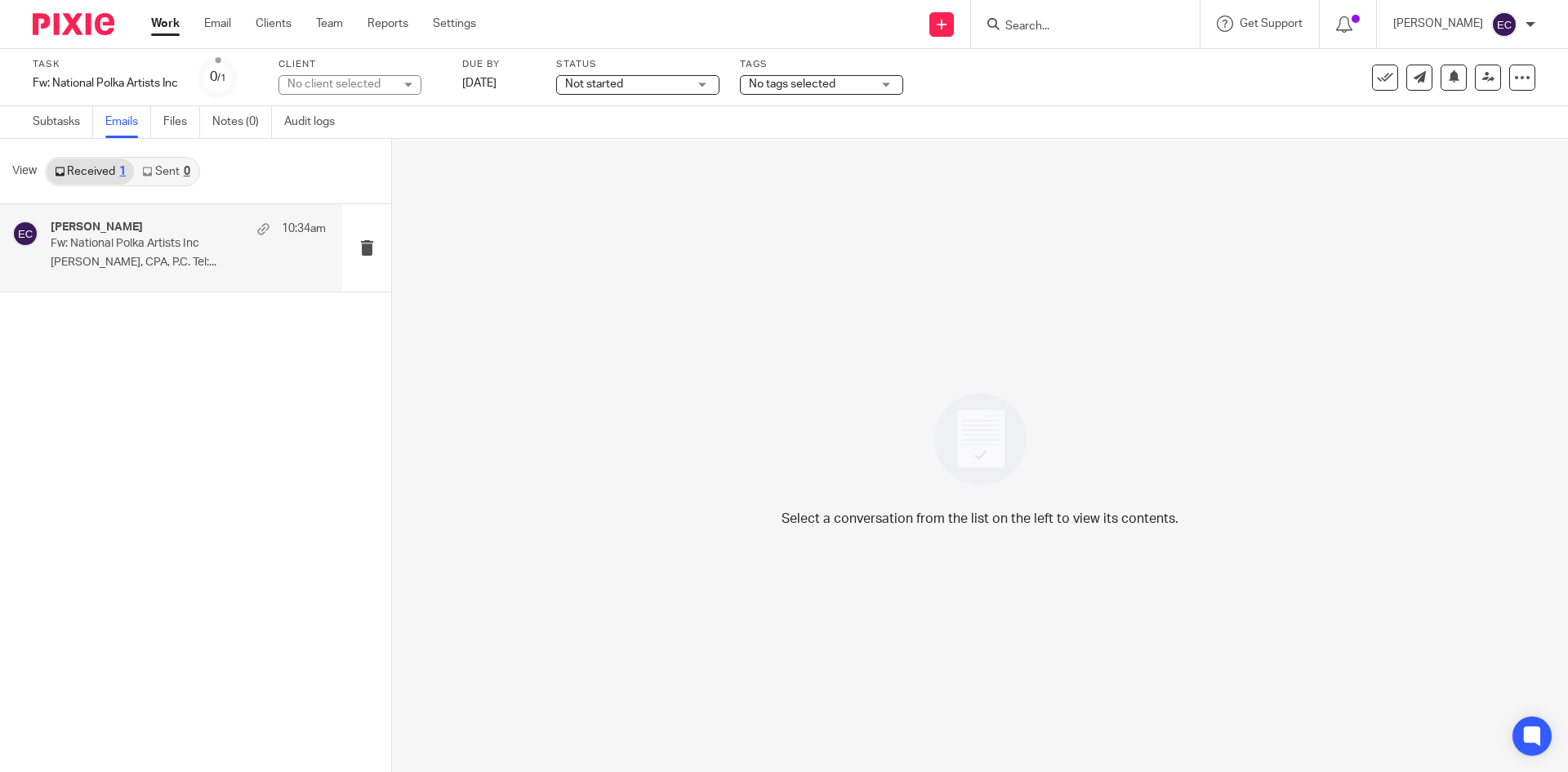
click at [138, 235] on div "[PERSON_NAME] 10:34am" at bounding box center [189, 229] width 276 height 16
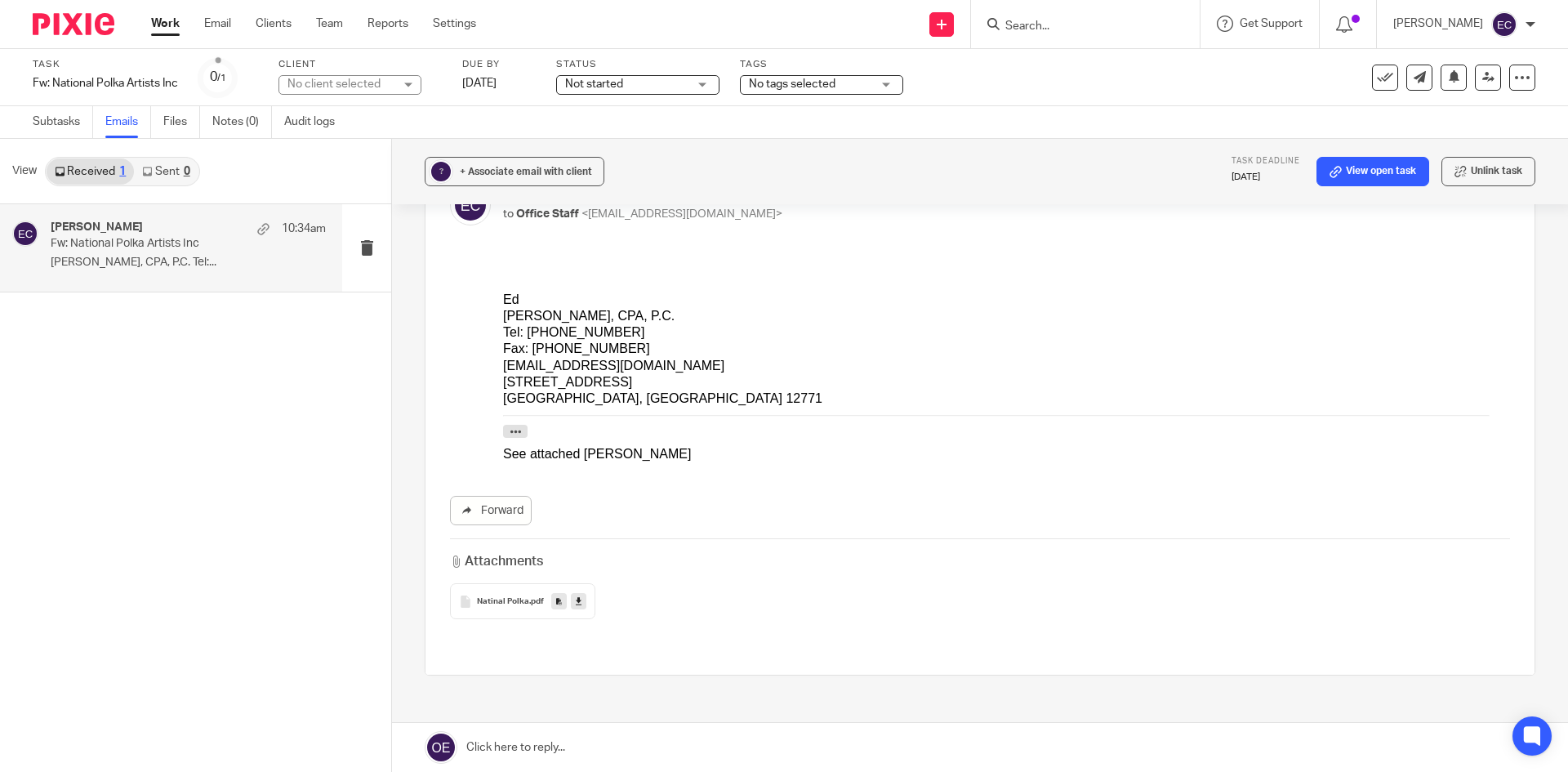
scroll to position [233, 0]
click at [530, 593] on span ".pdf" at bounding box center [537, 598] width 15 height 10
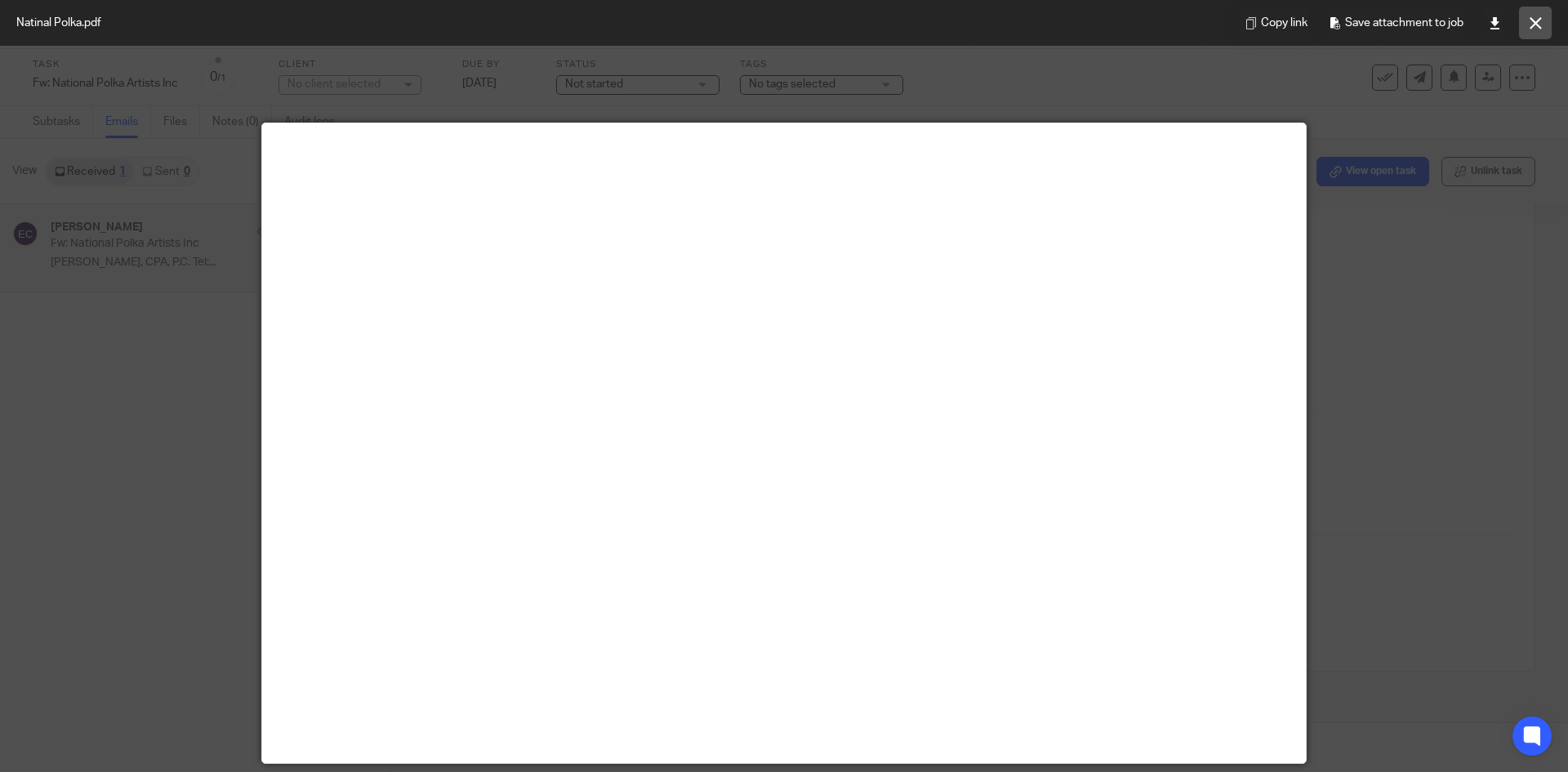
click at [1541, 14] on button at bounding box center [1535, 23] width 33 height 33
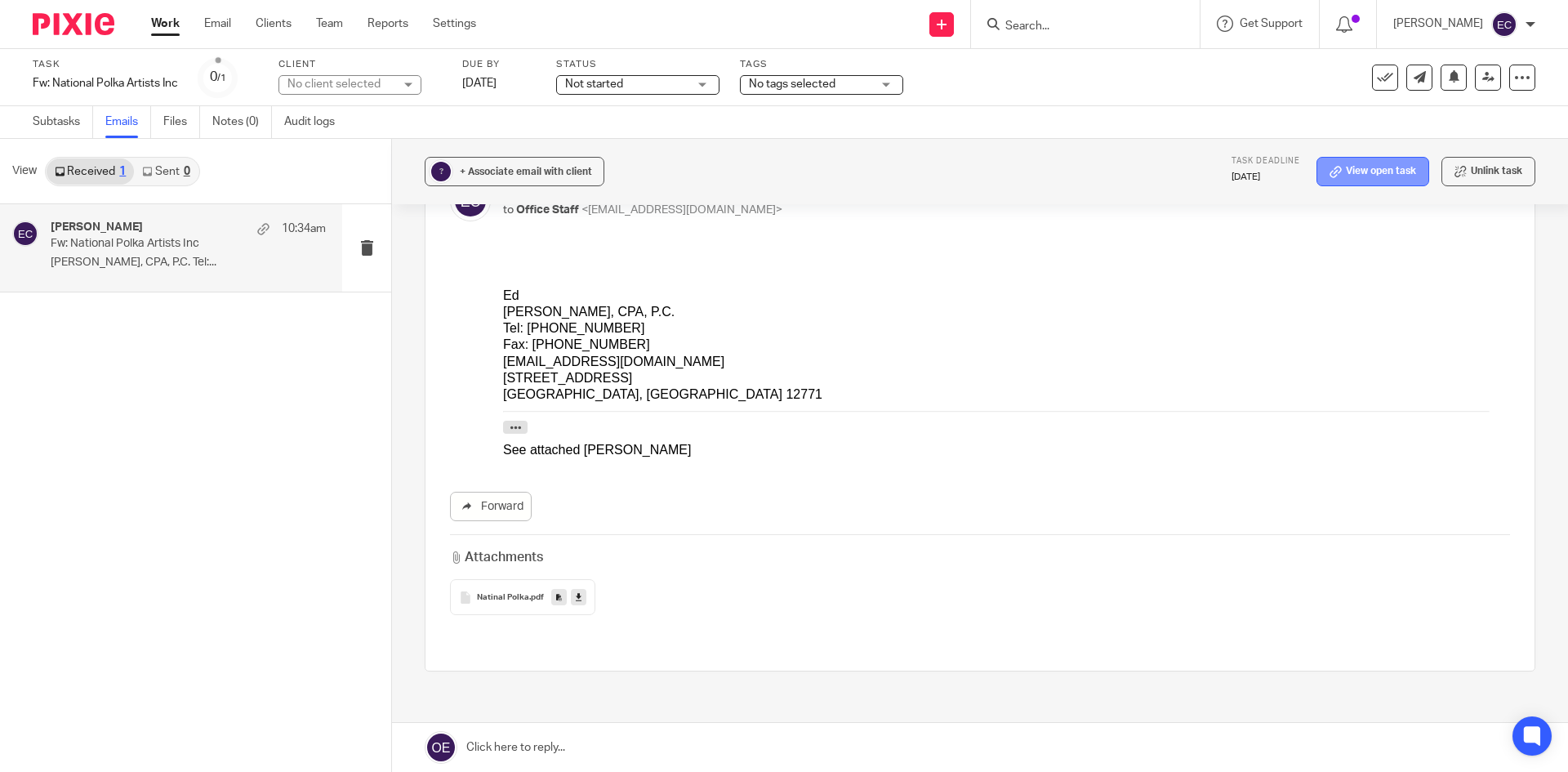
click at [1343, 169] on link "View open task" at bounding box center [1373, 171] width 112 height 29
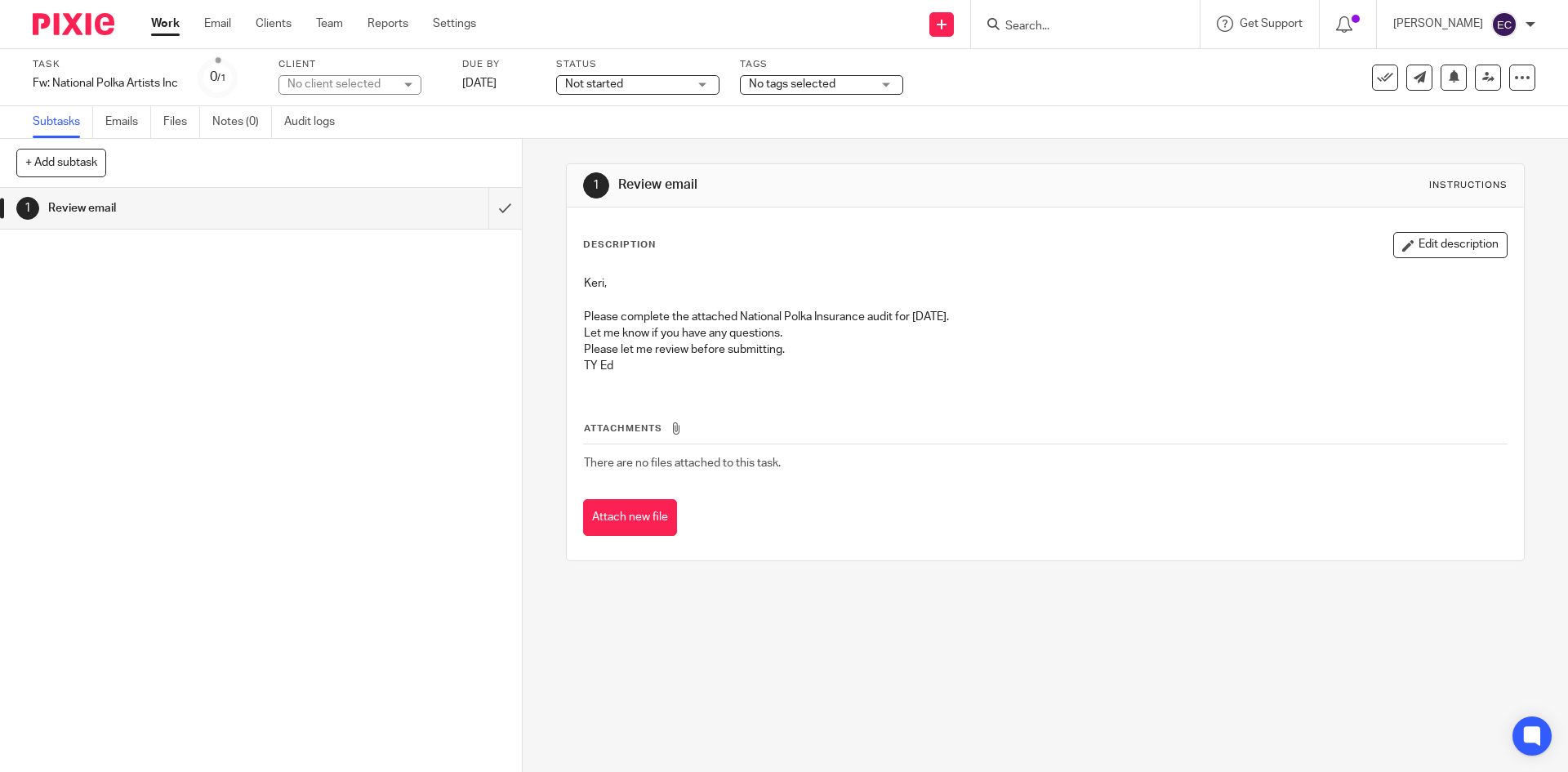
click at [685, 317] on p "Please complete the attached National Polka Insurance audit for 9/11/25." at bounding box center [1045, 317] width 922 height 16
click at [687, 318] on p "Please complete the attached National Polka Insurance audit for 9/11/25." at bounding box center [1045, 317] width 922 height 16
drag, startPoint x: 1466, startPoint y: 243, endPoint x: 1407, endPoint y: 253, distance: 59.8
click at [1466, 244] on button "Edit description" at bounding box center [1450, 245] width 114 height 26
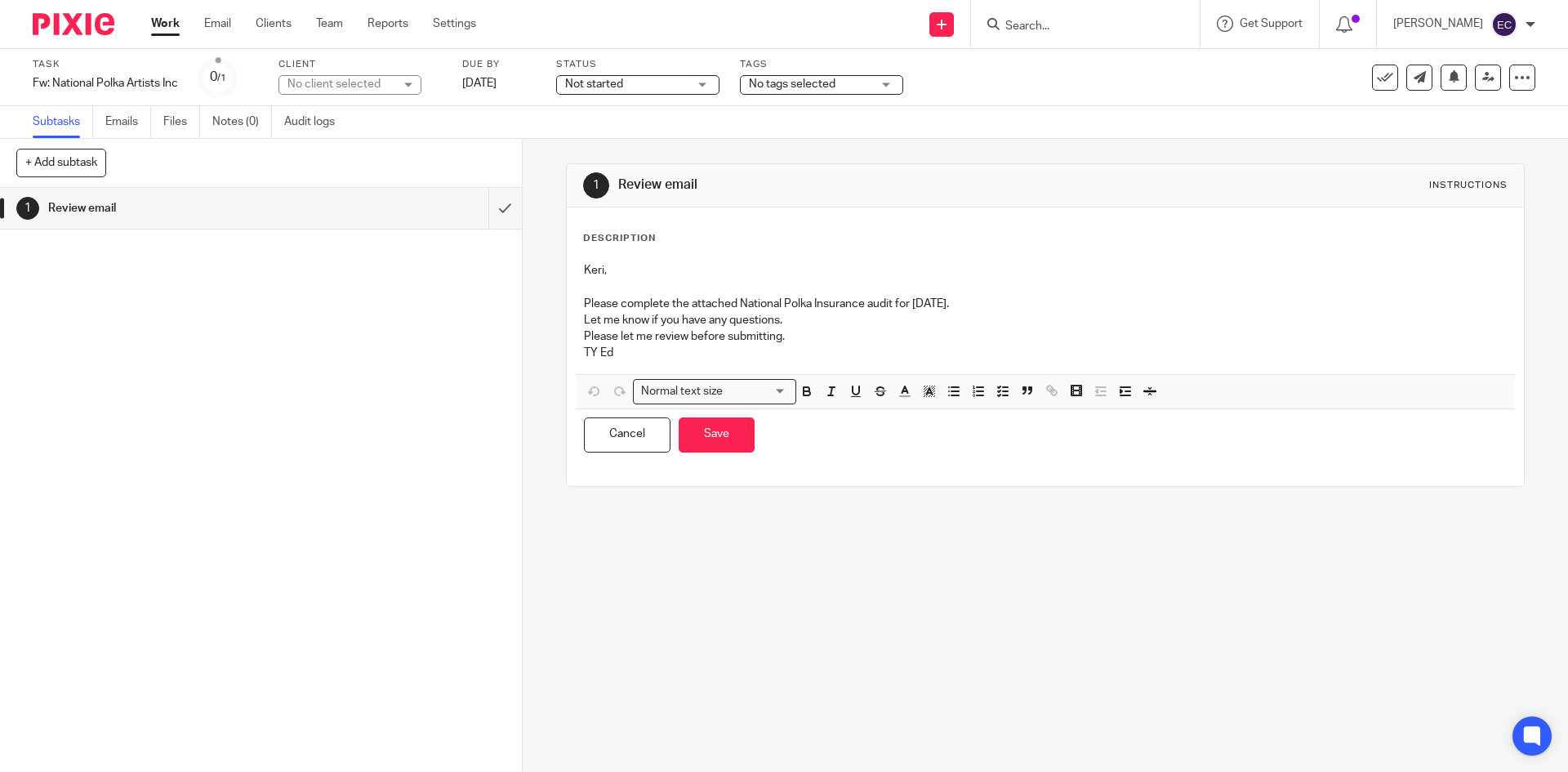
click at [687, 308] on p "Please complete the attached National Polka Insurance audit for 9/11/25." at bounding box center [1045, 304] width 922 height 16
drag, startPoint x: 1037, startPoint y: 300, endPoint x: 1049, endPoint y: 287, distance: 17.7
click at [1037, 300] on p "Please complete the email from Gus, with the attached National Polka Insurance …" at bounding box center [1045, 304] width 922 height 16
click at [1040, 300] on p "Please complete the email from Gus, with the attached National Polka Insurance …" at bounding box center [1045, 304] width 922 height 16
click at [850, 331] on p "Please let me review before submitting." at bounding box center [1045, 337] width 922 height 16
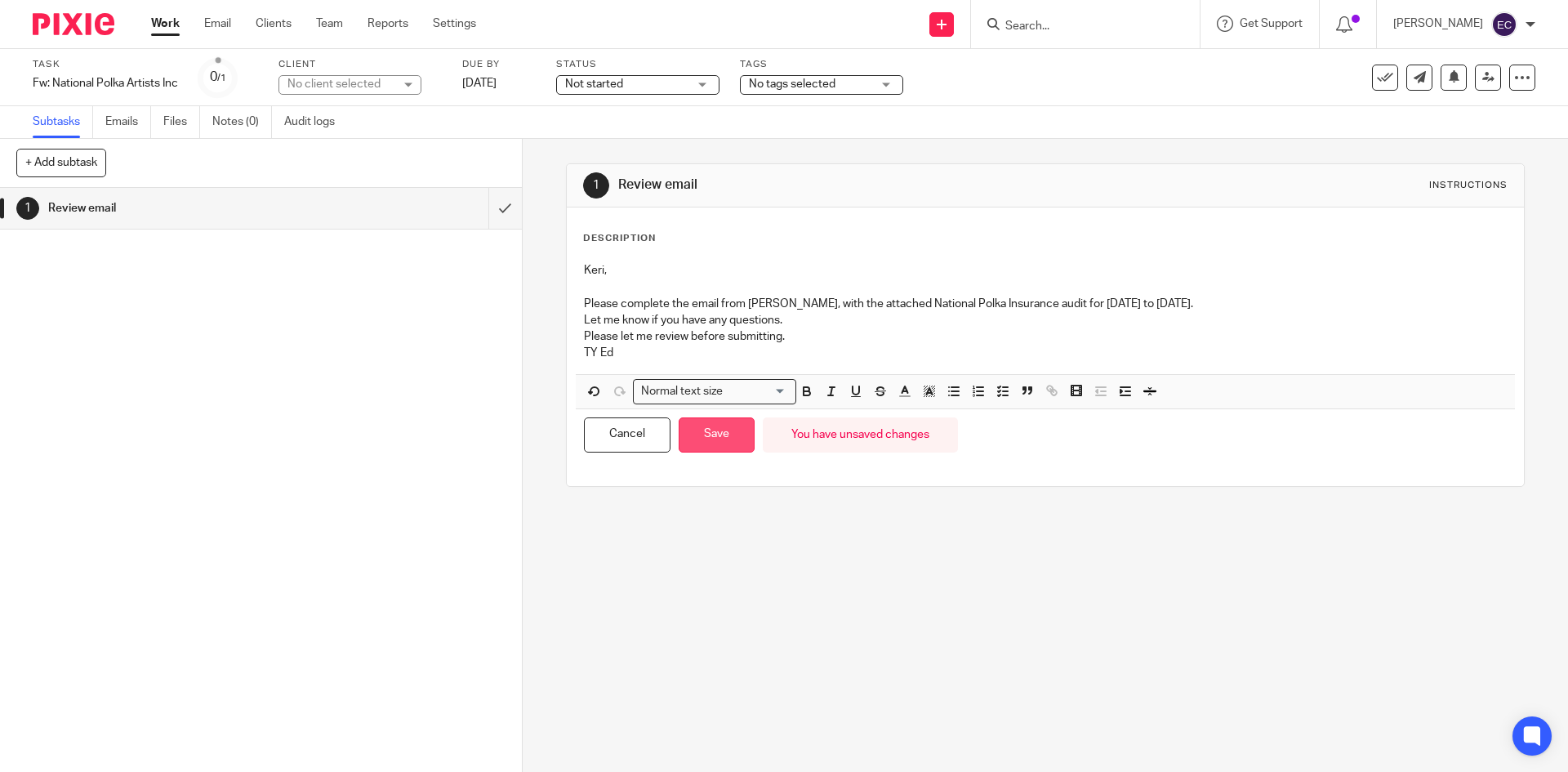
click at [720, 439] on button "Save" at bounding box center [716, 435] width 76 height 35
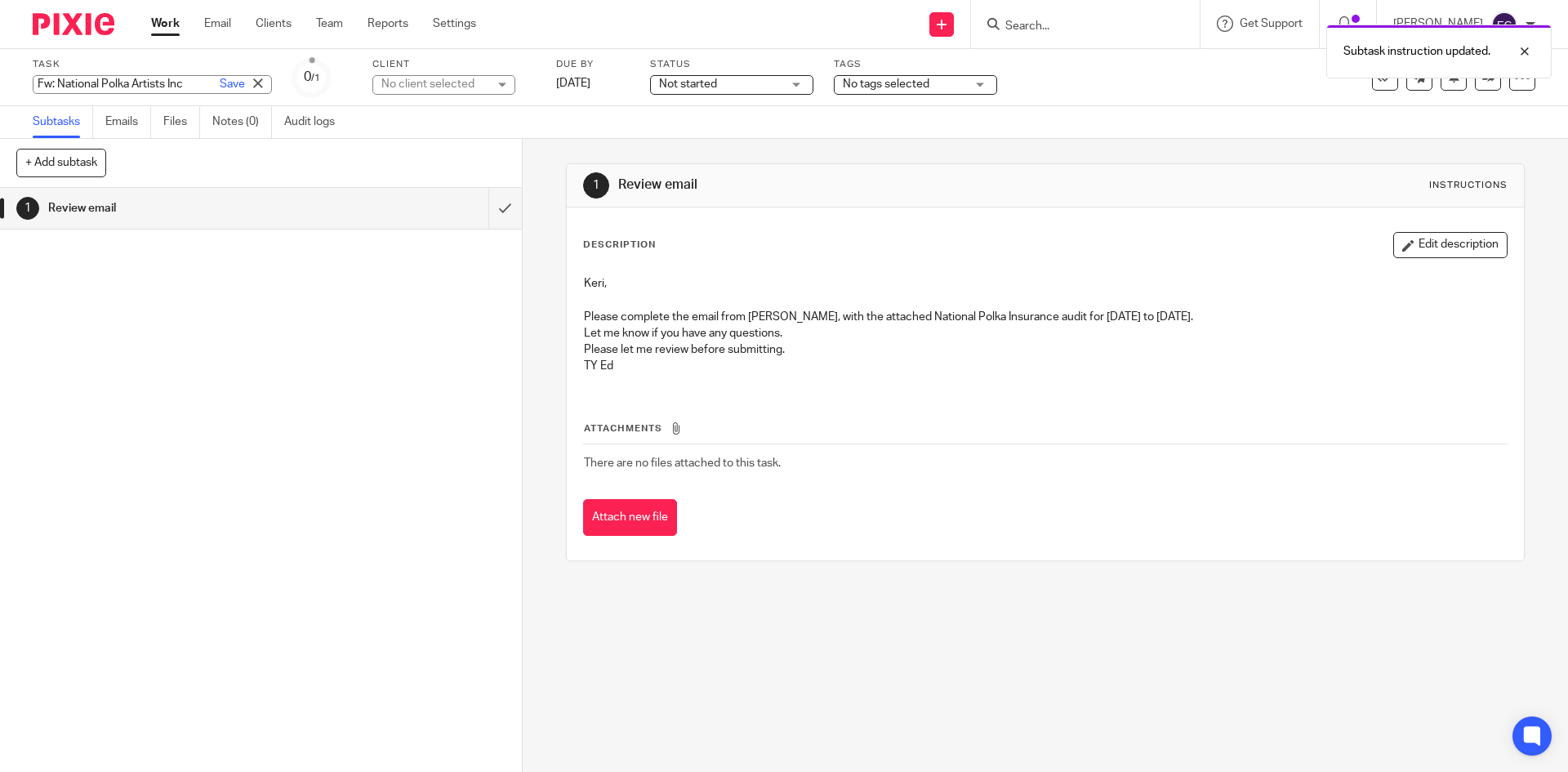
click at [94, 87] on div "Fw: National Polka Artists Inc Save Fw: National Polka Artists Inc" at bounding box center [152, 84] width 239 height 19
click at [253, 83] on icon at bounding box center [258, 83] width 10 height 10
drag, startPoint x: 181, startPoint y: 82, endPoint x: 12, endPoint y: 83, distance: 169.0
click at [12, 83] on div "Task Fw: National Polka Artists Inc Save Fw: National Polka Artists Inc 0 /1 Cl…" at bounding box center [784, 77] width 1568 height 57
type input "c"
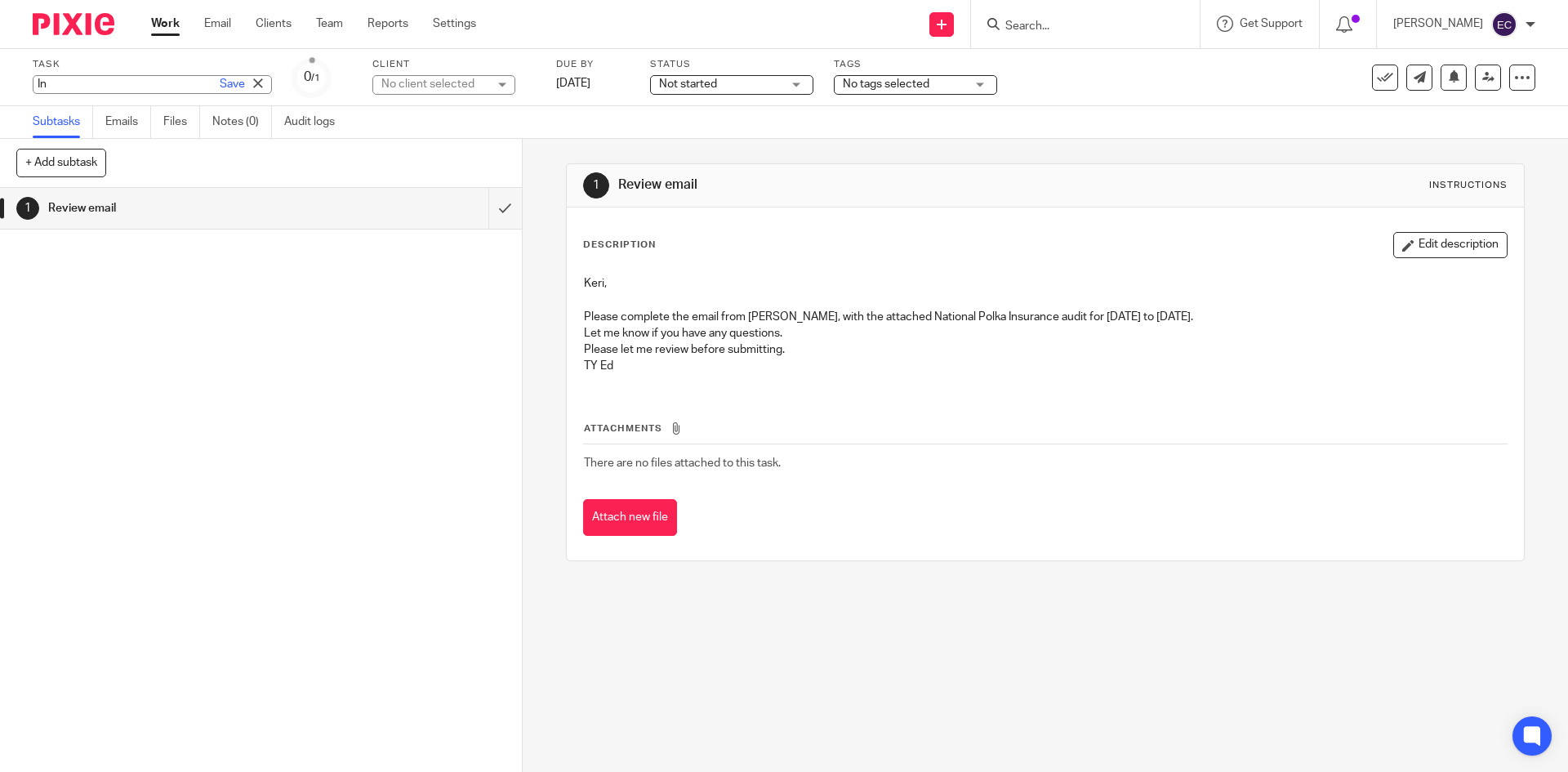
type input "I"
type input "NYSIF Insurance Audit"
click at [365, 89] on div "Task NYSIF Insurance Audit Save Fw: National Polka Artists Inc 0 /1 Client No c…" at bounding box center [658, 77] width 1252 height 39
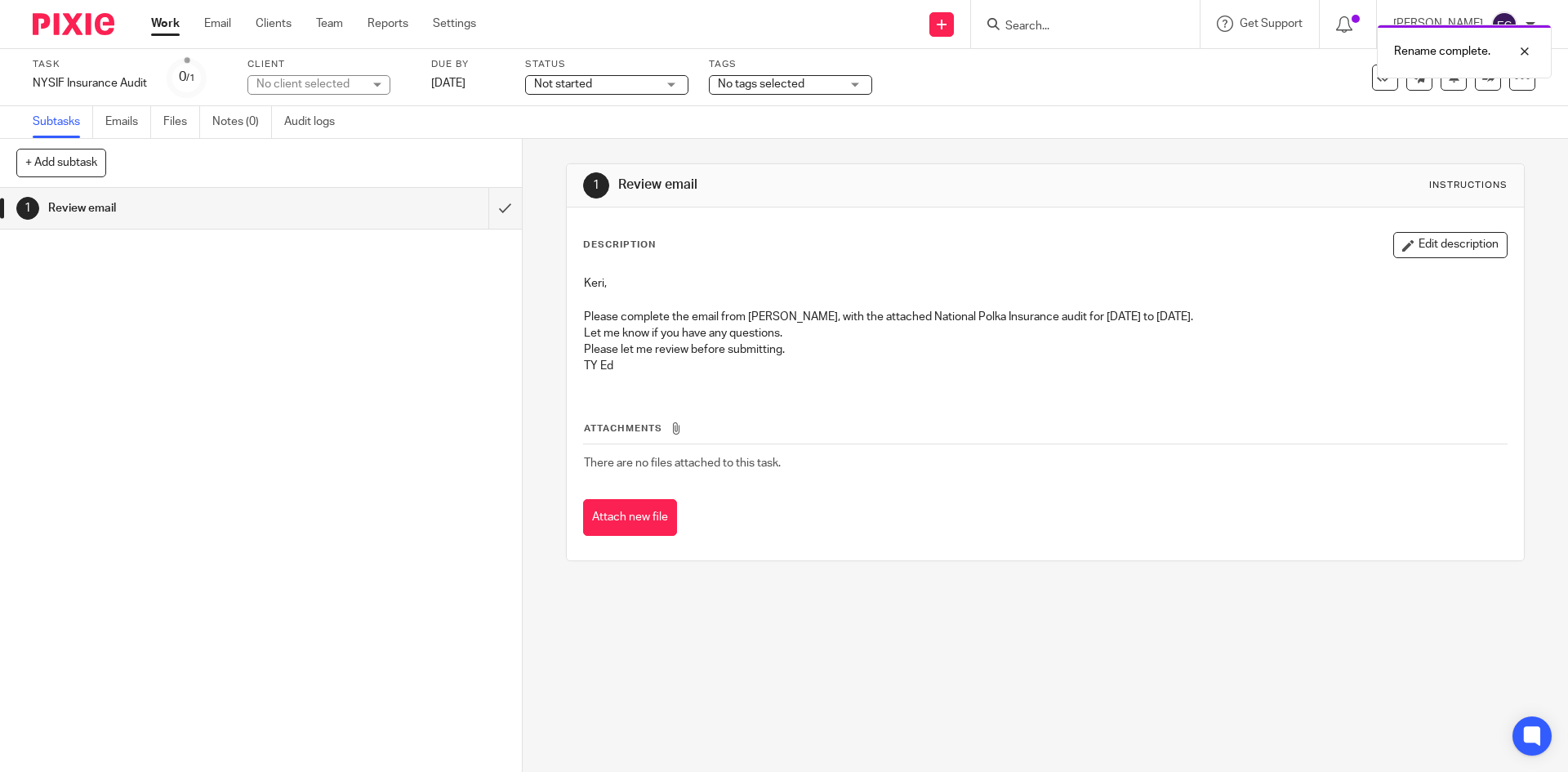
click at [294, 89] on div "No client selected" at bounding box center [309, 84] width 106 height 16
type input "Nat"
click at [284, 146] on li "National Polka Artists, INC" at bounding box center [319, 166] width 141 height 50
click at [320, 376] on div "1 Review email" at bounding box center [260, 480] width 521 height 584
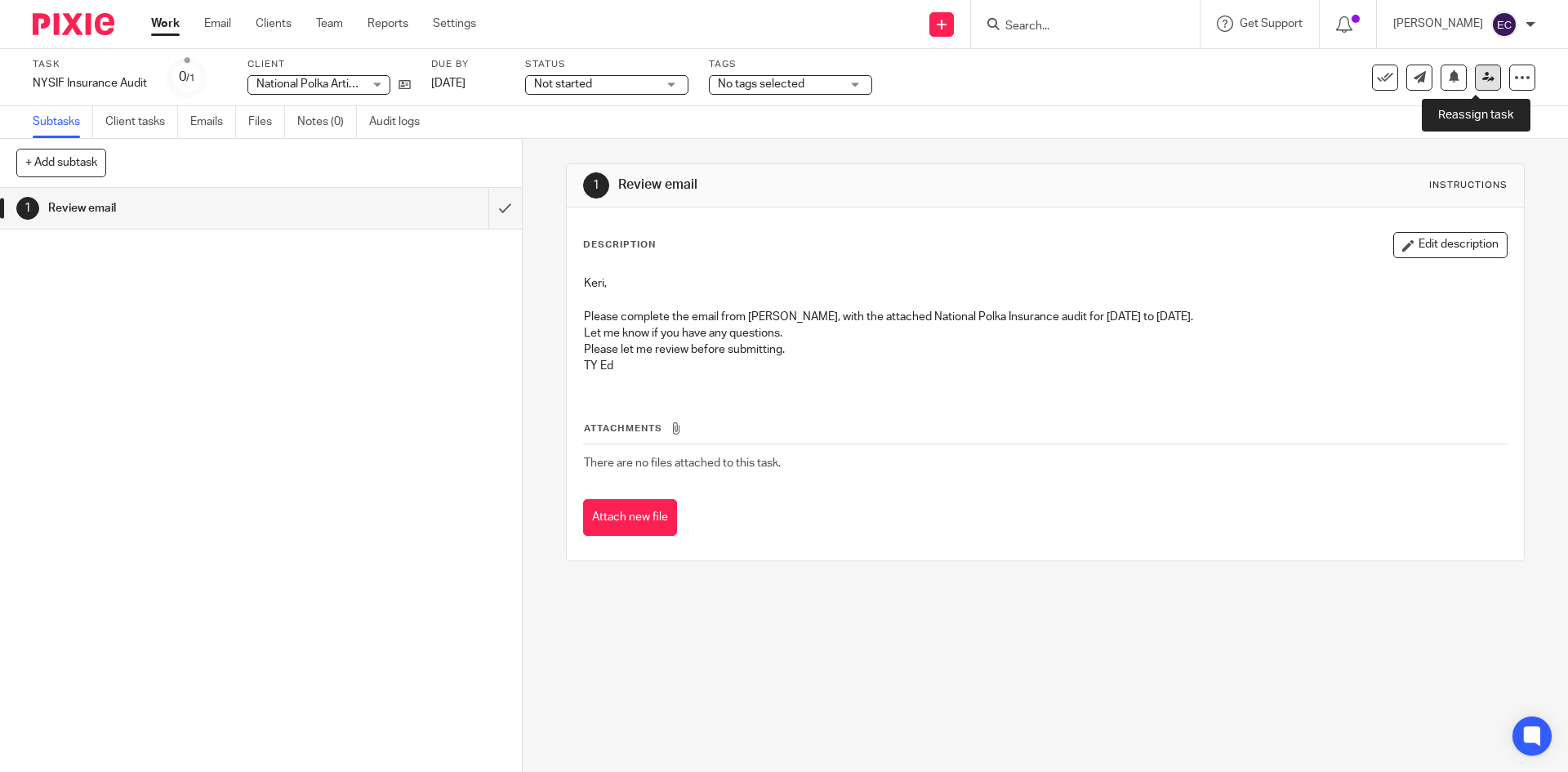
click at [1483, 76] on icon at bounding box center [1489, 77] width 13 height 13
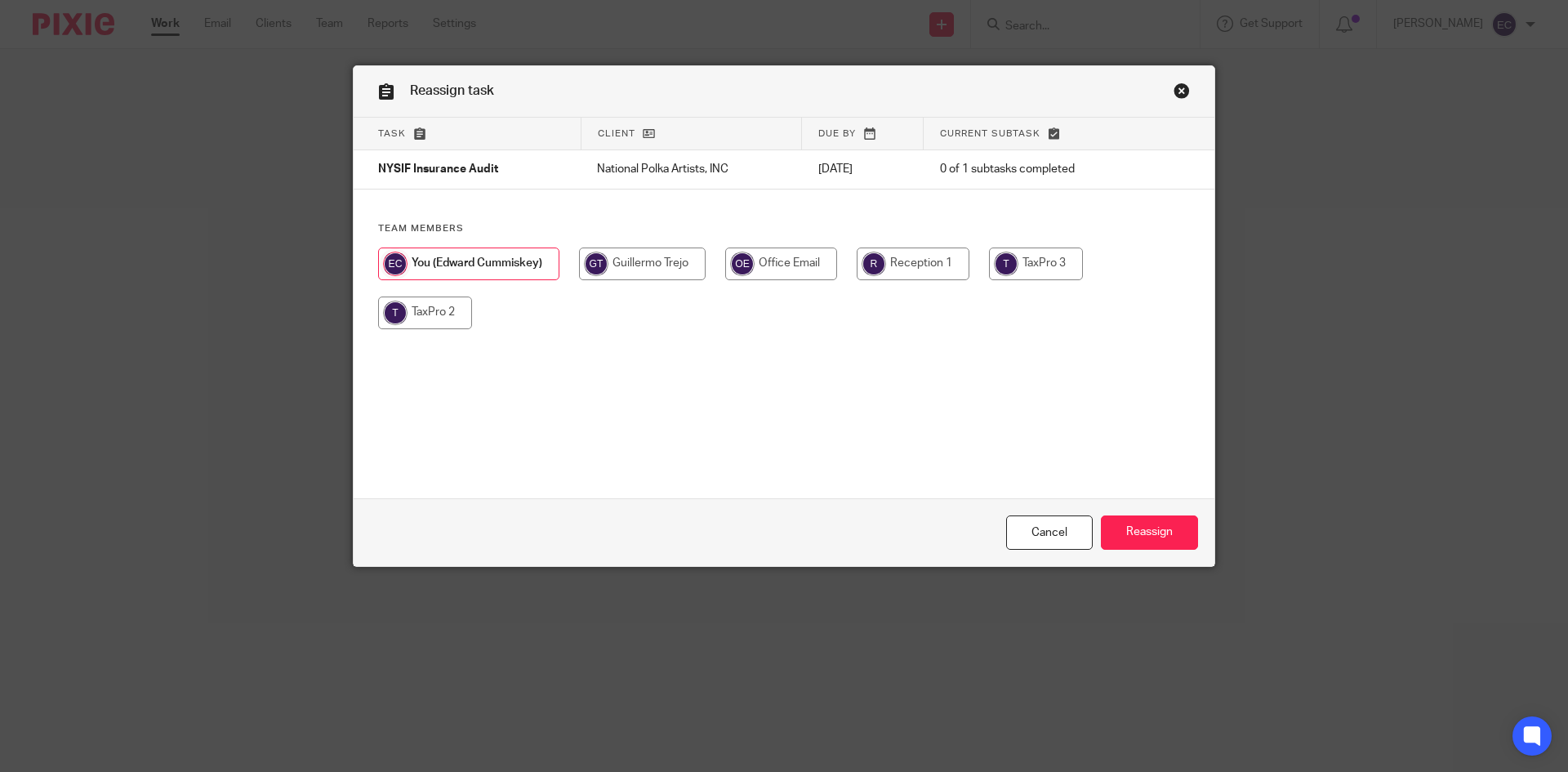
click at [424, 319] on input "radio" at bounding box center [425, 313] width 94 height 33
radio input "true"
click at [1148, 531] on input "Reassign" at bounding box center [1149, 533] width 97 height 35
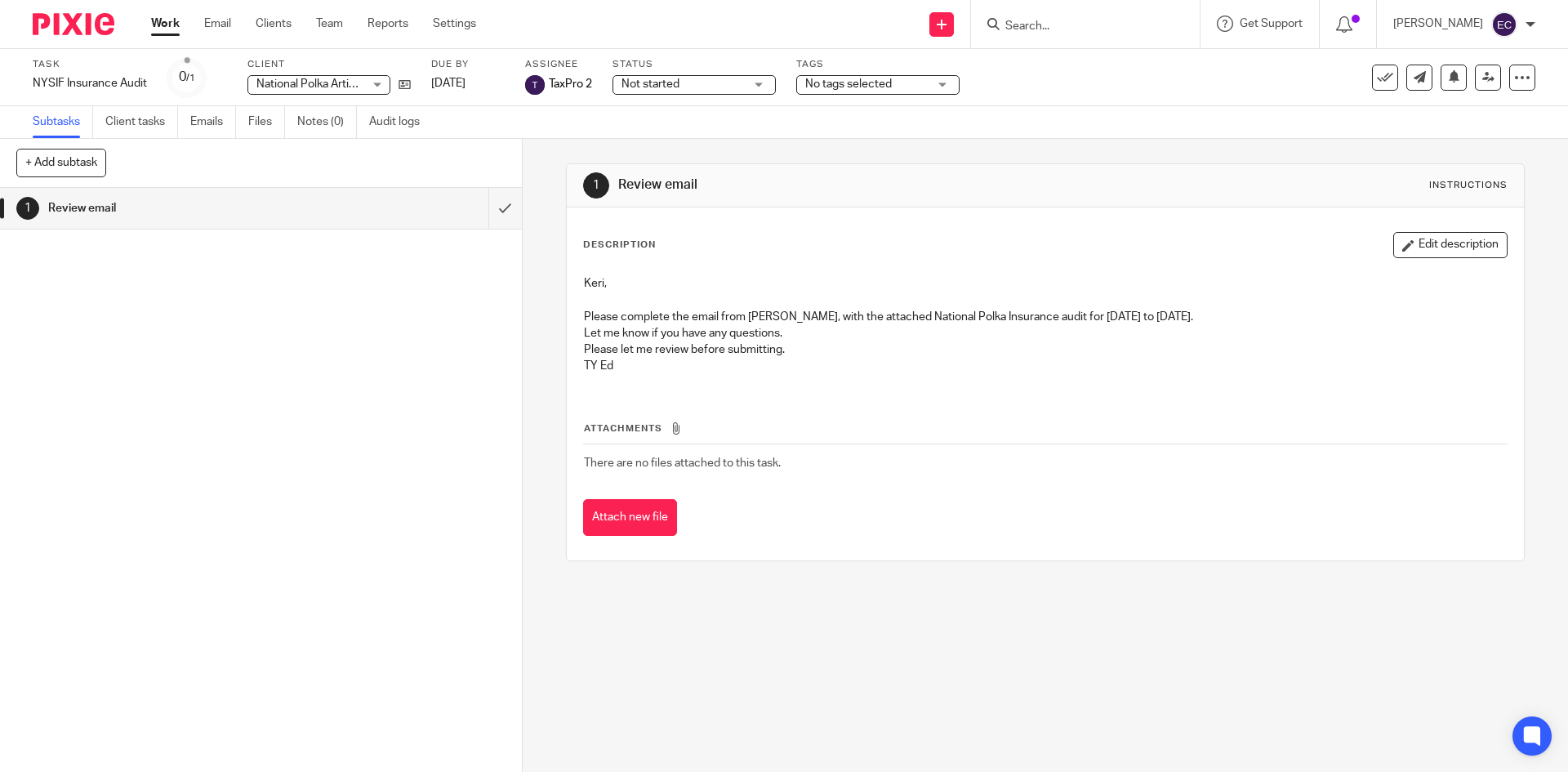
click at [155, 29] on link "Work" at bounding box center [166, 24] width 29 height 16
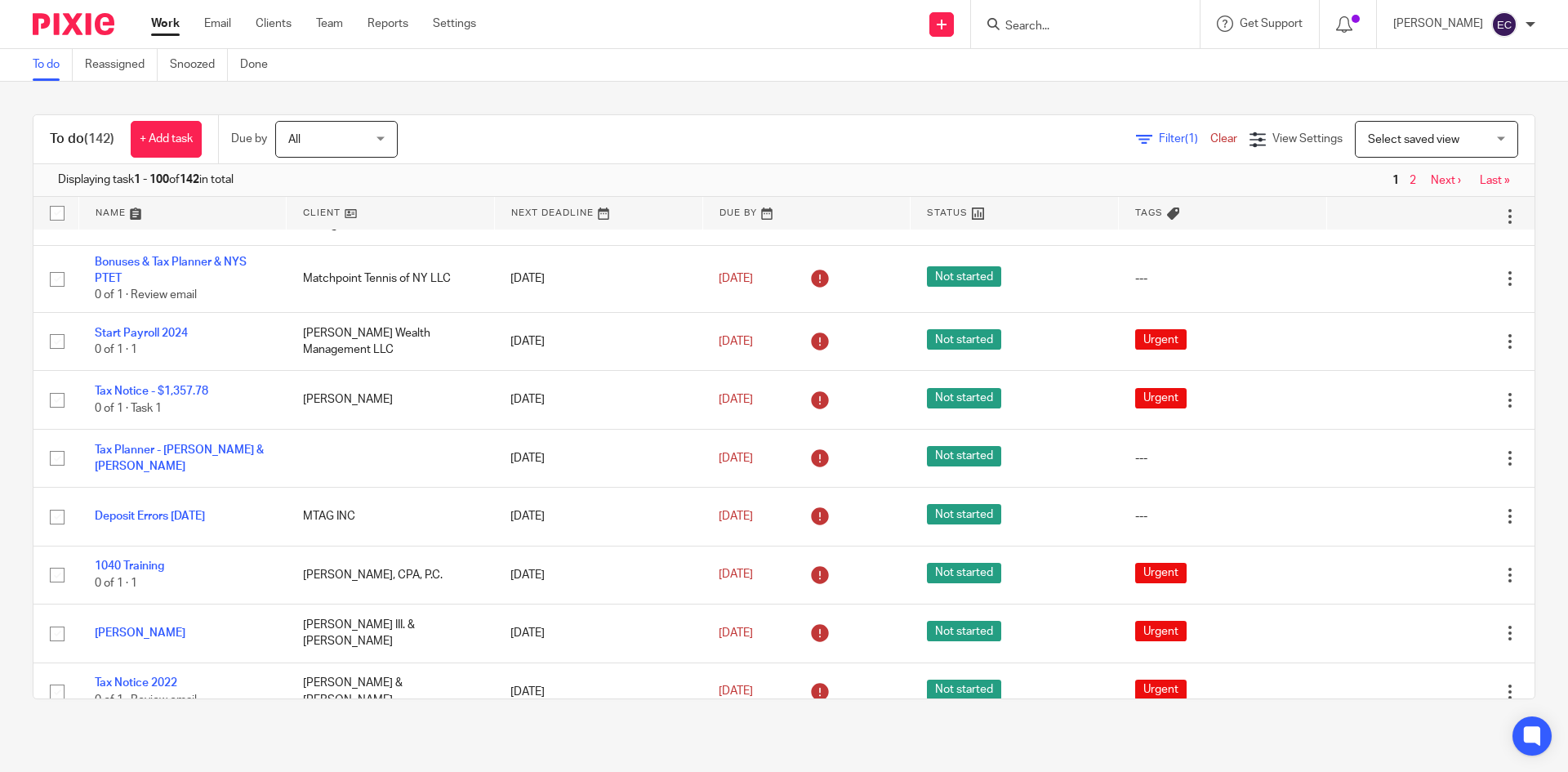
scroll to position [5643, 0]
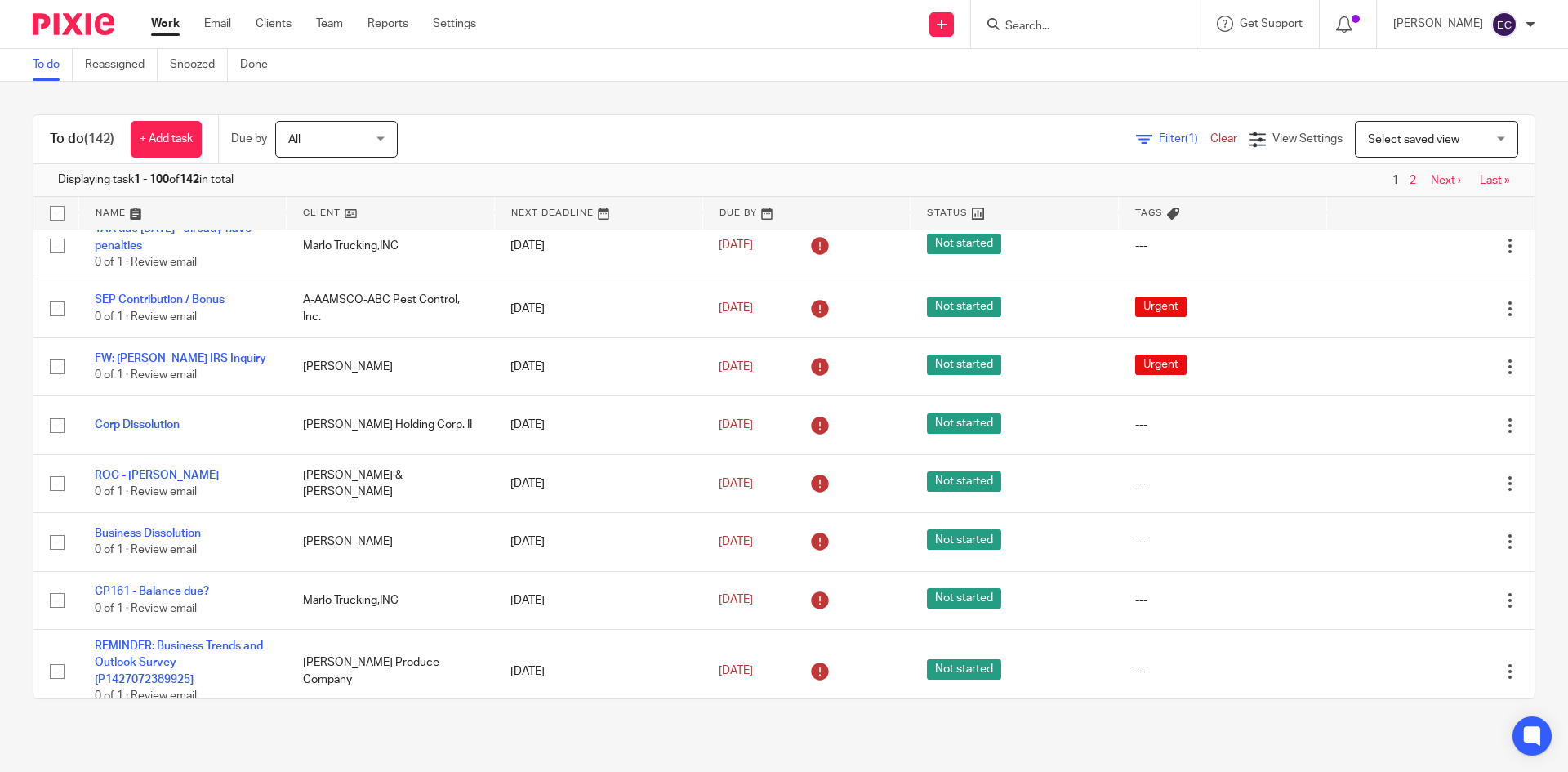
click at [1479, 726] on link "Last »" at bounding box center [1494, 731] width 30 height 12
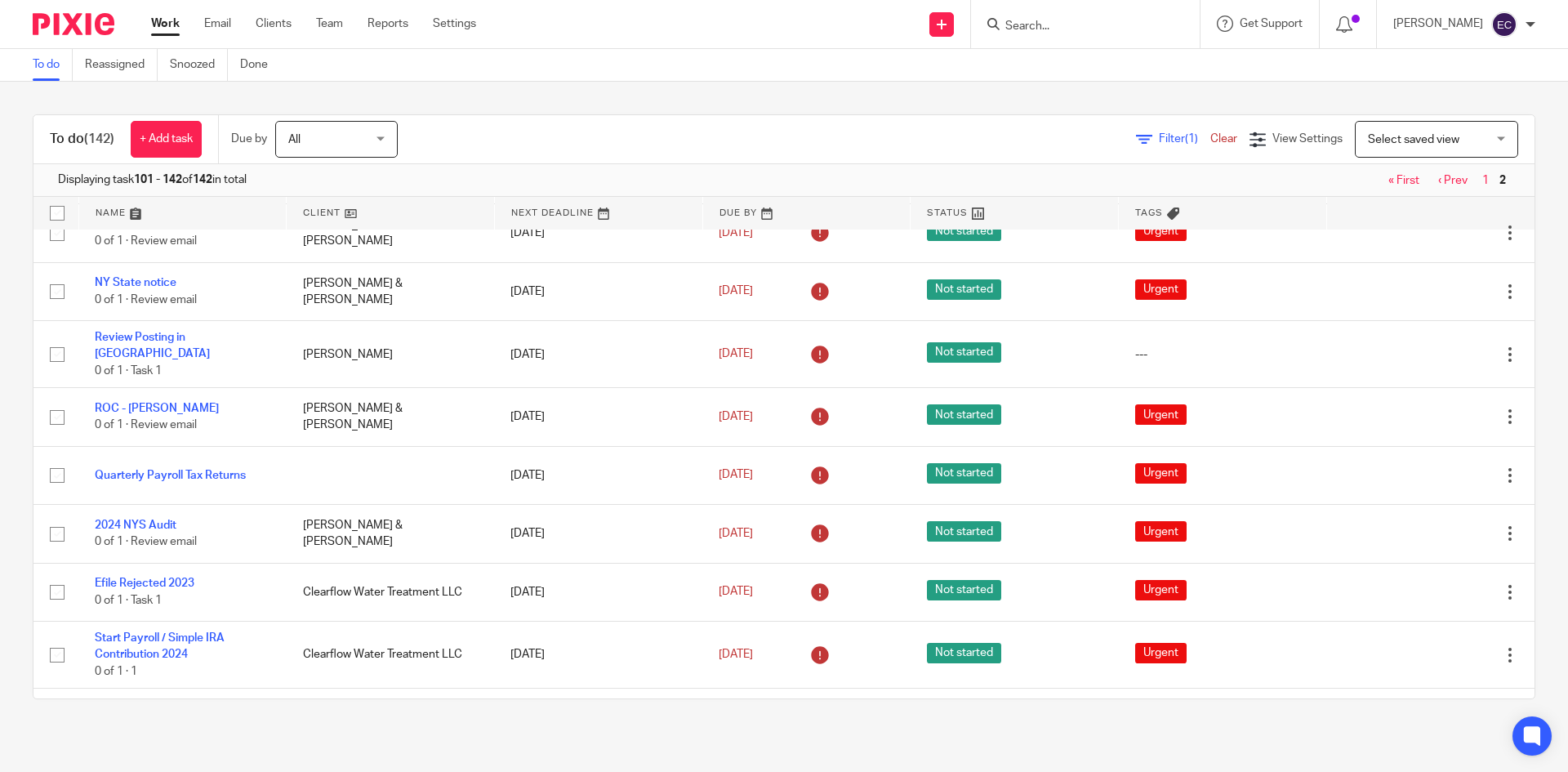
scroll to position [1339, 0]
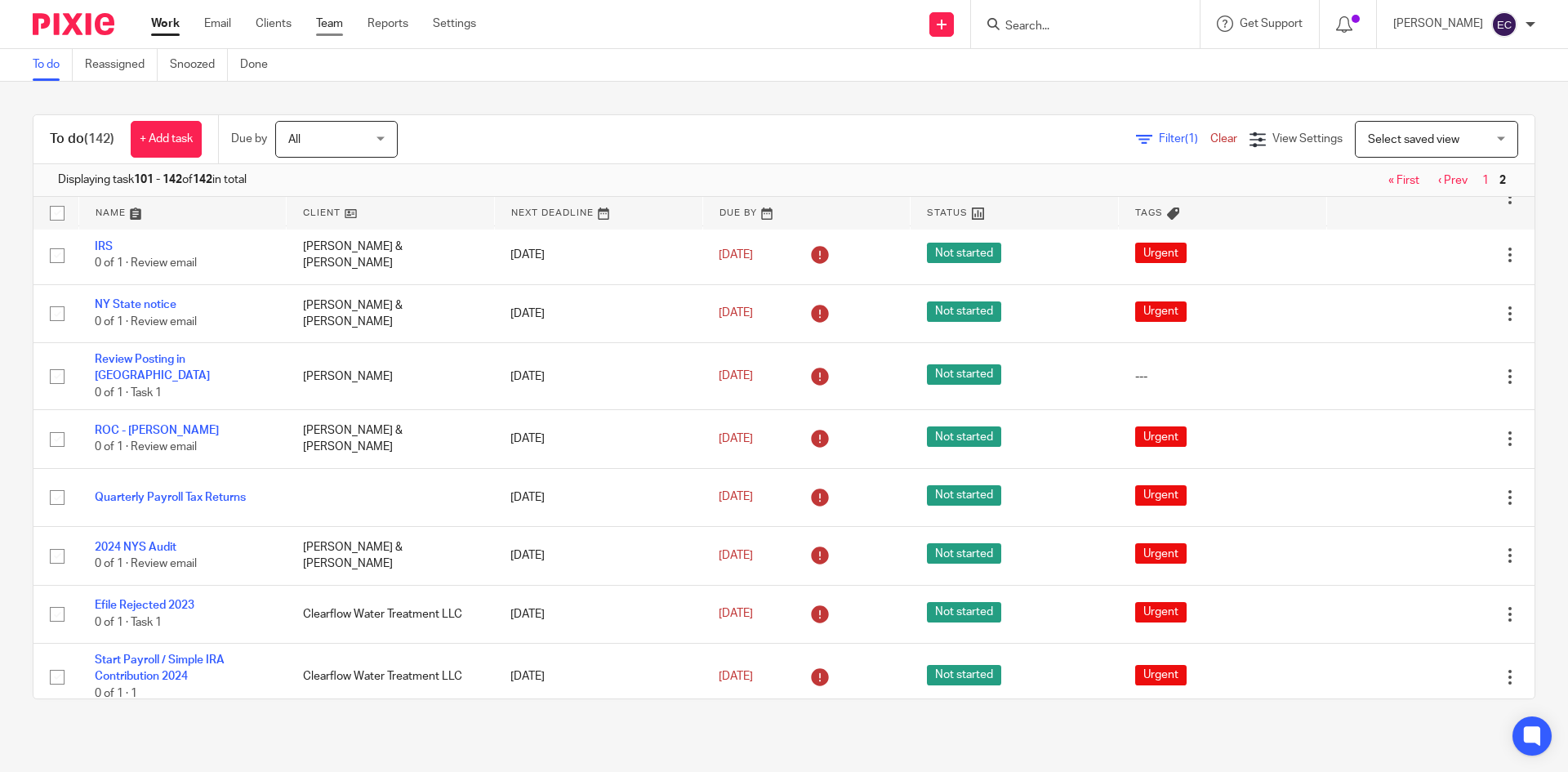
click at [325, 23] on link "Team" at bounding box center [330, 24] width 27 height 16
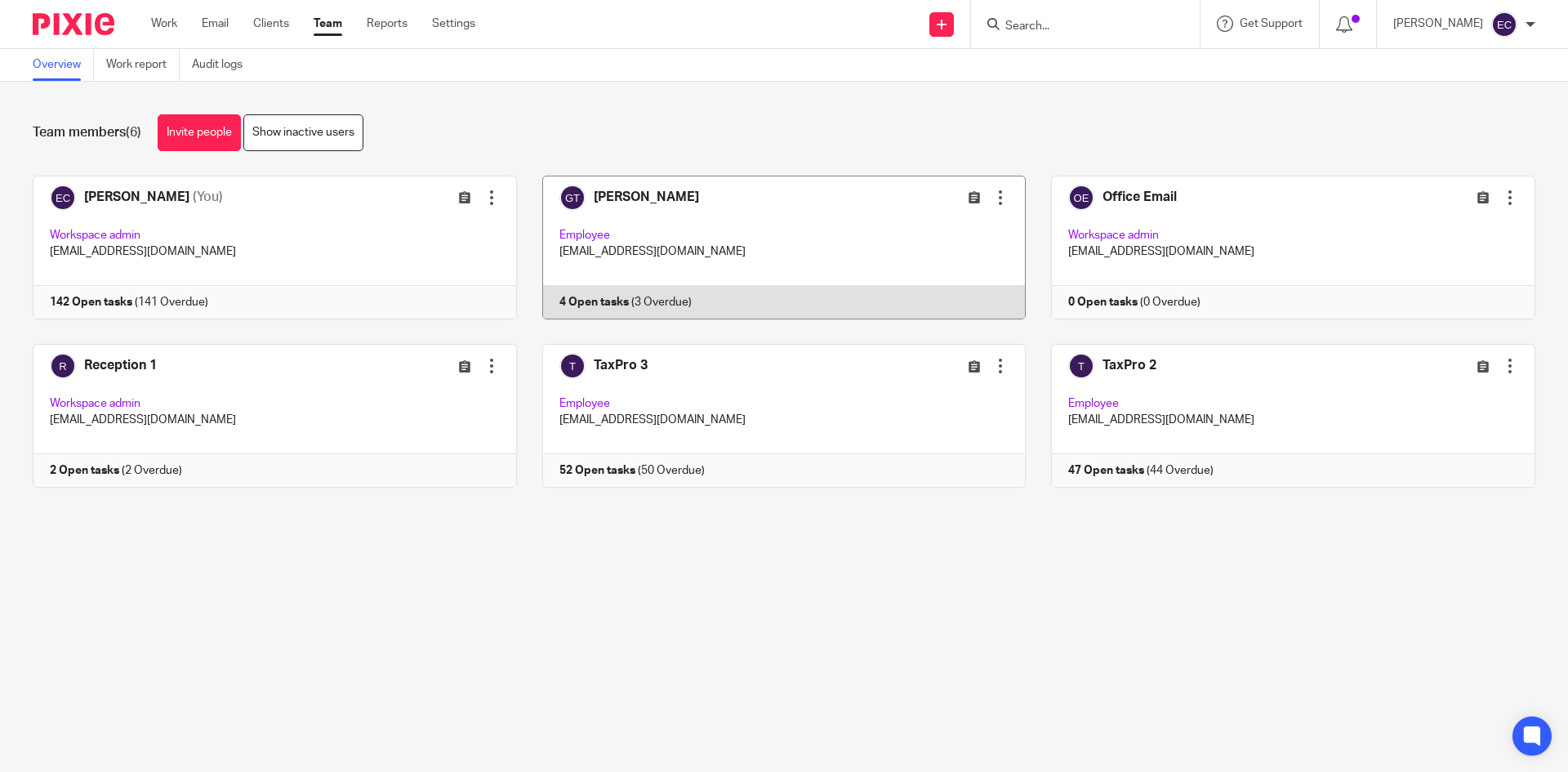
click at [638, 191] on link at bounding box center [772, 248] width 510 height 144
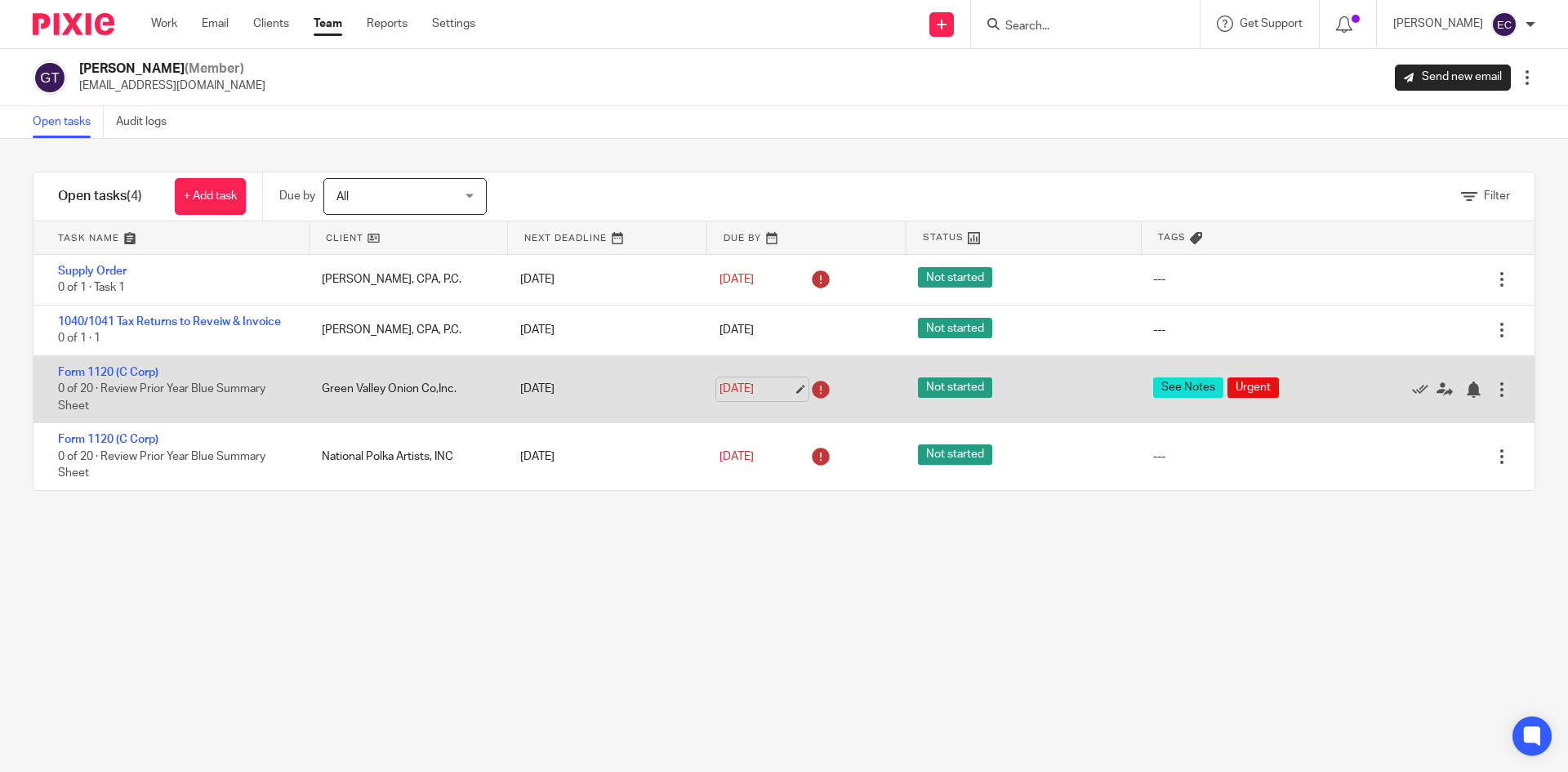
click at [736, 388] on link "[DATE]" at bounding box center [755, 389] width 73 height 17
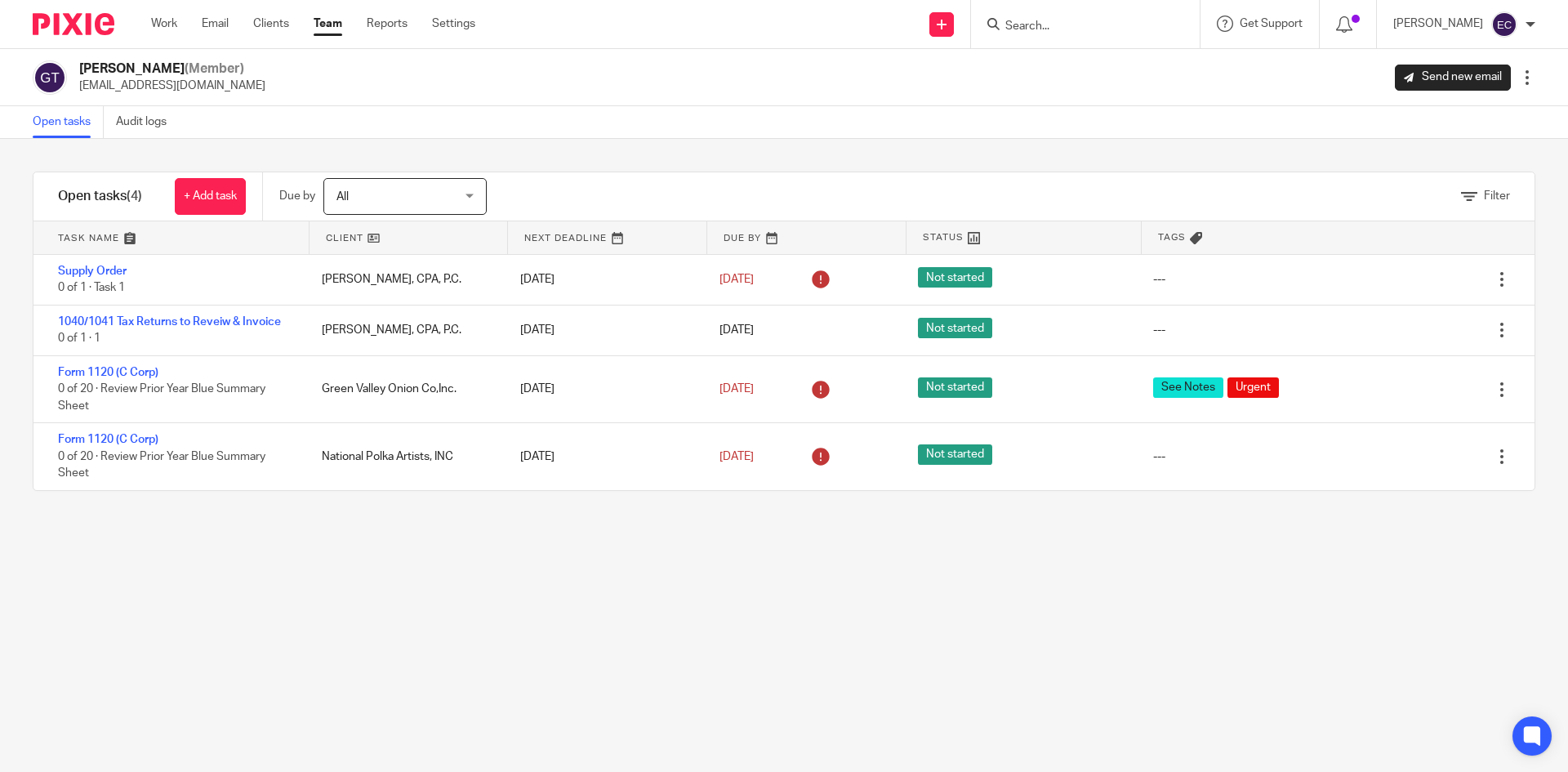
click at [148, 24] on div "Work Email Clients Team Reports Settings Work Email Clients Team Reports Settin…" at bounding box center [317, 24] width 365 height 48
click at [155, 24] on link "Work" at bounding box center [164, 24] width 26 height 16
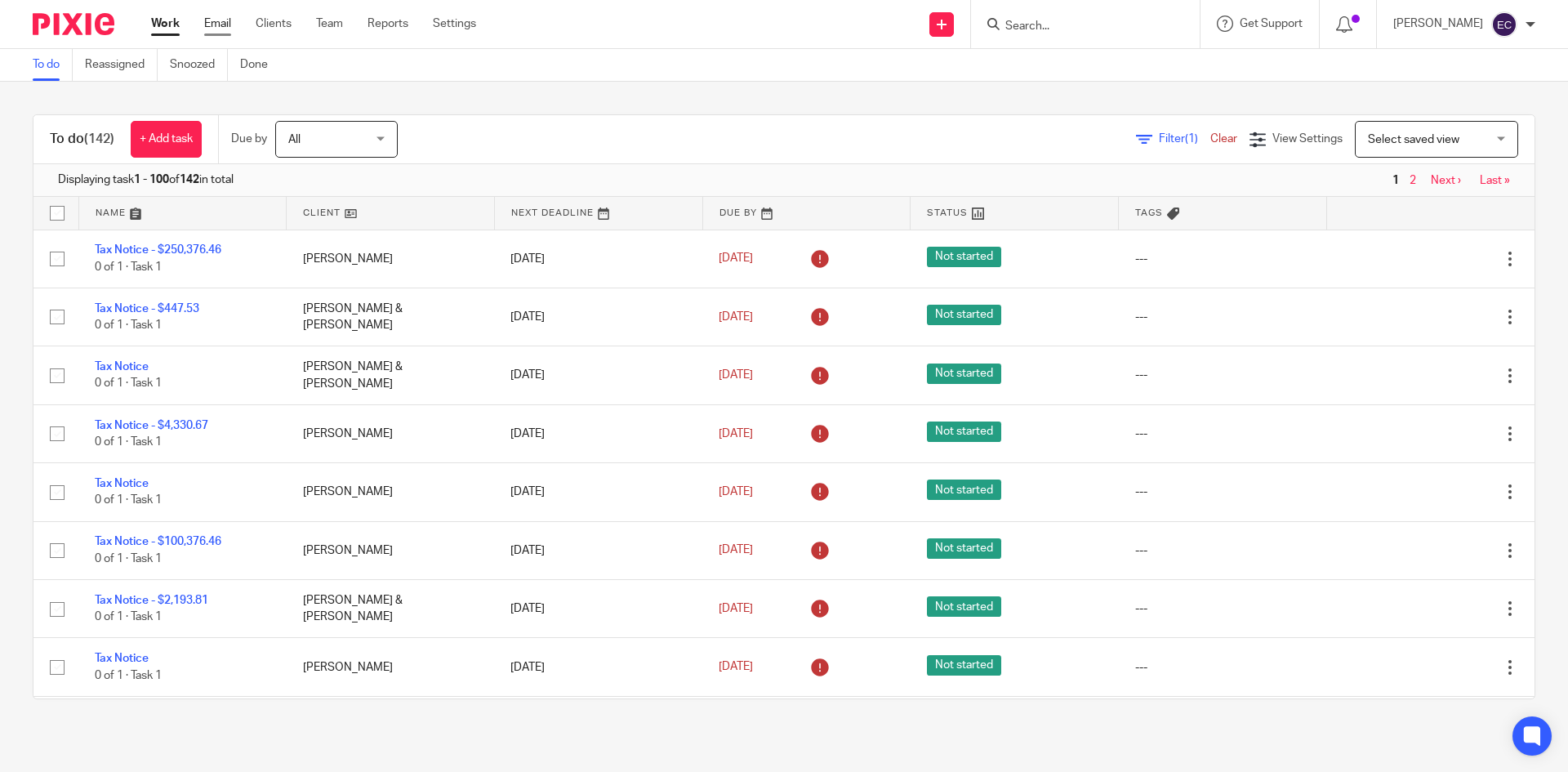
click at [210, 22] on link "Email" at bounding box center [218, 24] width 27 height 16
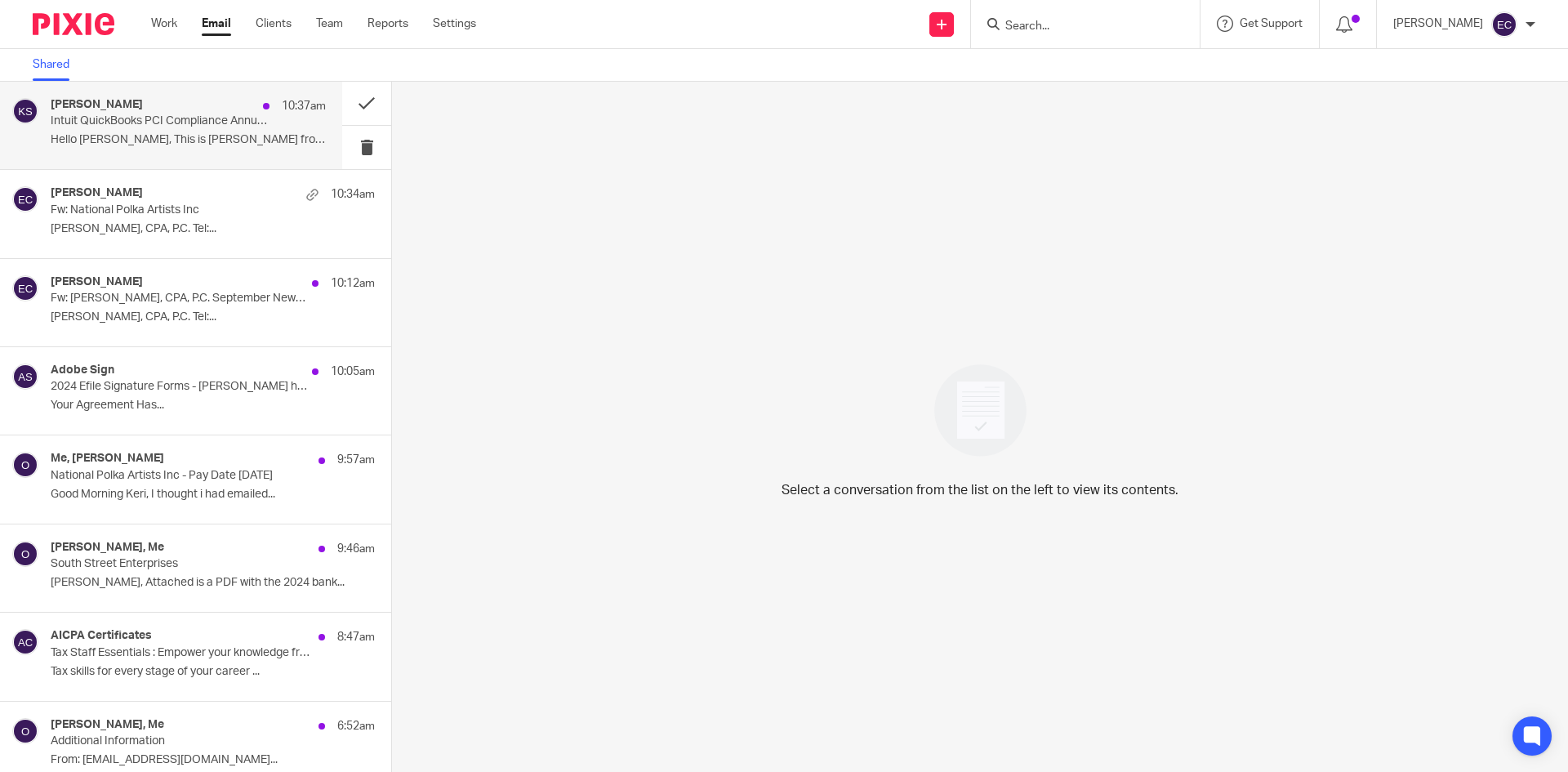
click at [204, 133] on p "Hello Edward, This is Karson from..." at bounding box center [189, 140] width 276 height 14
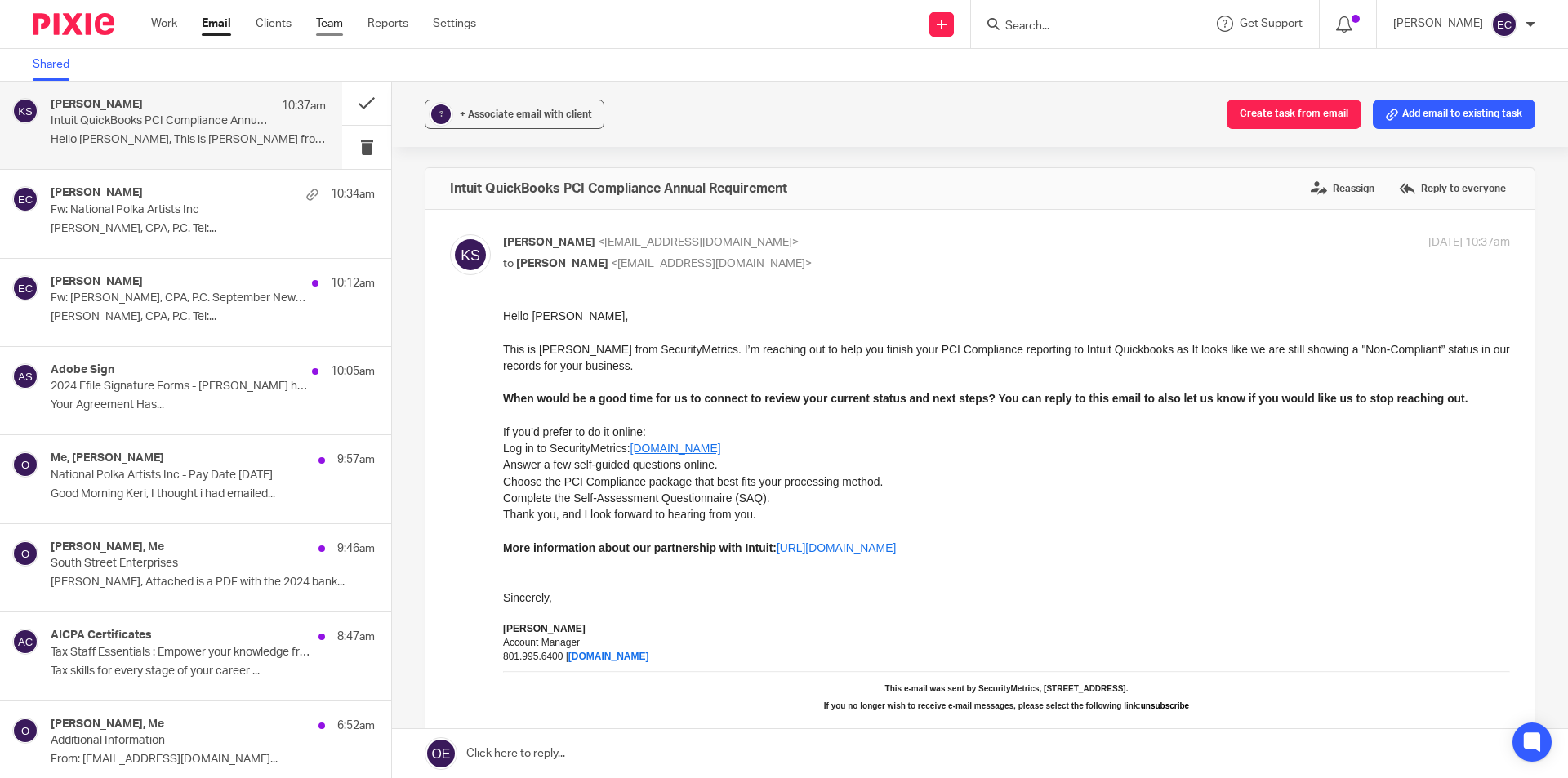
click at [332, 29] on link "Team" at bounding box center [330, 24] width 27 height 16
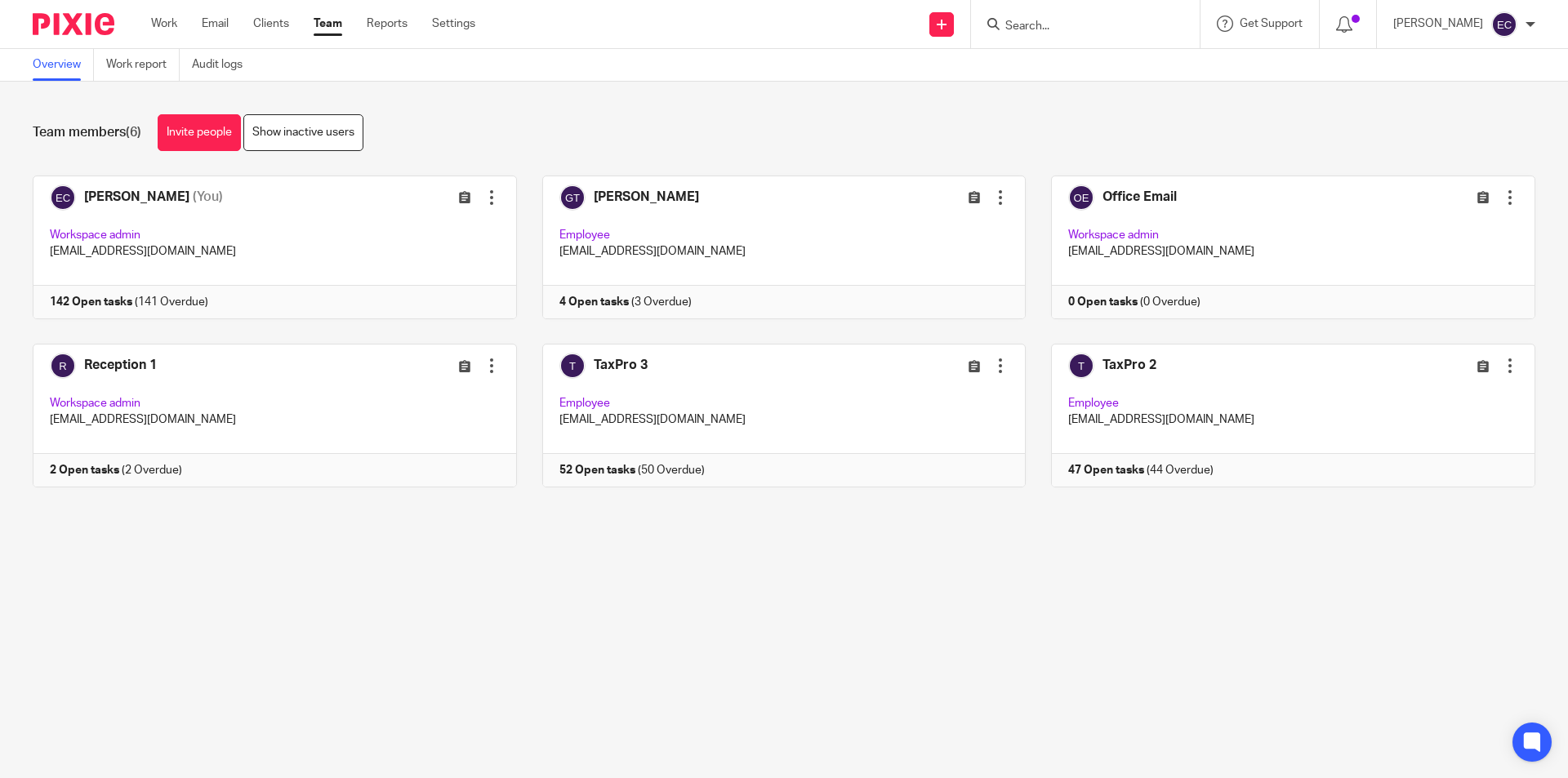
click at [1004, 24] on input "Search" at bounding box center [1077, 27] width 147 height 15
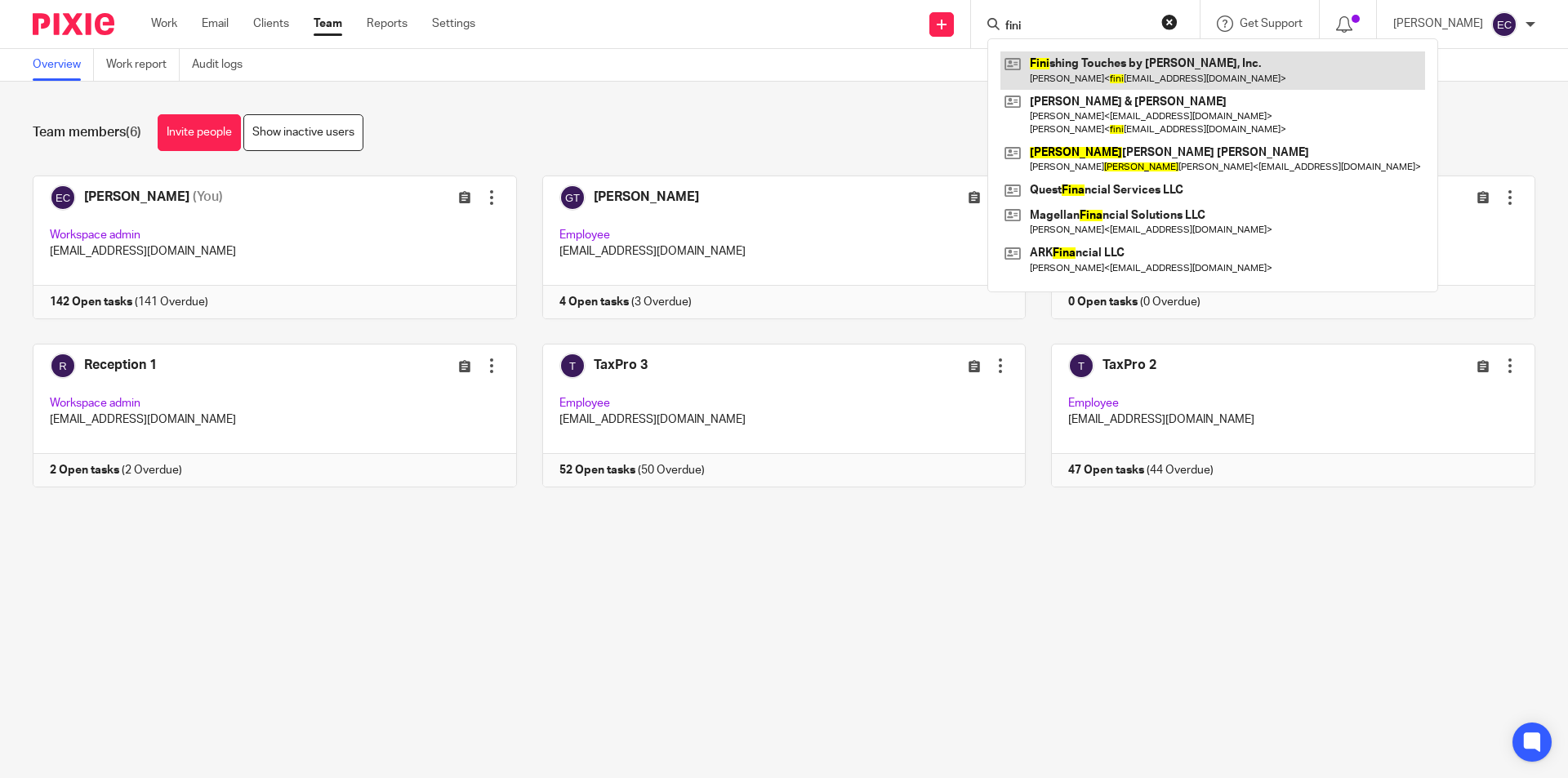
type input "fini"
click at [1056, 85] on link at bounding box center [1213, 70] width 424 height 37
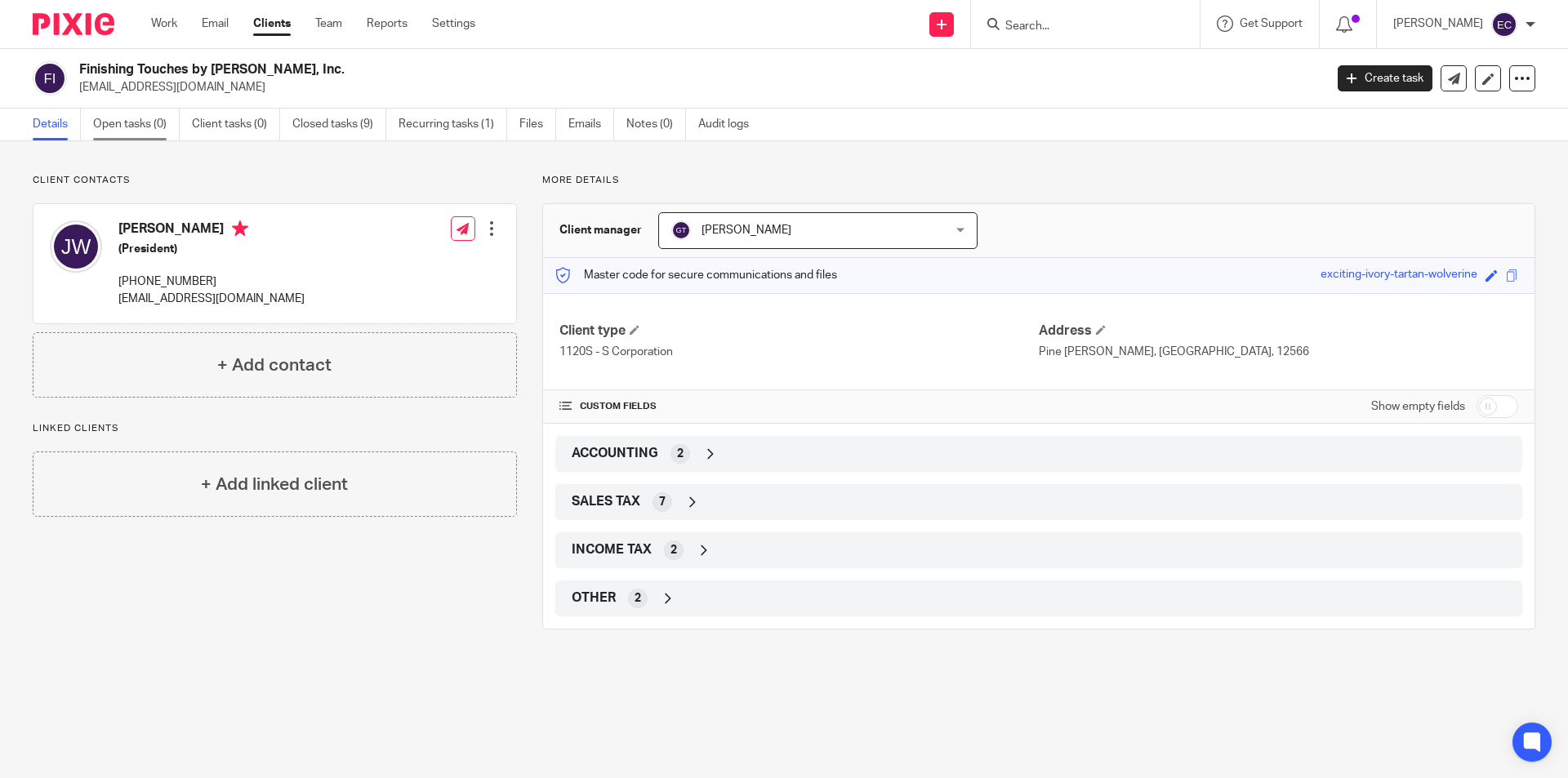
click at [127, 119] on link "Open tasks (0)" at bounding box center [136, 124] width 86 height 32
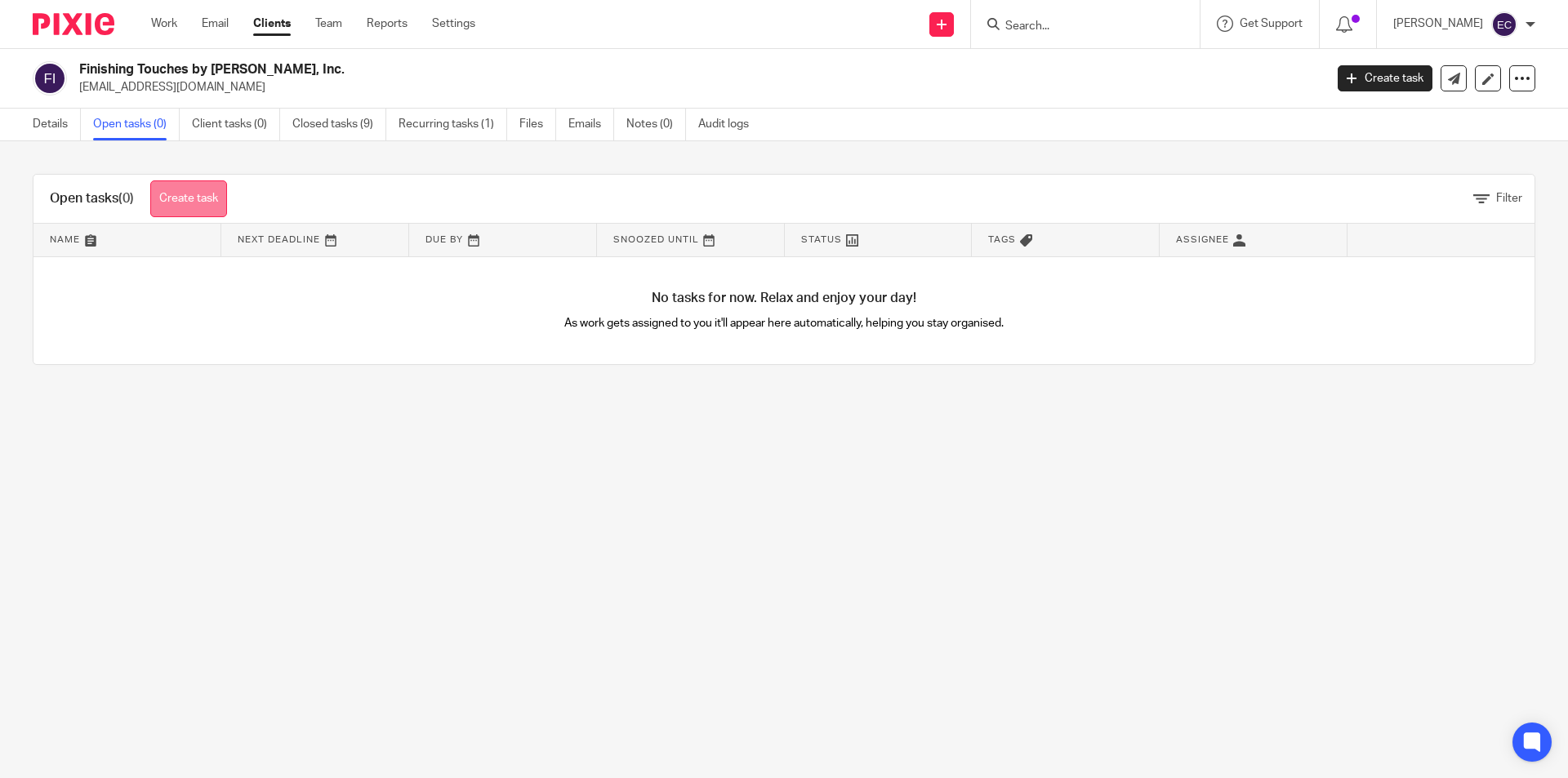
click at [193, 200] on link "Create task" at bounding box center [189, 199] width 77 height 37
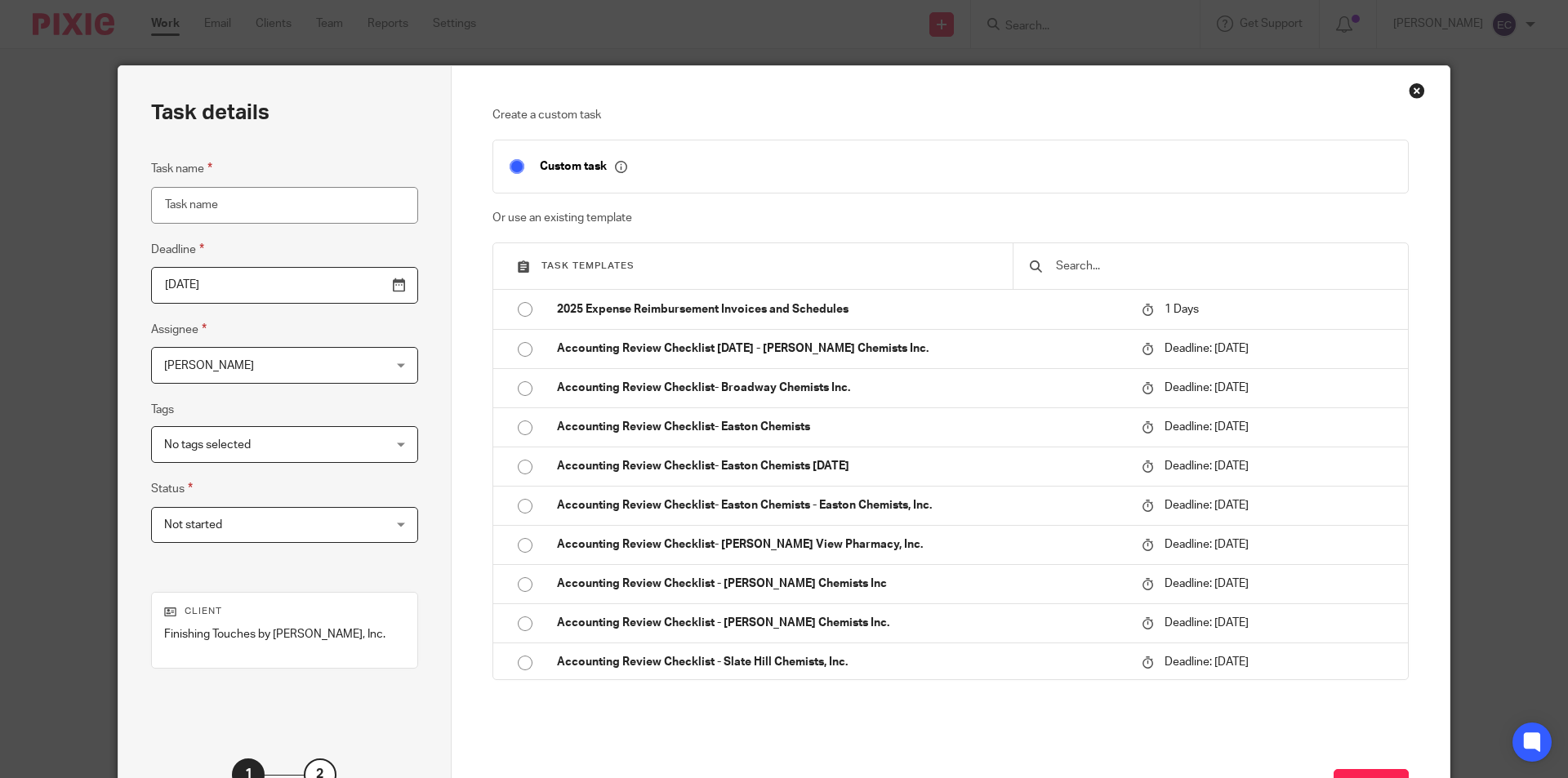
click at [1410, 87] on div "Close this dialog window" at bounding box center [1417, 91] width 16 height 16
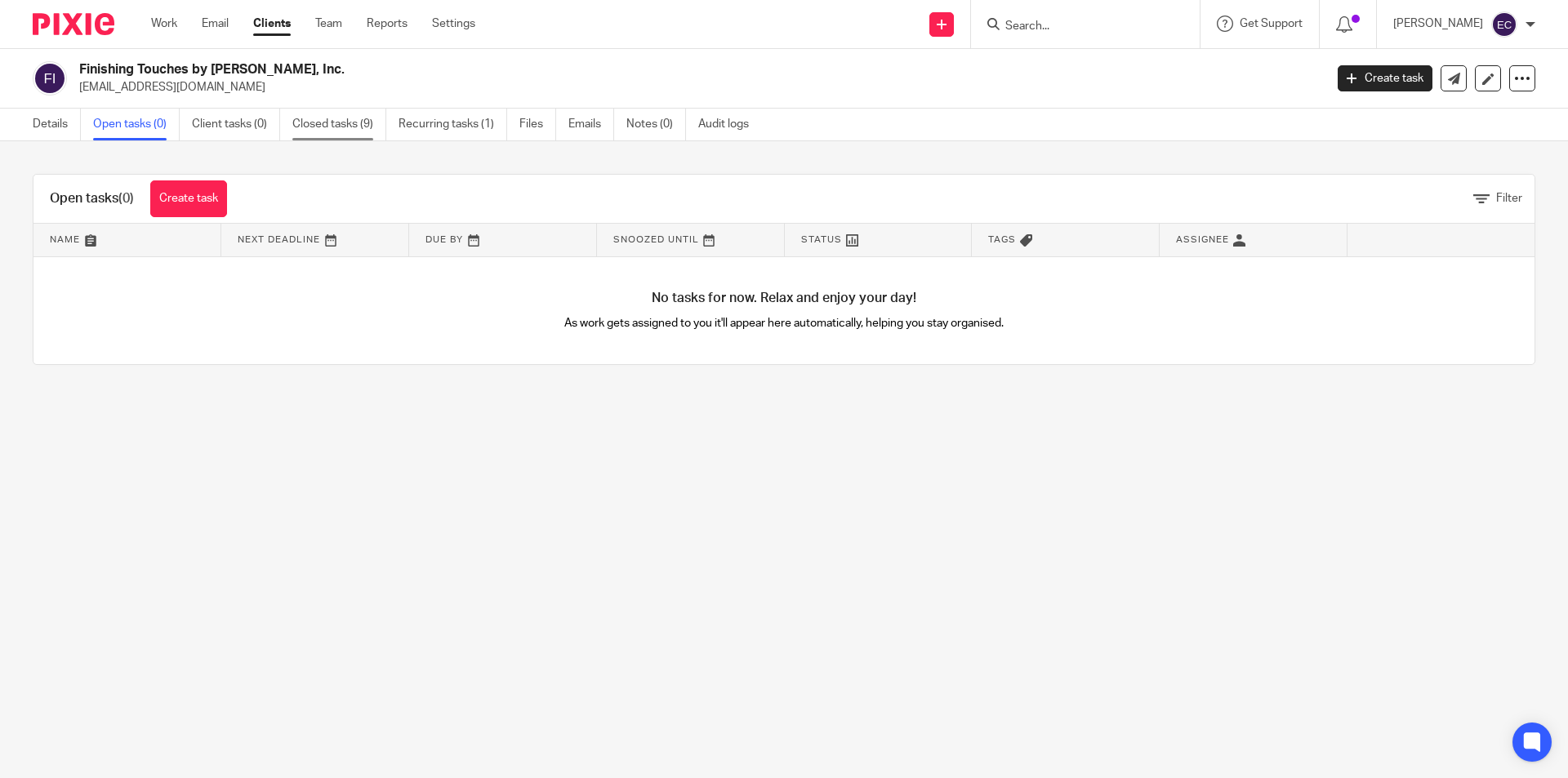
click at [367, 121] on link "Closed tasks (9)" at bounding box center [339, 124] width 94 height 32
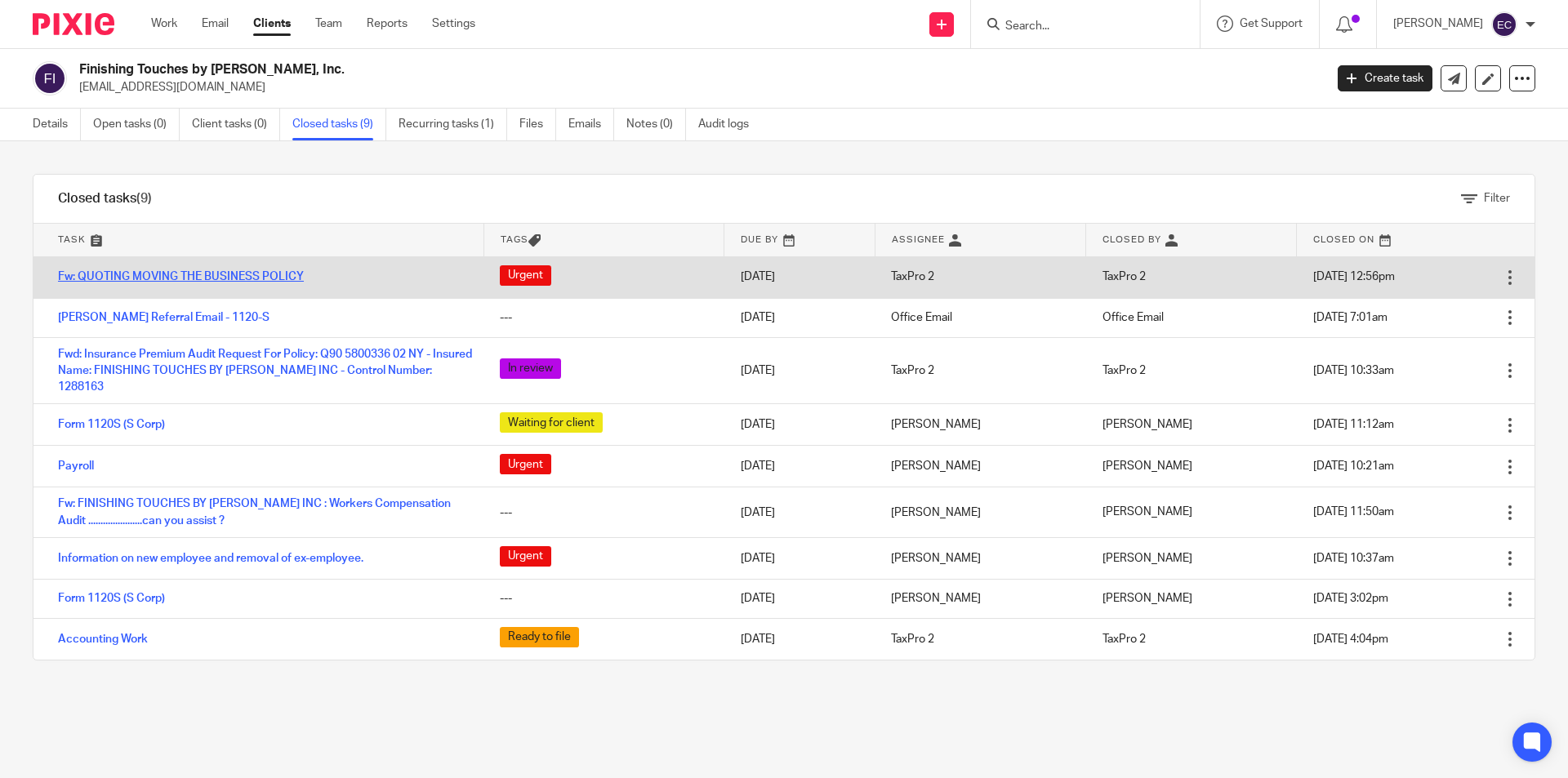
click at [206, 280] on link "Fw: QUOTING MOVING THE BUSINESS POLICY" at bounding box center [180, 277] width 246 height 12
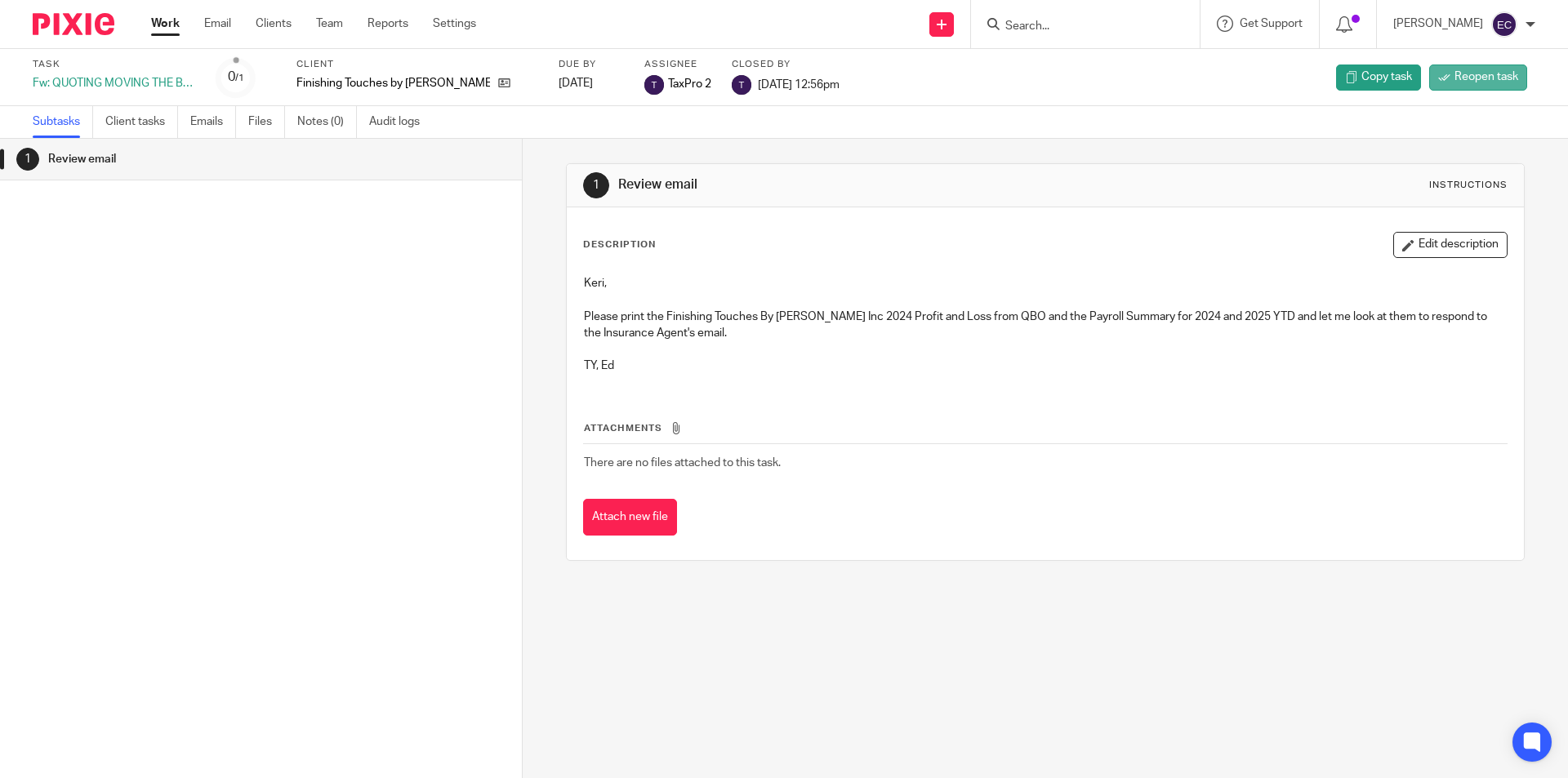
click at [1437, 84] on link "Reopen task" at bounding box center [1478, 77] width 98 height 26
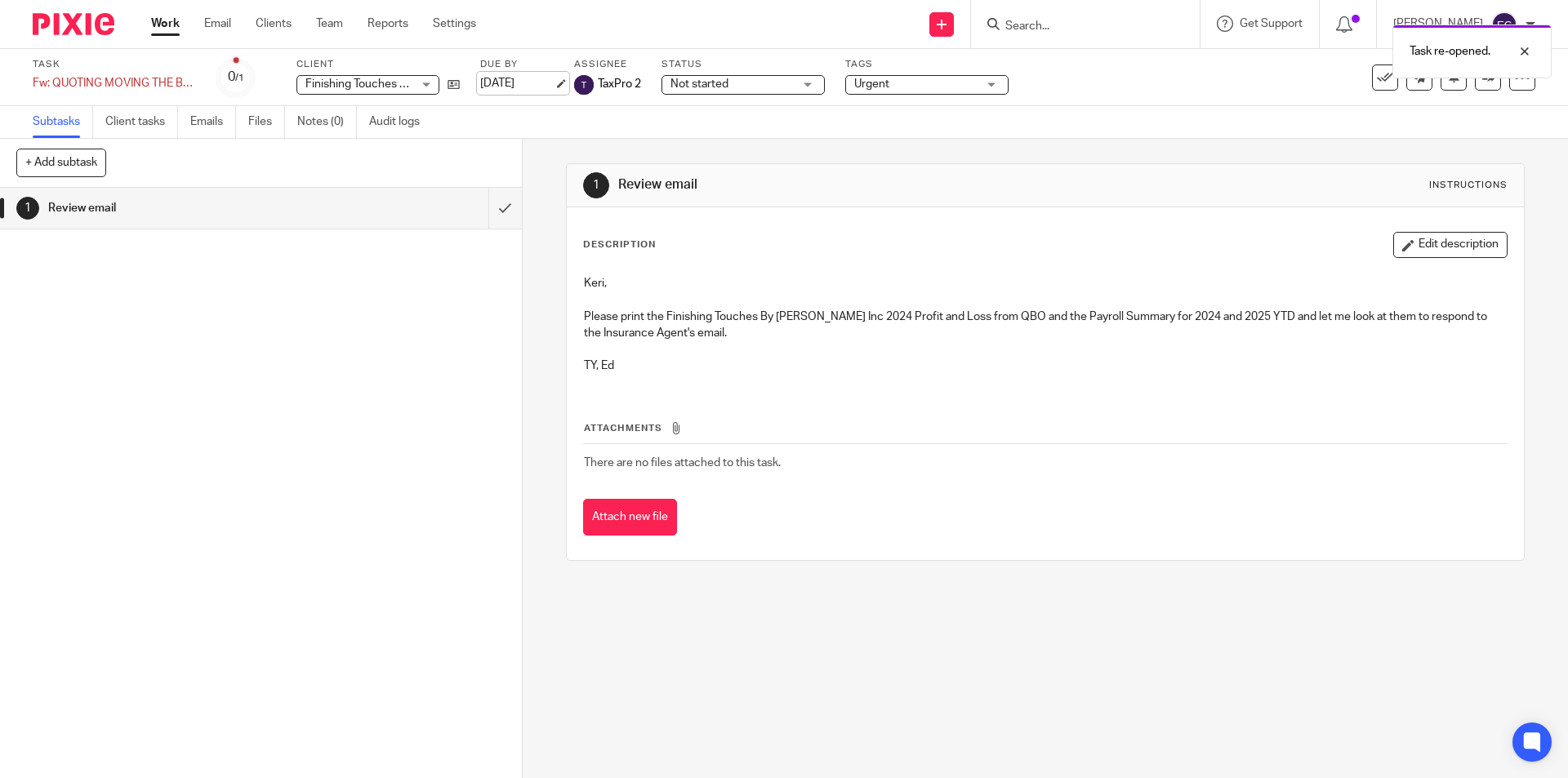
click at [527, 84] on link "[DATE]" at bounding box center [517, 83] width 73 height 17
click at [657, 431] on span "Attachments" at bounding box center [623, 428] width 78 height 9
click at [674, 426] on icon at bounding box center [676, 429] width 13 height 13
click at [209, 119] on link "Emails" at bounding box center [213, 122] width 45 height 32
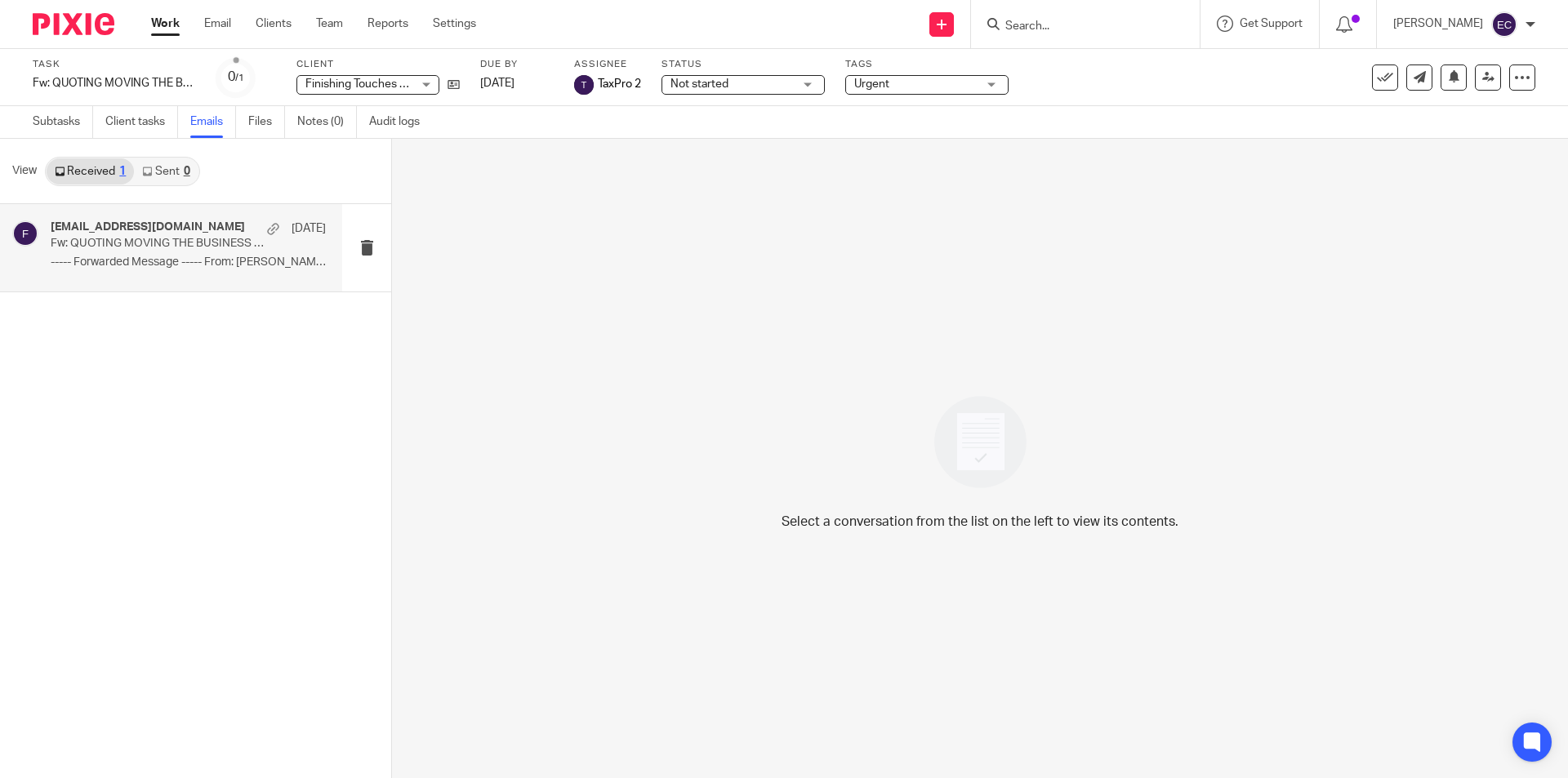
click at [170, 233] on h4 "[EMAIL_ADDRESS][DOMAIN_NAME]" at bounding box center [148, 227] width 194 height 14
